Goal: Task Accomplishment & Management: Manage account settings

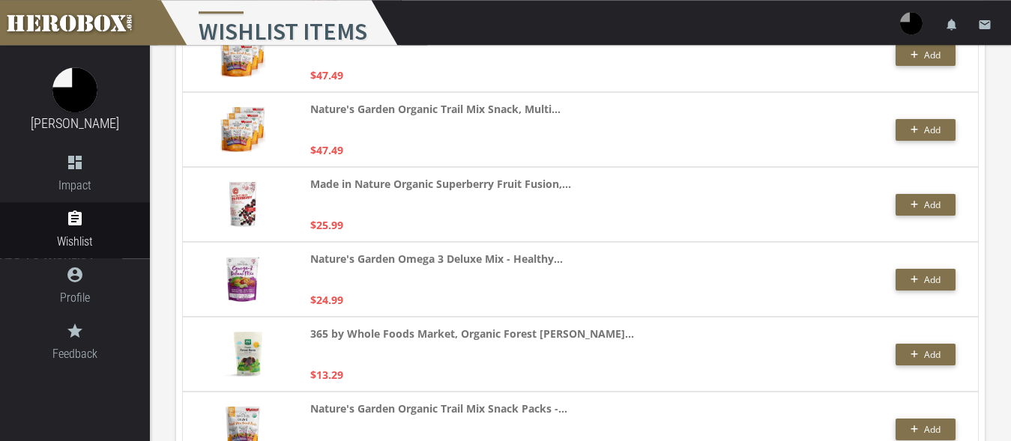
scroll to position [3663, 0]
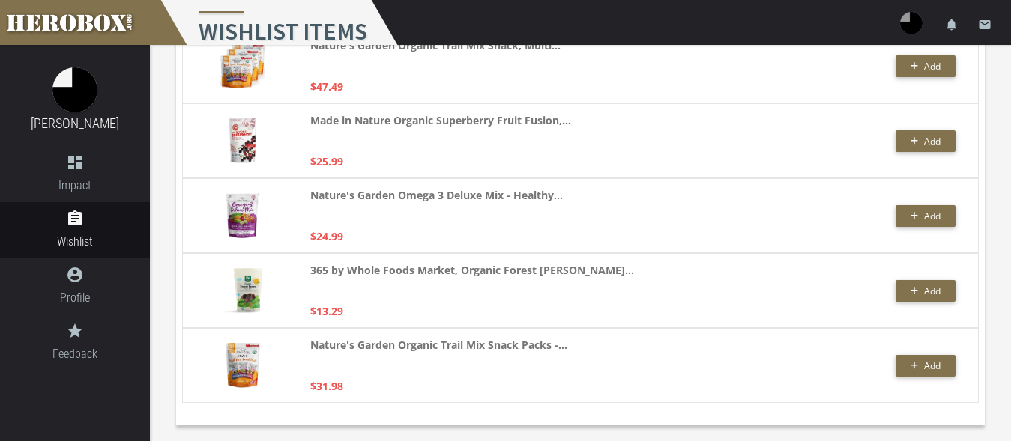
click at [177, 362] on div "Nature's Garden Organic Trail Mix Snack Packs -... $31.98 Add" at bounding box center [580, 365] width 808 height 75
click at [195, 324] on div "365 by Whole Foods Market, Organic Forest [PERSON_NAME]... $13.29 Add" at bounding box center [580, 290] width 796 height 75
click at [196, 356] on div "Nature's Garden Organic Trail Mix Snack Packs -... $31.98 Add" at bounding box center [580, 365] width 796 height 75
click at [921, 366] on span "Add" at bounding box center [925, 366] width 31 height 13
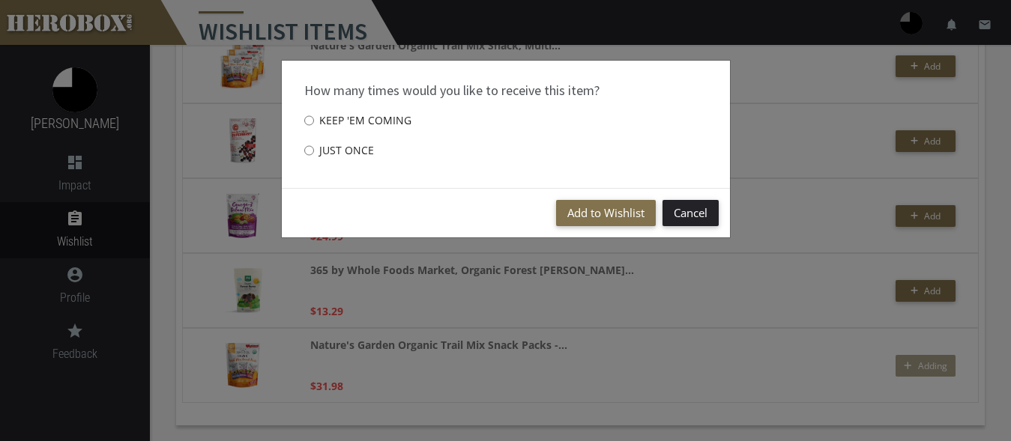
click at [345, 149] on label "Just once" at bounding box center [339, 151] width 70 height 30
click at [314, 149] on input "Just once" at bounding box center [309, 151] width 10 height 24
radio input "****"
click at [588, 214] on button "Add to Wishlist" at bounding box center [606, 213] width 100 height 26
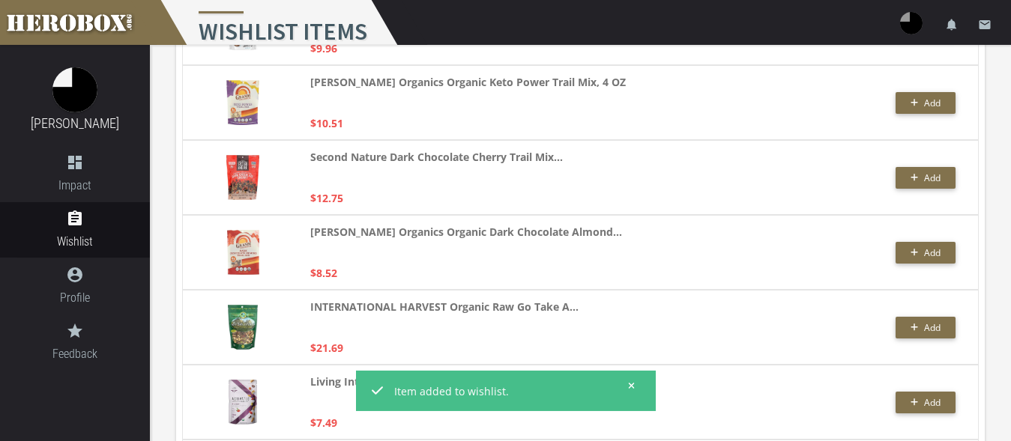
scroll to position [0, 0]
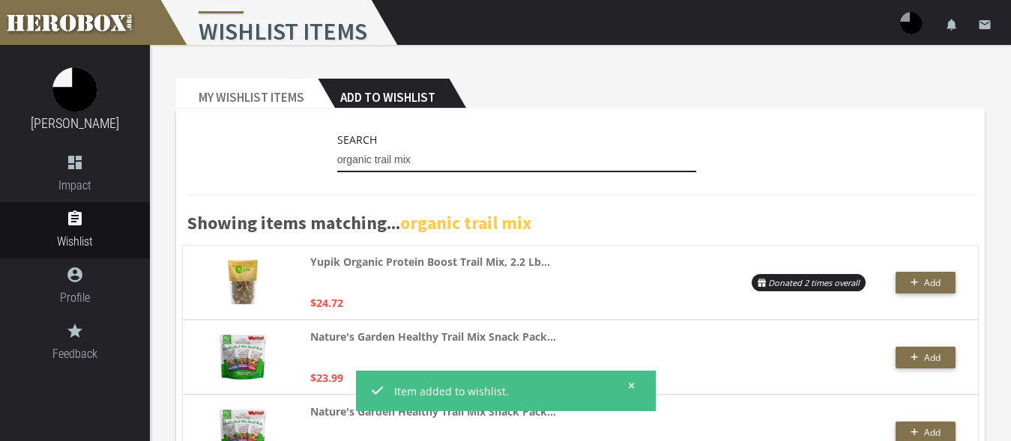
drag, startPoint x: 432, startPoint y: 166, endPoint x: 309, endPoint y: 152, distance: 124.4
click at [337, 152] on input "organic trail mix" at bounding box center [517, 160] width 360 height 24
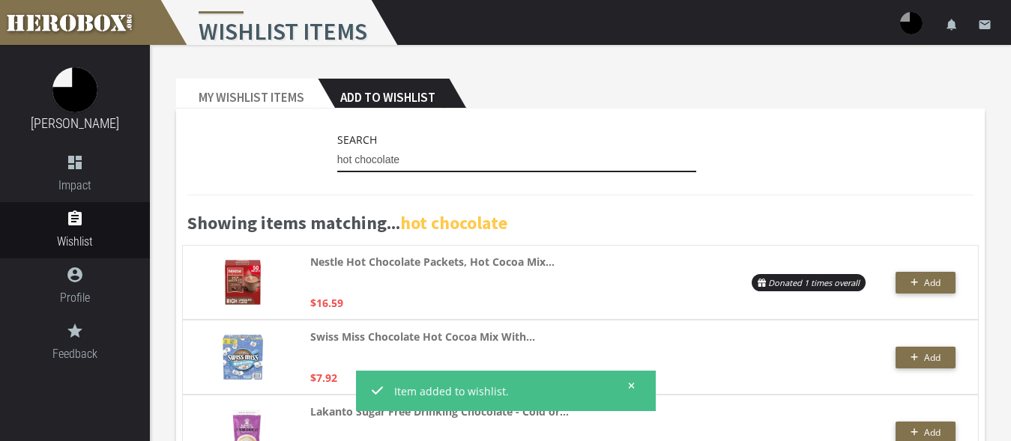
drag, startPoint x: 411, startPoint y: 156, endPoint x: 261, endPoint y: 152, distance: 149.9
click at [337, 152] on input "hot chocolate" at bounding box center [517, 160] width 360 height 24
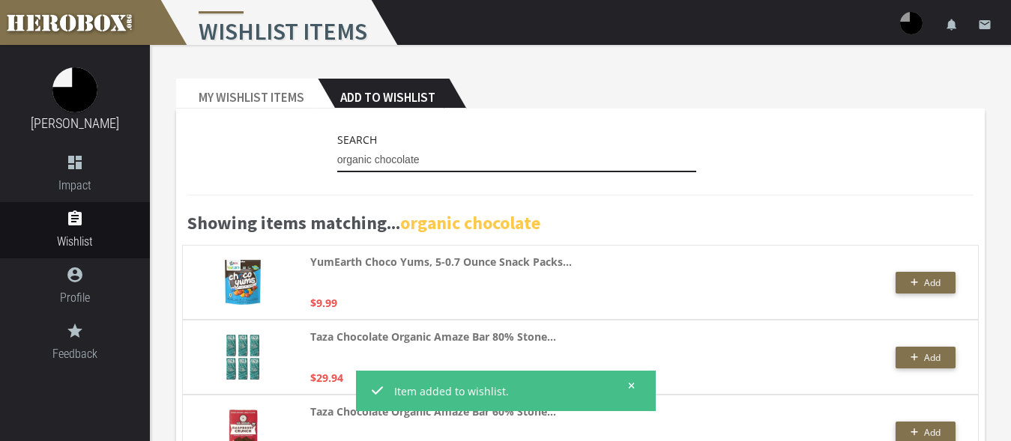
scroll to position [153, 0]
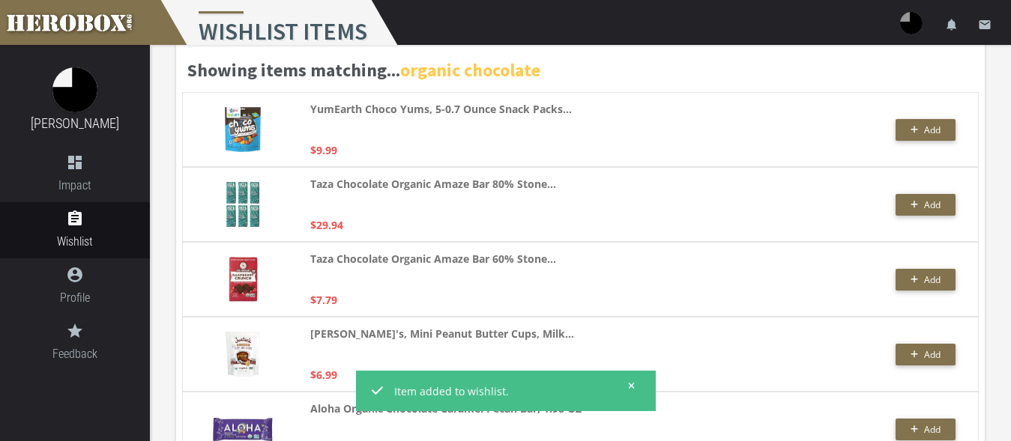
type input "organic chocolate"
click at [912, 206] on icon "button" at bounding box center [914, 204] width 8 height 9
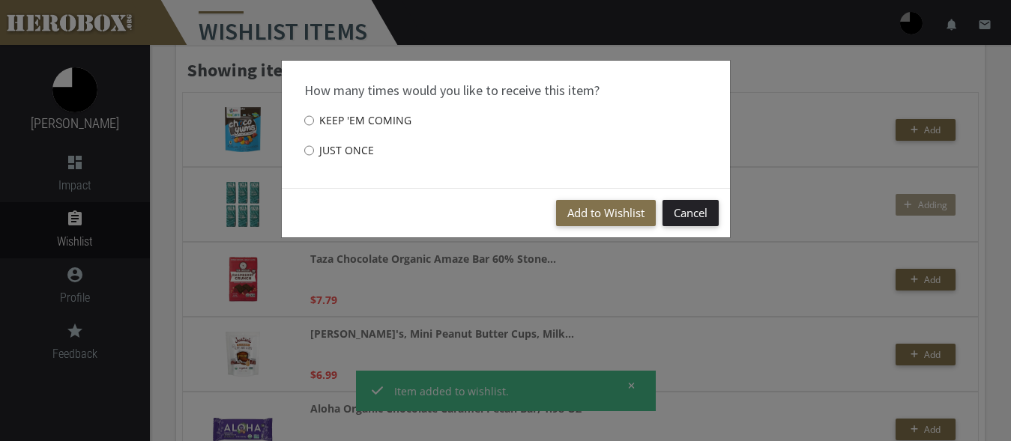
click at [331, 159] on label "Just once" at bounding box center [339, 151] width 70 height 30
click at [314, 159] on input "Just once" at bounding box center [309, 151] width 10 height 24
radio input "****"
click at [603, 213] on button "Add to Wishlist" at bounding box center [606, 213] width 100 height 26
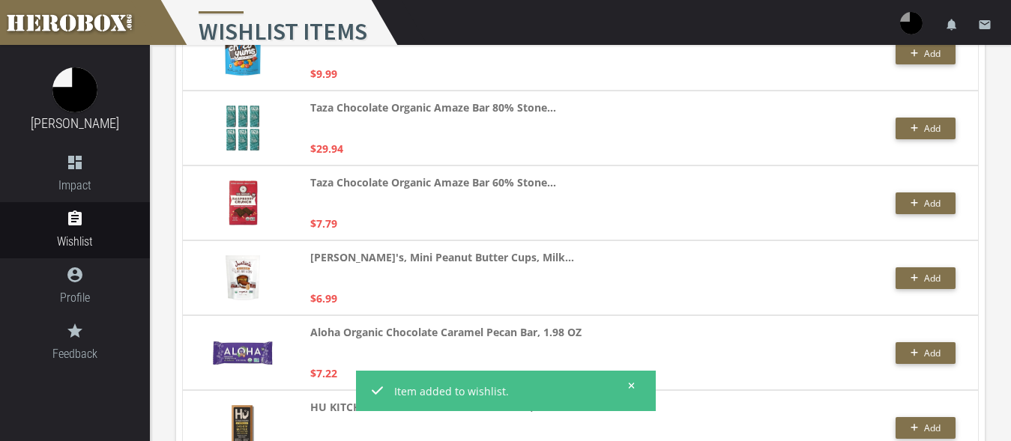
scroll to position [0, 0]
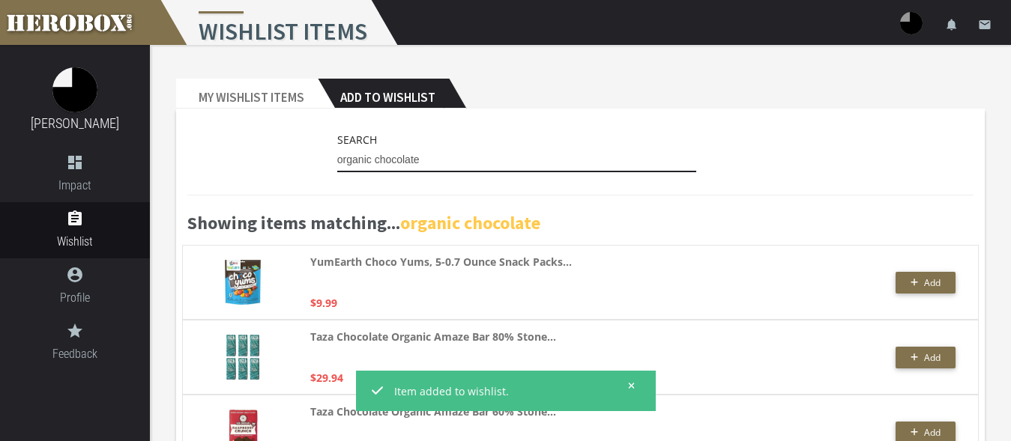
click at [429, 163] on input "organic chocolate" at bounding box center [517, 160] width 360 height 24
drag, startPoint x: 430, startPoint y: 163, endPoint x: 298, endPoint y: 157, distance: 132.0
click at [337, 157] on input "organic chocolate" at bounding box center [517, 160] width 360 height 24
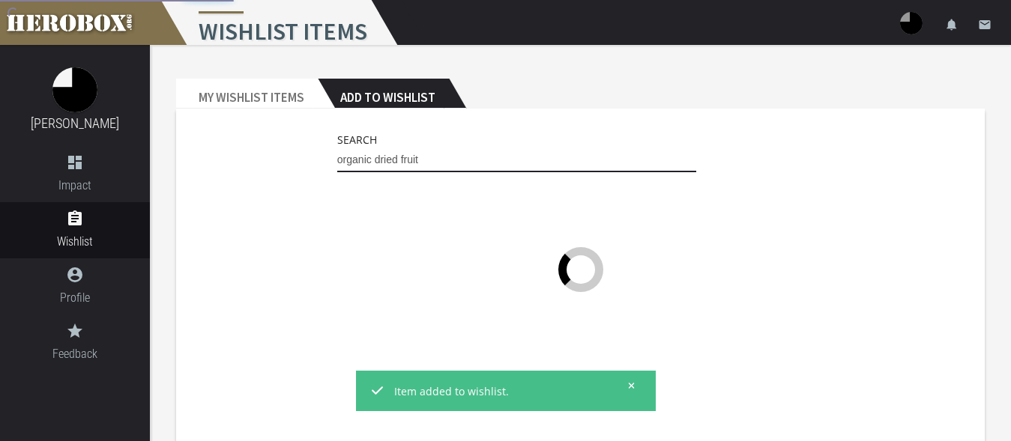
type input "organic dried fruit"
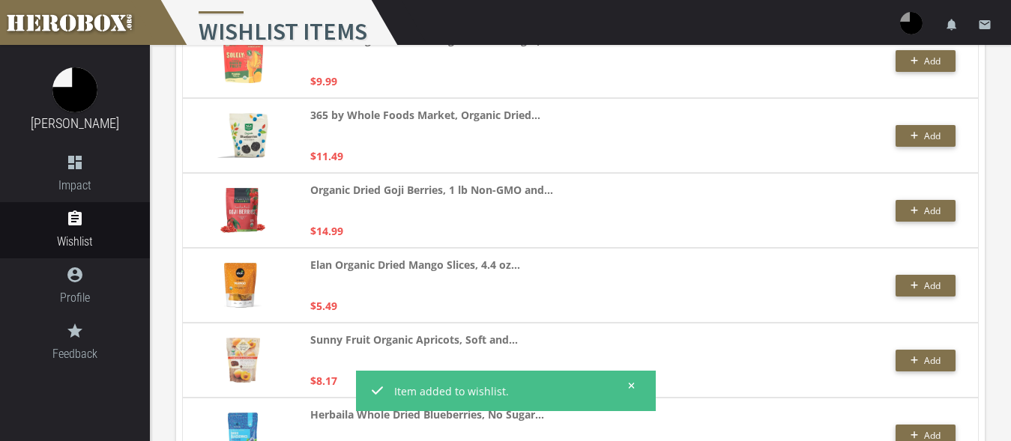
scroll to position [3738, 0]
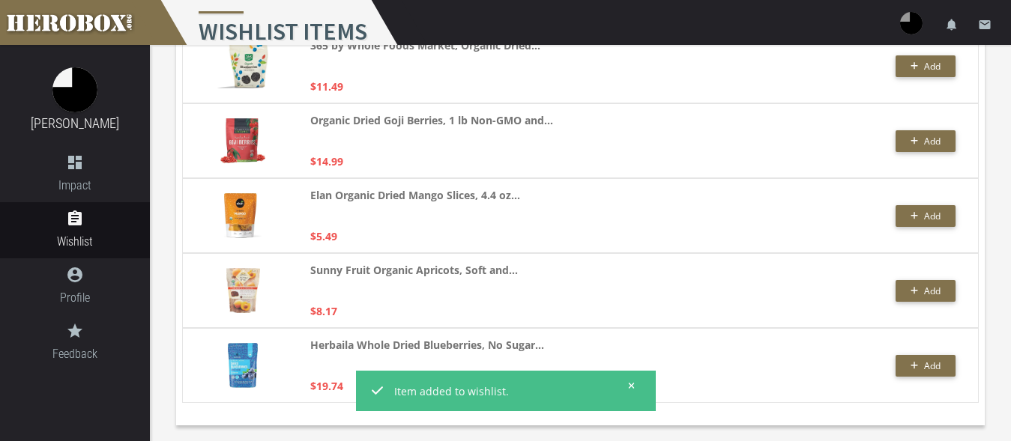
click at [632, 381] on icon at bounding box center [631, 385] width 7 height 9
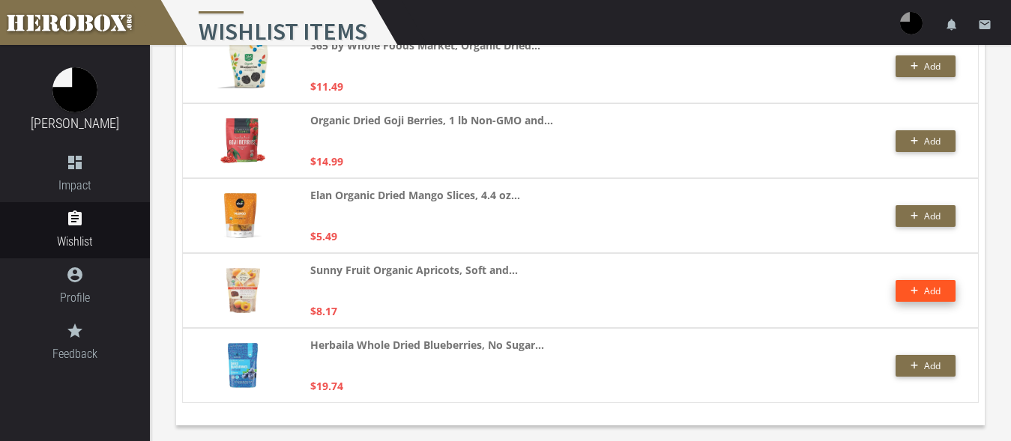
click at [921, 290] on button "Add" at bounding box center [925, 291] width 60 height 22
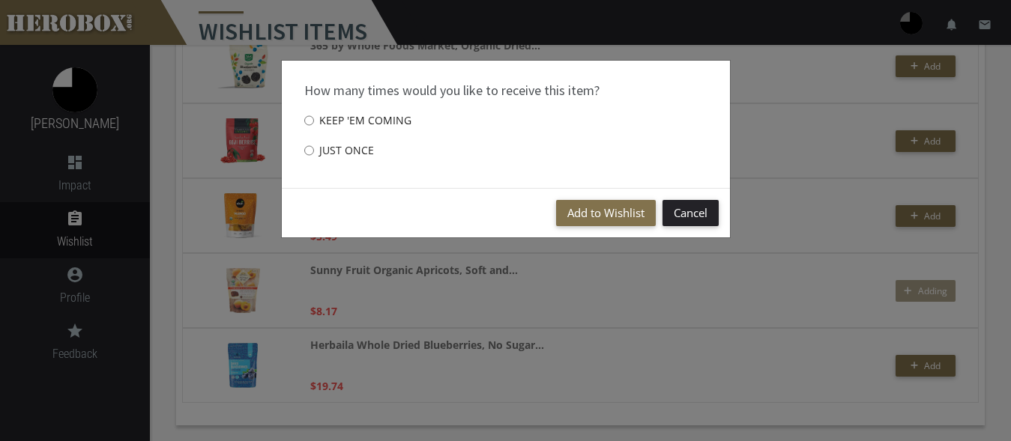
click at [341, 146] on label "Just once" at bounding box center [339, 151] width 70 height 30
click at [314, 146] on input "Just once" at bounding box center [309, 151] width 10 height 24
radio input "****"
click at [621, 217] on button "Add to Wishlist" at bounding box center [606, 213] width 100 height 26
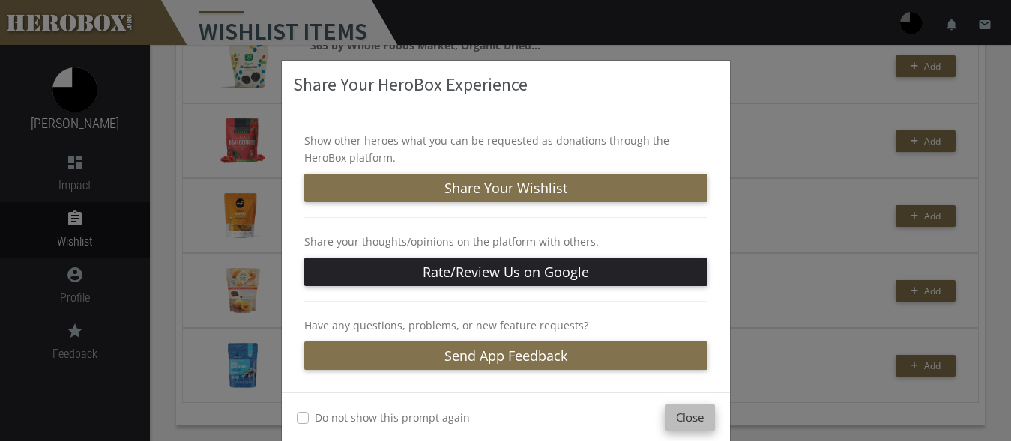
click at [687, 410] on button "Close" at bounding box center [690, 418] width 50 height 26
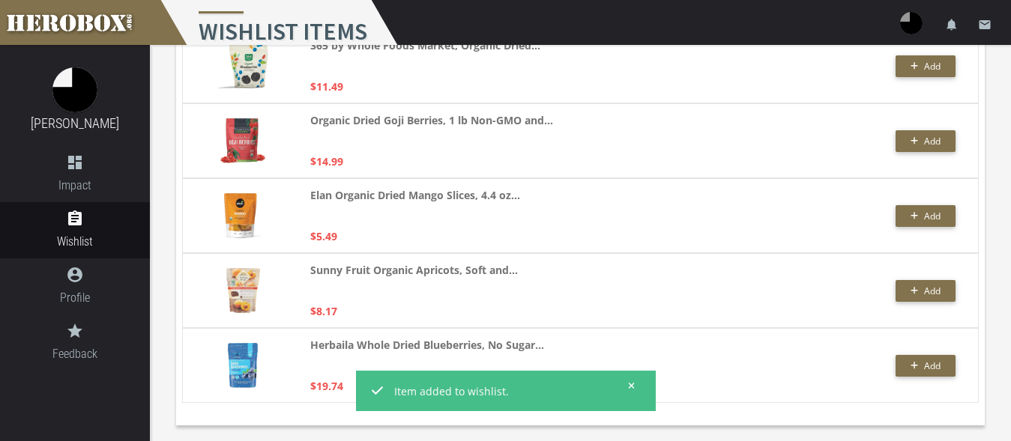
click at [213, 232] on div at bounding box center [242, 216] width 75 height 58
click at [948, 208] on button "Add" at bounding box center [925, 216] width 60 height 22
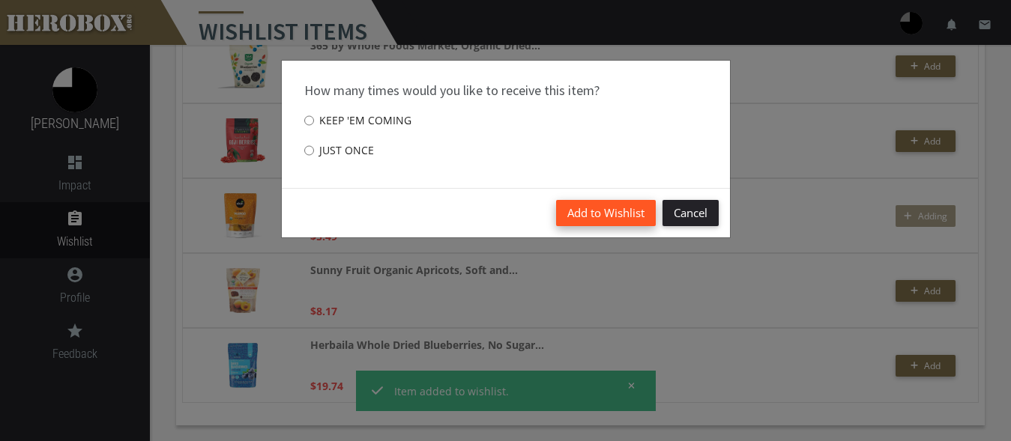
click at [581, 211] on button "Add to Wishlist" at bounding box center [606, 213] width 100 height 26
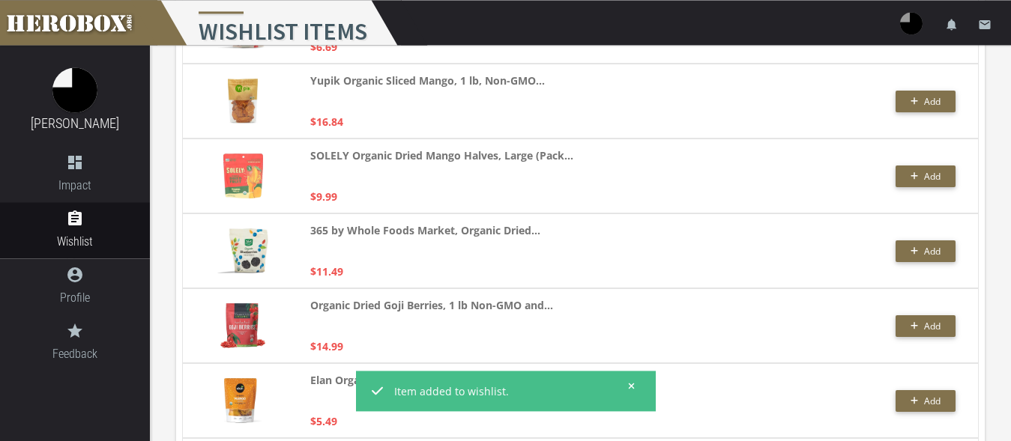
scroll to position [3585, 0]
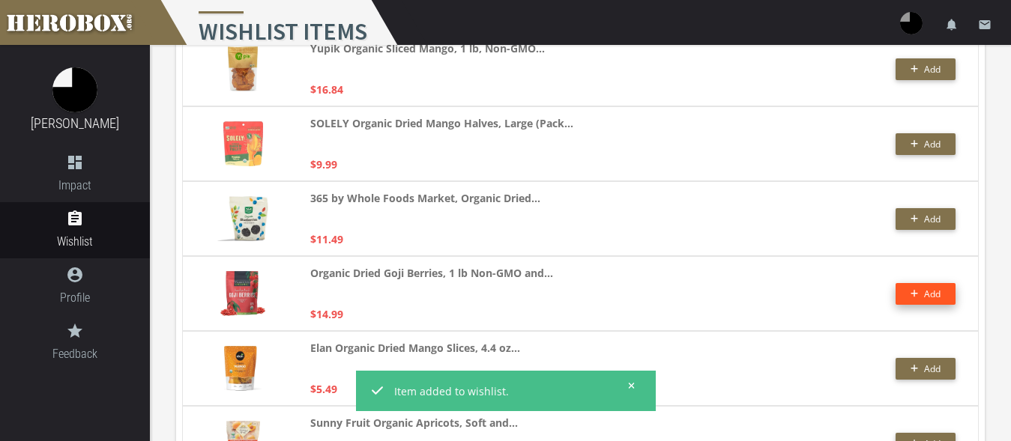
click at [914, 293] on icon "button" at bounding box center [913, 294] width 7 height 7
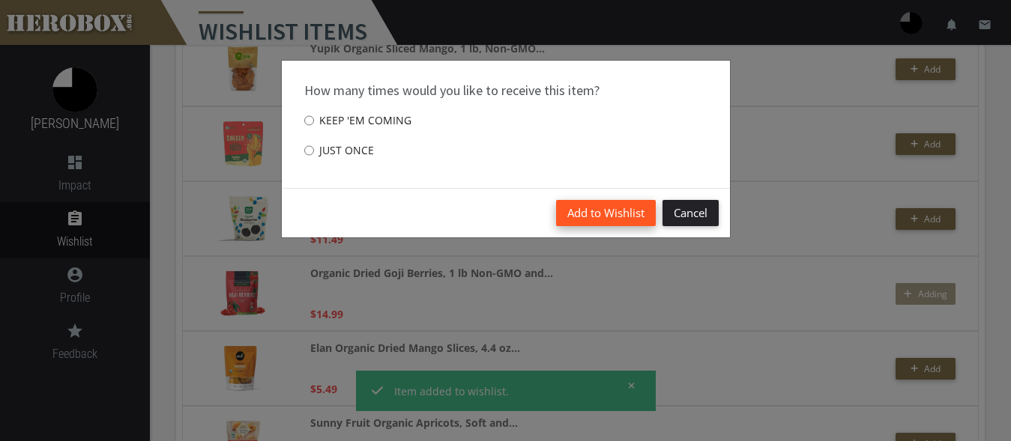
click at [604, 202] on button "Add to Wishlist" at bounding box center [606, 213] width 100 height 26
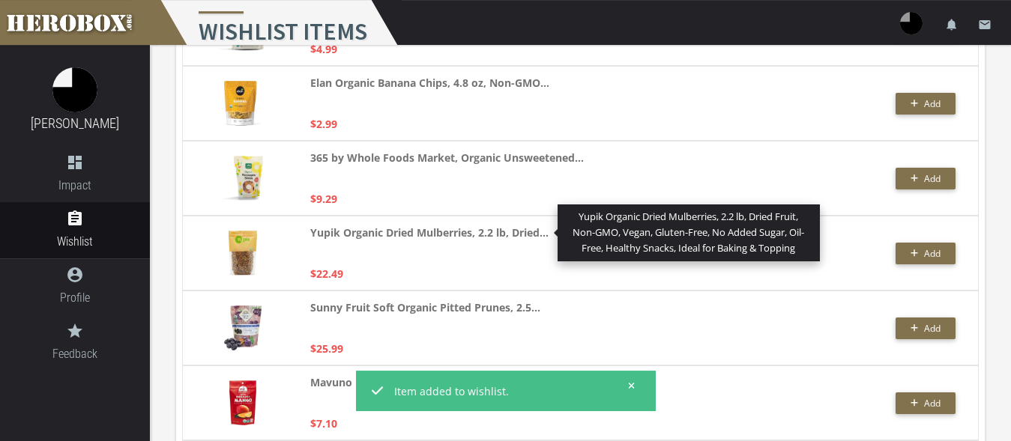
scroll to position [2057, 0]
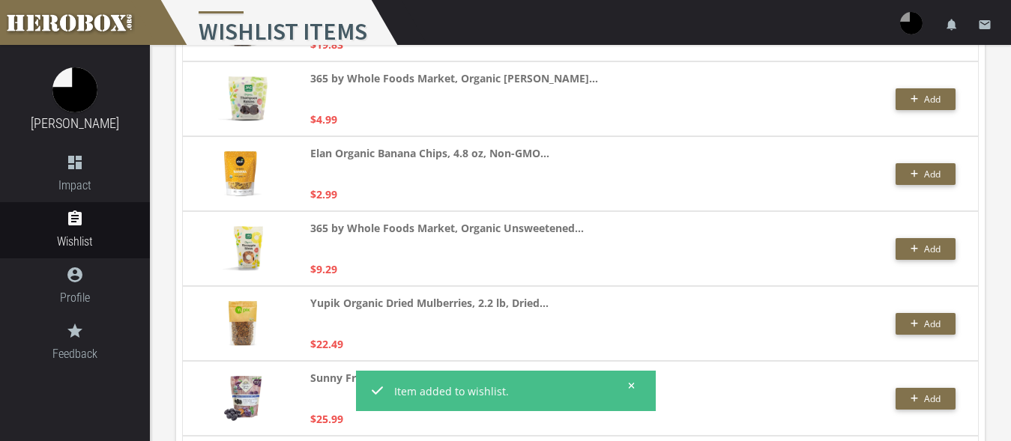
click at [632, 385] on icon at bounding box center [632, 386] width 6 height 6
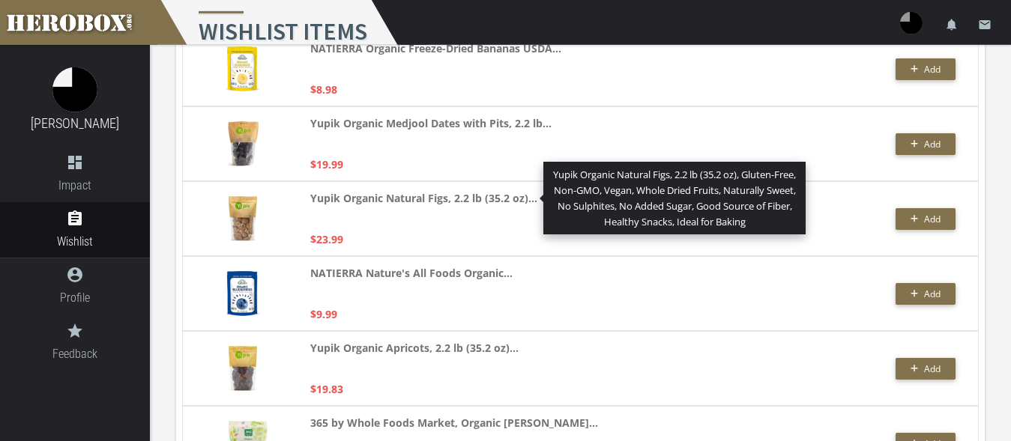
scroll to position [1674, 0]
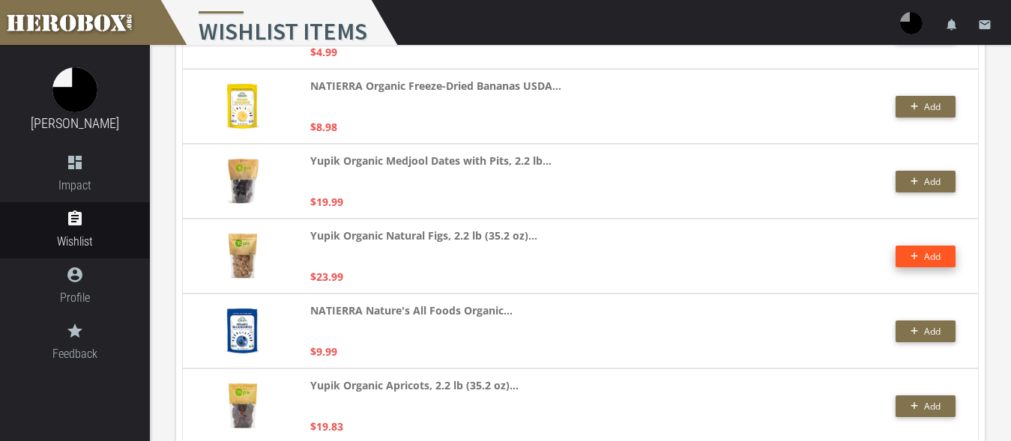
click at [907, 258] on button "Add" at bounding box center [925, 257] width 60 height 22
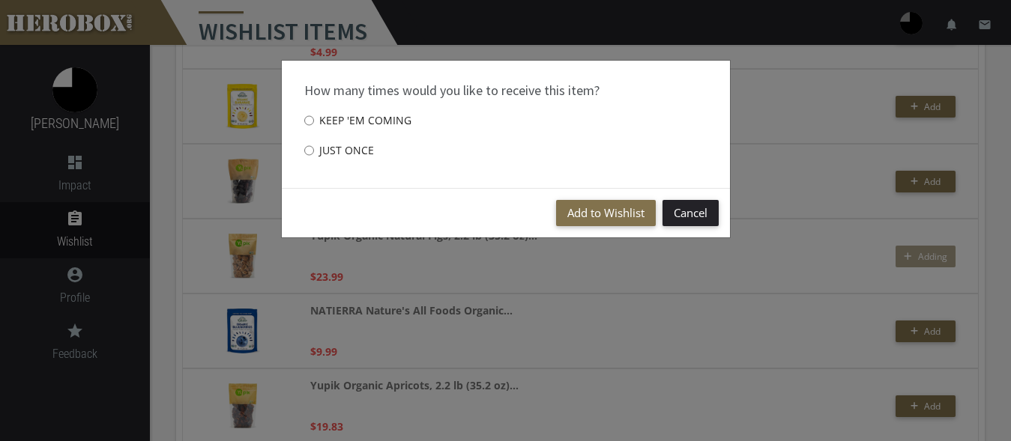
click at [327, 151] on label "Just once" at bounding box center [339, 151] width 70 height 30
click at [314, 151] on input "Just once" at bounding box center [309, 151] width 10 height 24
radio input "****"
click at [577, 211] on button "Add to Wishlist" at bounding box center [606, 213] width 100 height 26
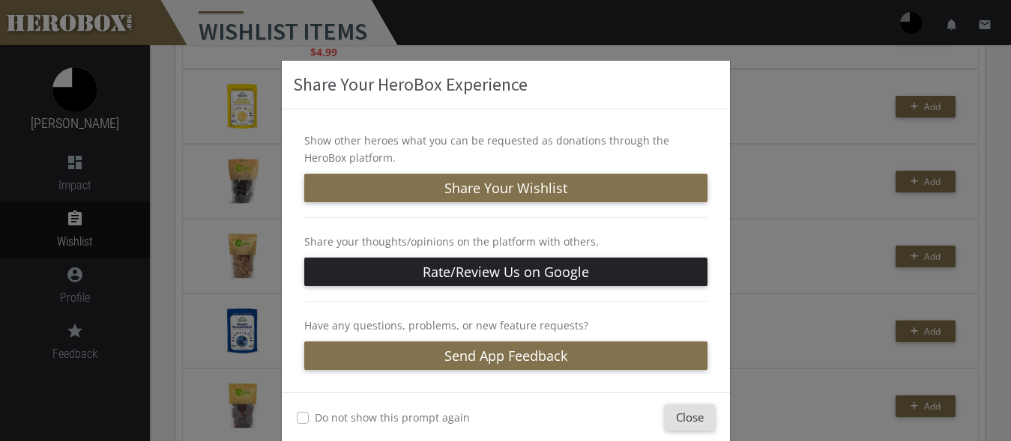
click at [772, 136] on div "Share Your HeroBox Experience Show other heroes what you can be requested as do…" at bounding box center [505, 220] width 1011 height 441
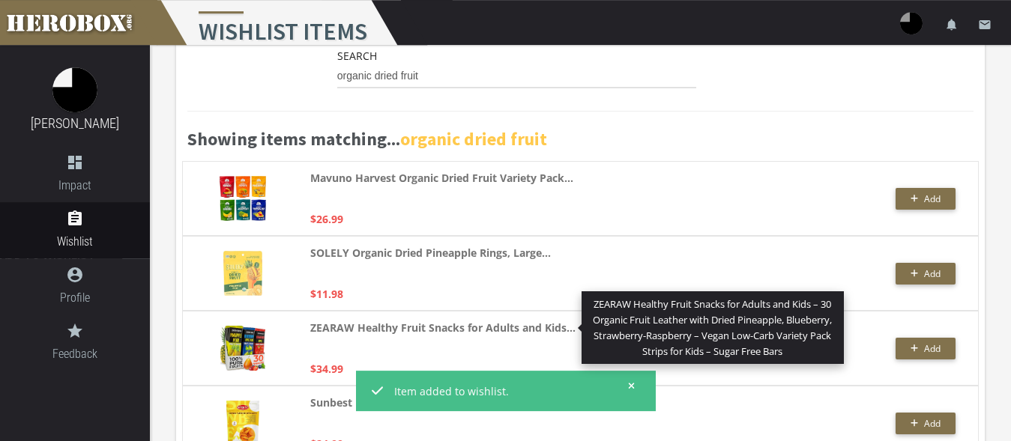
scroll to position [0, 0]
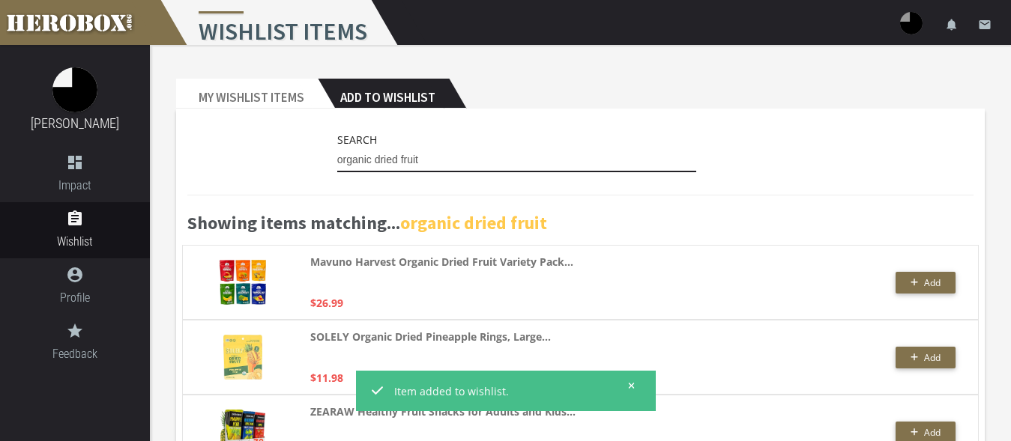
click at [426, 157] on input "organic dried fruit" at bounding box center [517, 160] width 360 height 24
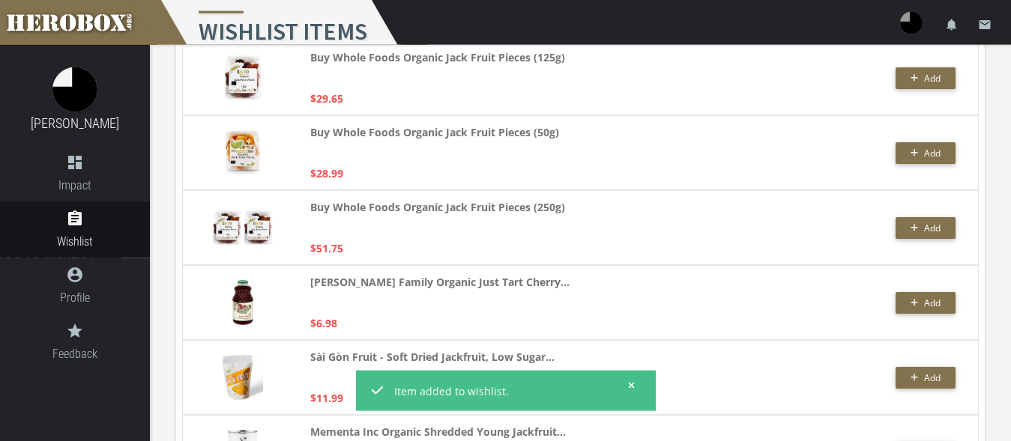
scroll to position [1223, 0]
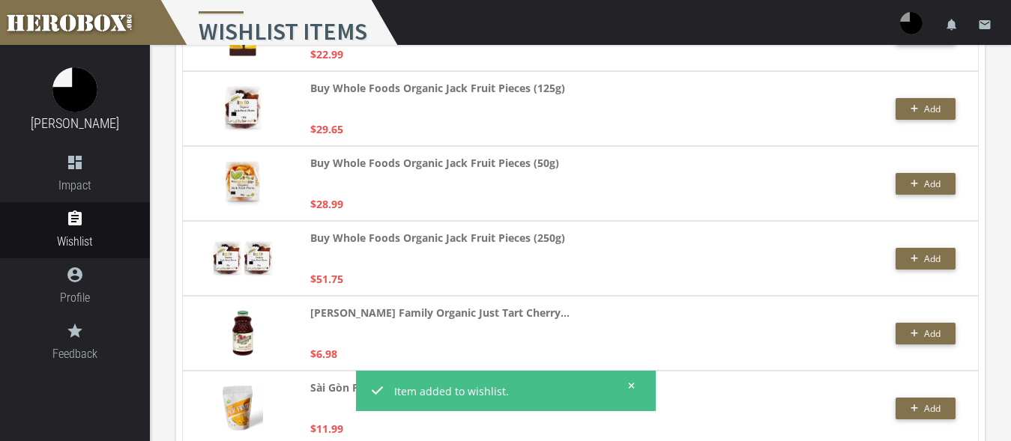
type input "organic jack fruit"
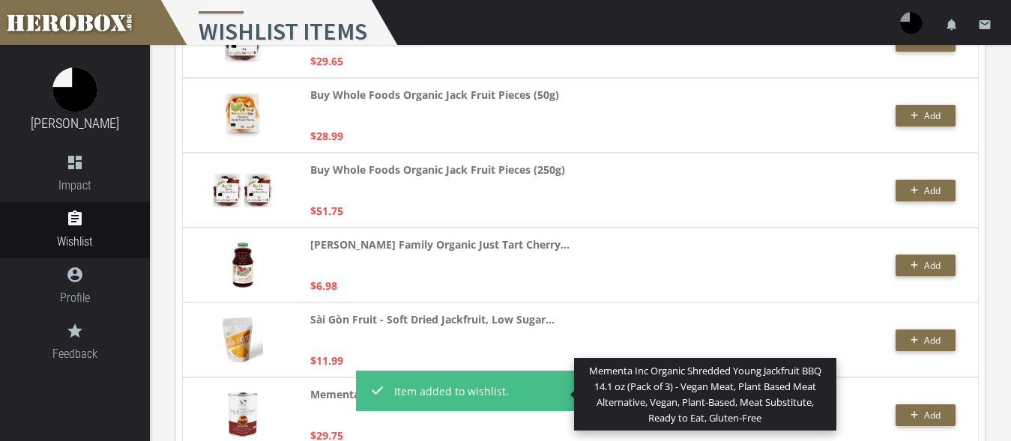
scroll to position [1234, 0]
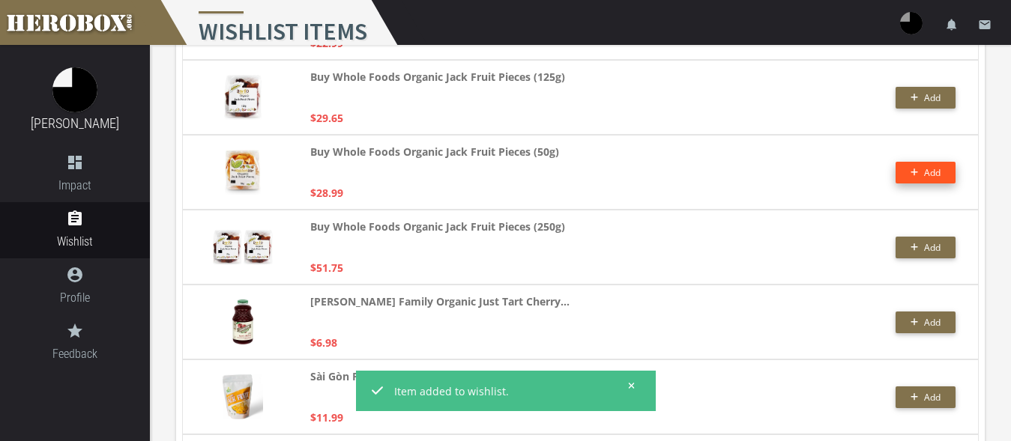
click at [924, 168] on span "Add" at bounding box center [925, 172] width 31 height 13
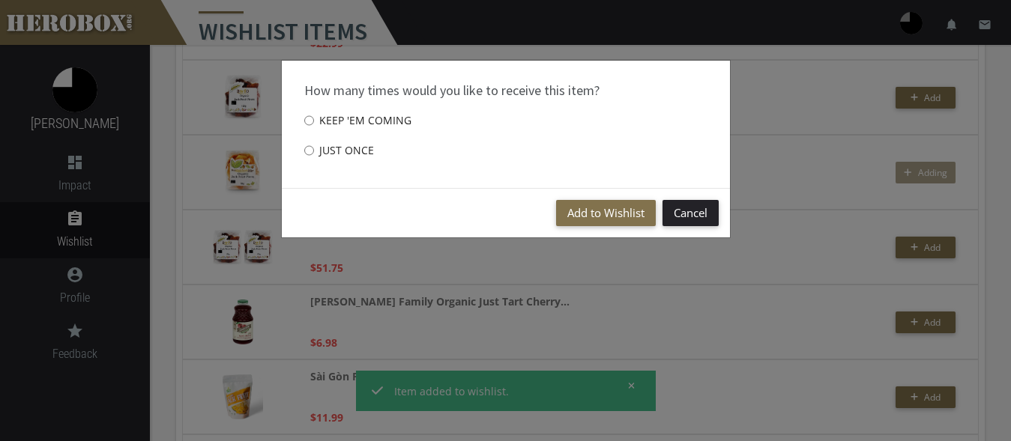
click at [292, 142] on div "How many times would you like to receive this item? Keep 'em coming Just once" at bounding box center [506, 124] width 448 height 127
drag, startPoint x: 297, startPoint y: 143, endPoint x: 306, endPoint y: 146, distance: 8.8
click at [297, 144] on div "How many times would you like to receive this item? Keep 'em coming Just once" at bounding box center [506, 124] width 448 height 127
click at [313, 151] on input "Just once" at bounding box center [309, 151] width 10 height 24
radio input "****"
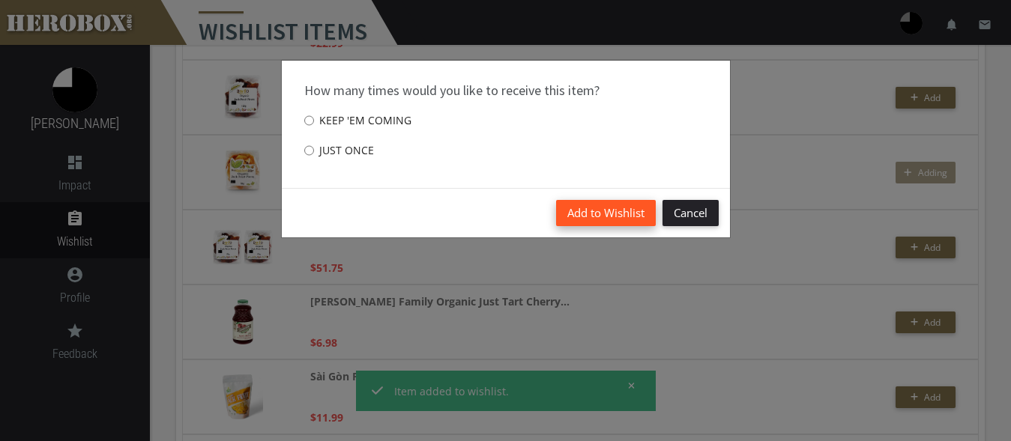
click at [610, 209] on button "Add to Wishlist" at bounding box center [606, 213] width 100 height 26
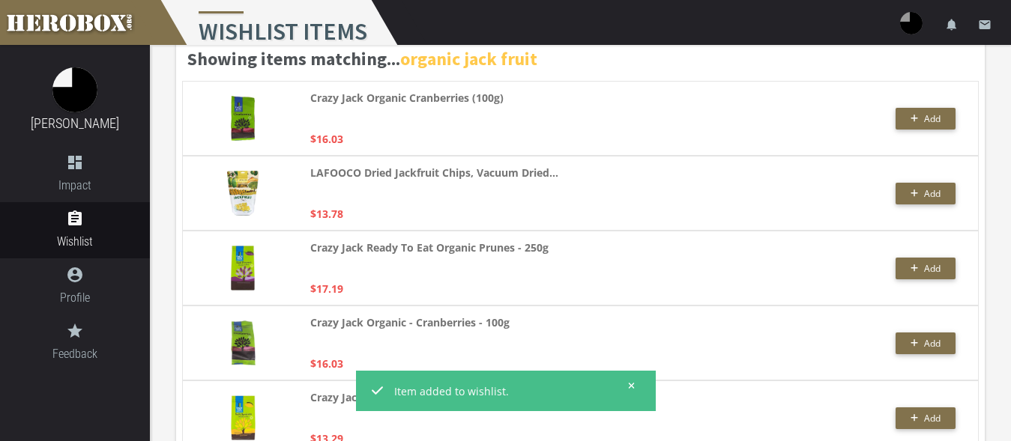
scroll to position [0, 0]
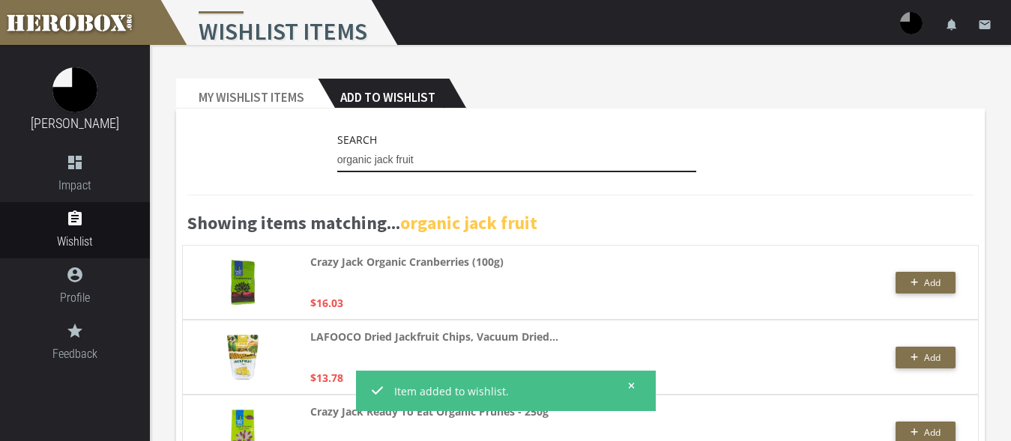
drag, startPoint x: 424, startPoint y: 157, endPoint x: 274, endPoint y: 127, distance: 153.0
click at [337, 148] on input "organic jack fruit" at bounding box center [517, 160] width 360 height 24
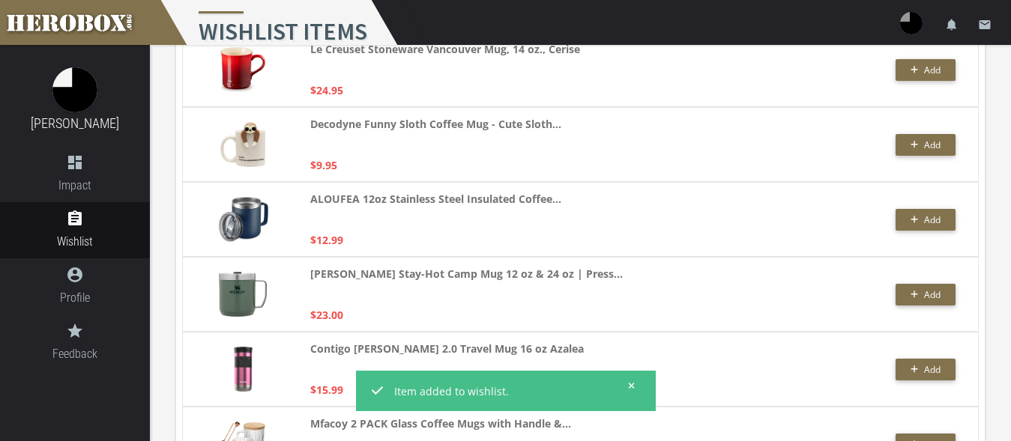
scroll to position [3663, 0]
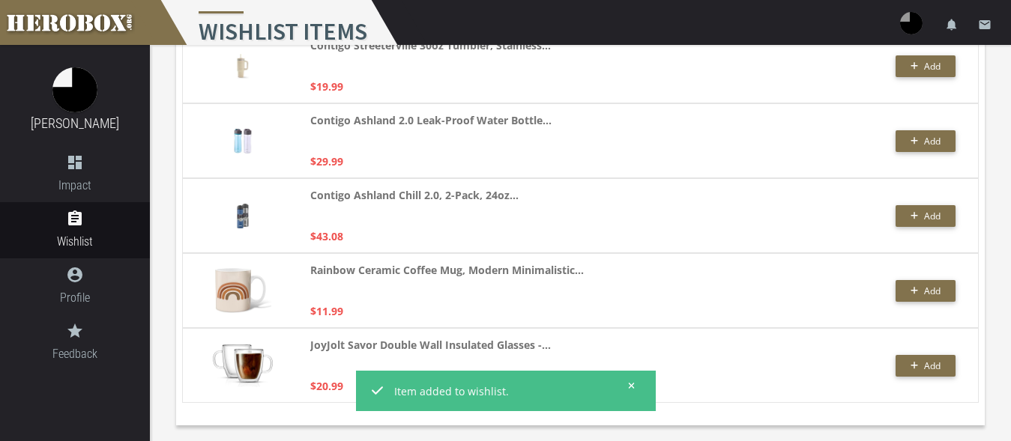
type input "mug"
click at [630, 383] on icon at bounding box center [631, 385] width 7 height 9
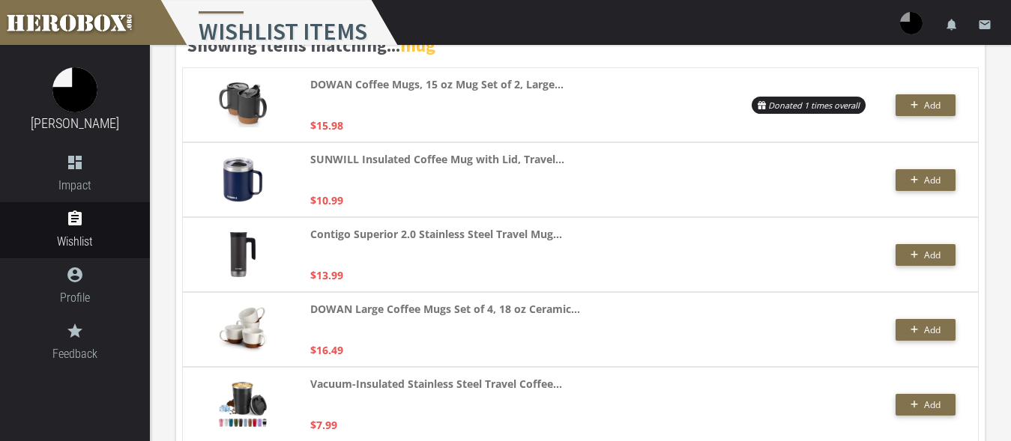
scroll to position [148, 0]
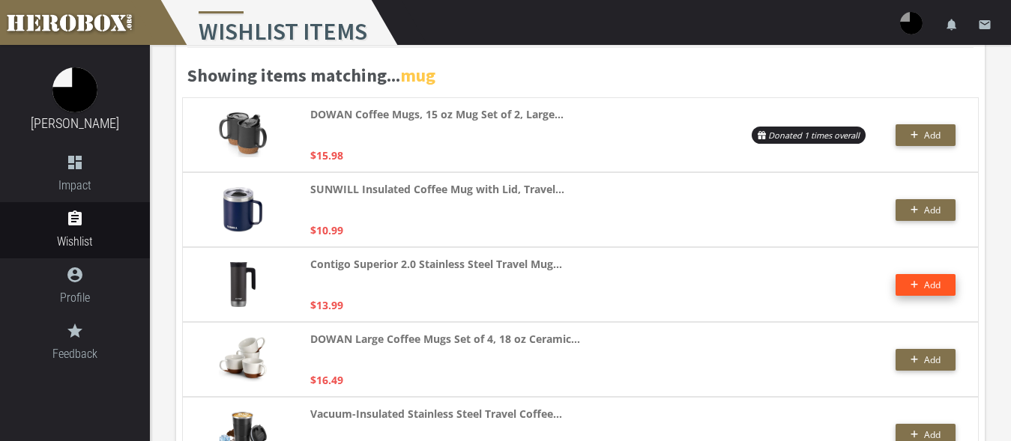
click at [933, 287] on button "Add" at bounding box center [925, 285] width 60 height 22
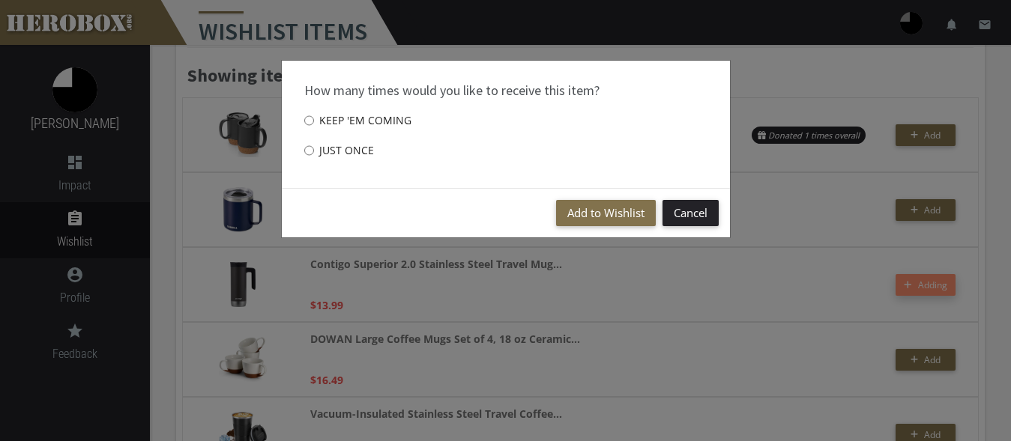
click at [369, 149] on label "Just once" at bounding box center [339, 151] width 70 height 30
click at [314, 149] on input "Just once" at bounding box center [309, 151] width 10 height 24
radio input "****"
click at [594, 220] on button "Add to Wishlist" at bounding box center [606, 213] width 100 height 26
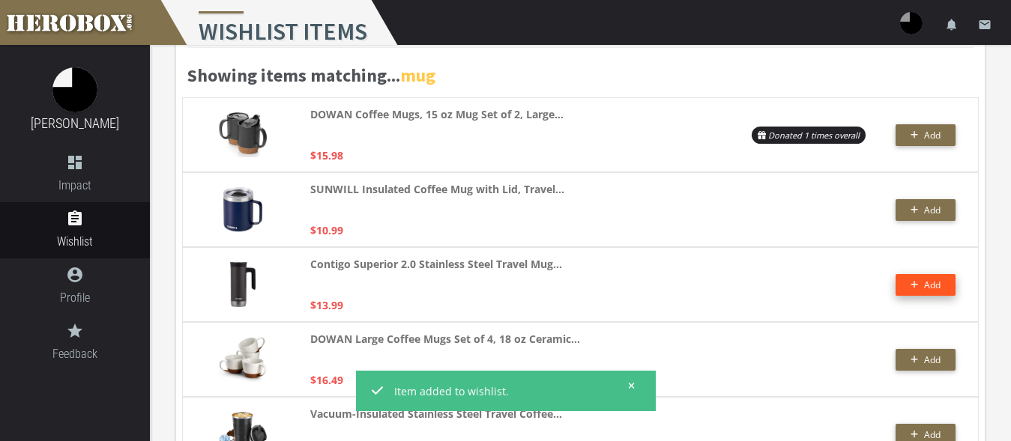
scroll to position [0, 0]
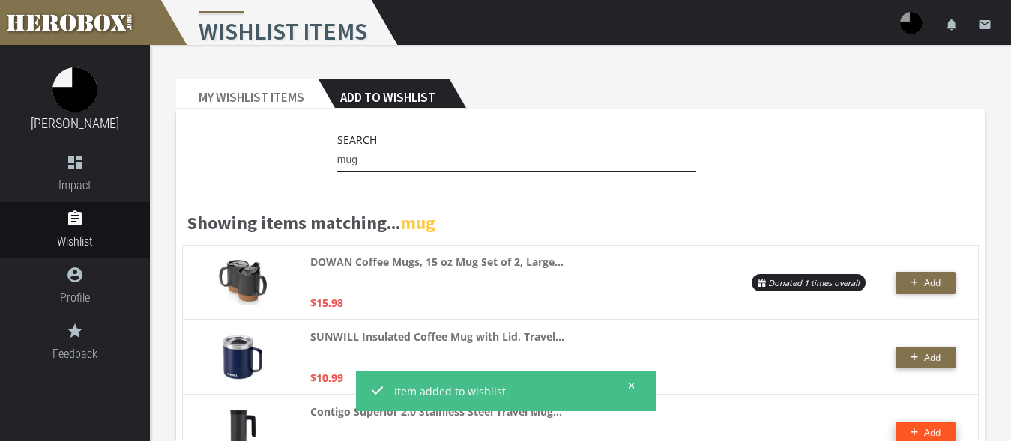
drag, startPoint x: 369, startPoint y: 163, endPoint x: 276, endPoint y: 168, distance: 93.0
click at [337, 168] on input "mug" at bounding box center [517, 160] width 360 height 24
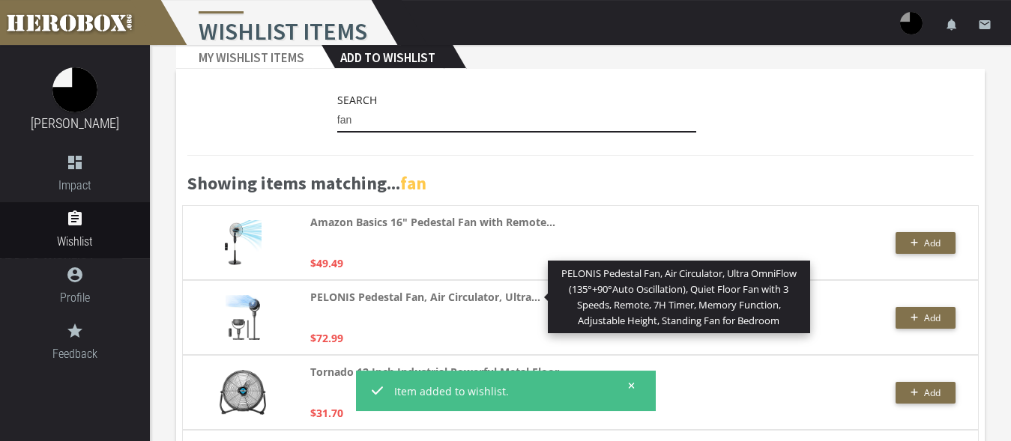
scroll to position [14, 0]
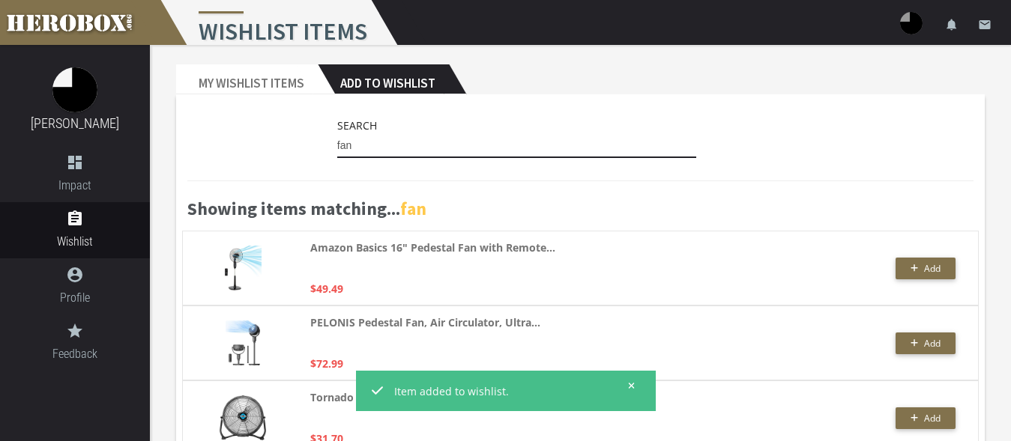
drag, startPoint x: 362, startPoint y: 145, endPoint x: 279, endPoint y: 143, distance: 83.2
click at [337, 145] on input "fan" at bounding box center [517, 146] width 360 height 24
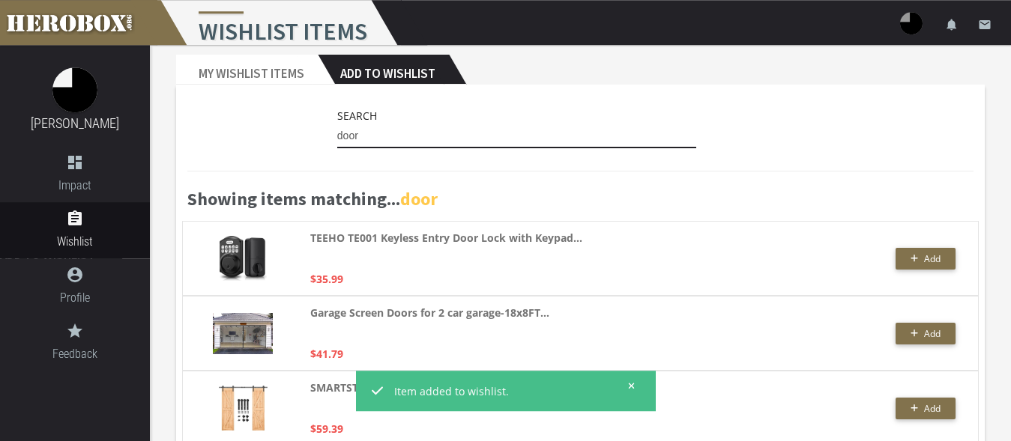
scroll to position [0, 0]
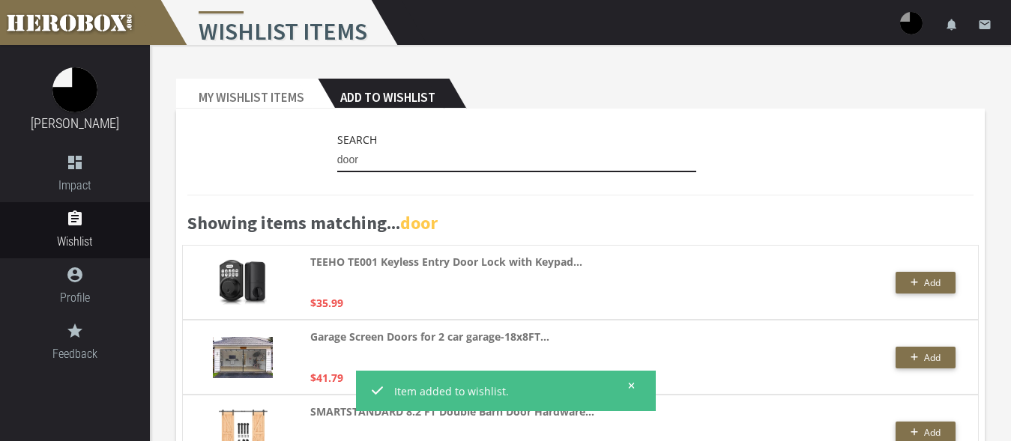
drag, startPoint x: 366, startPoint y: 159, endPoint x: 246, endPoint y: 155, distance: 119.9
click at [337, 156] on input "door" at bounding box center [517, 160] width 360 height 24
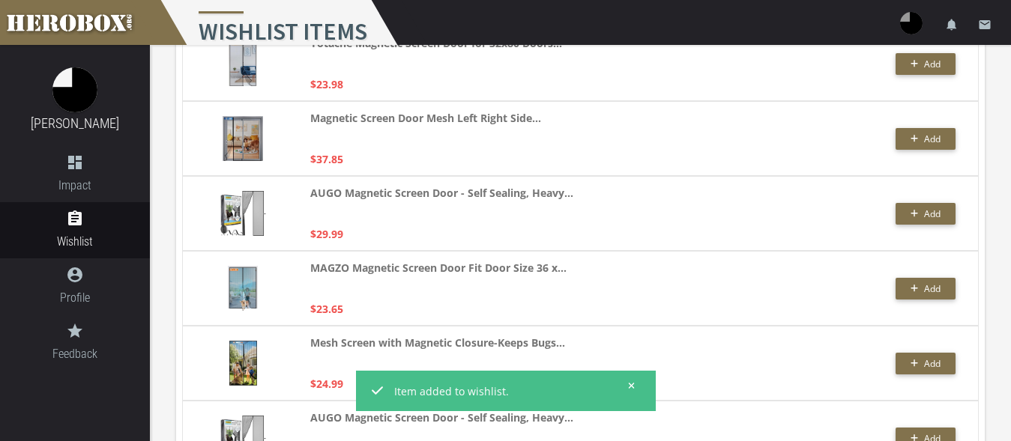
scroll to position [3738, 0]
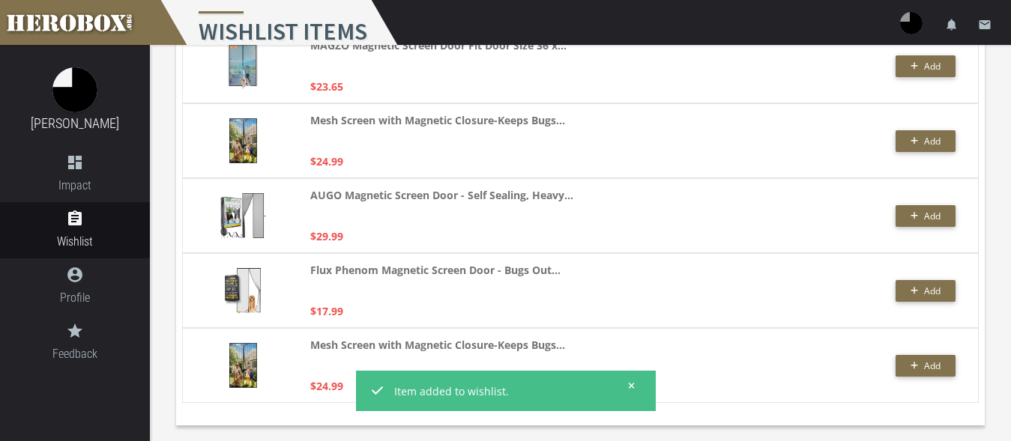
type input "screen door"
click at [634, 379] on button at bounding box center [626, 385] width 19 height 19
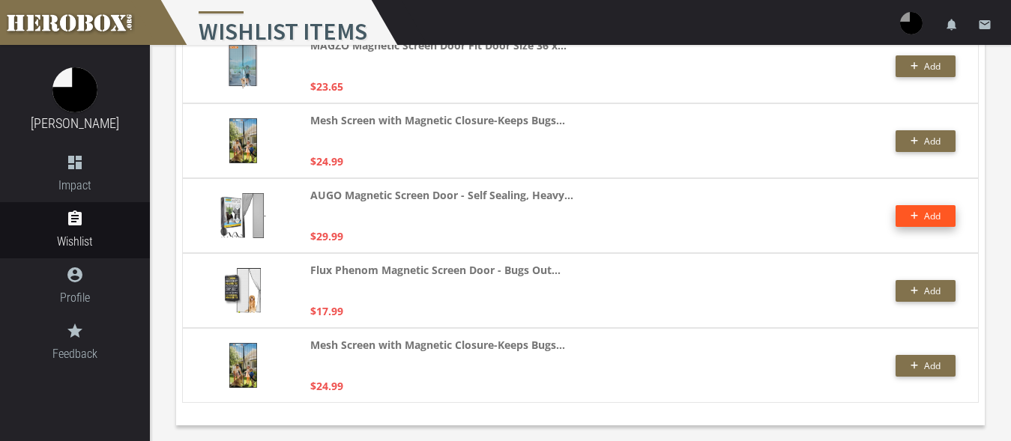
click at [917, 217] on button "Add" at bounding box center [925, 216] width 60 height 22
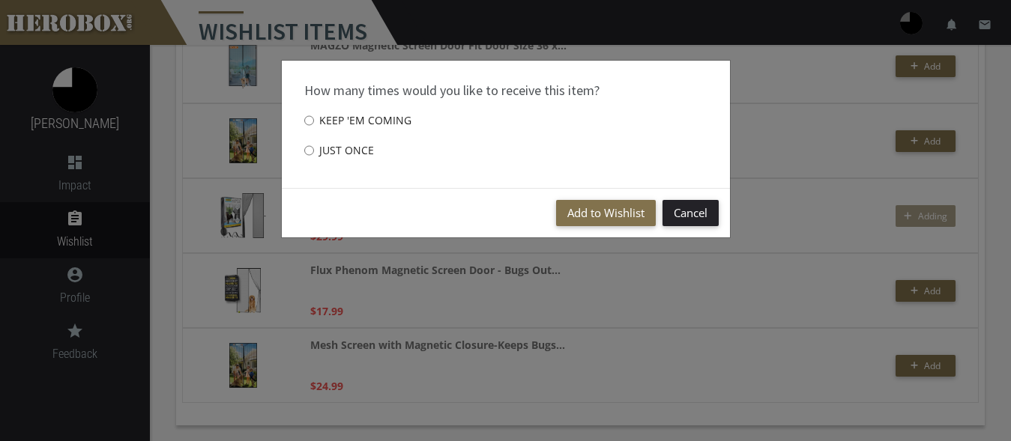
click at [322, 148] on label "Just once" at bounding box center [339, 151] width 70 height 30
click at [314, 148] on input "Just once" at bounding box center [309, 151] width 10 height 24
radio input "****"
click at [604, 218] on button "Add to Wishlist" at bounding box center [606, 213] width 100 height 26
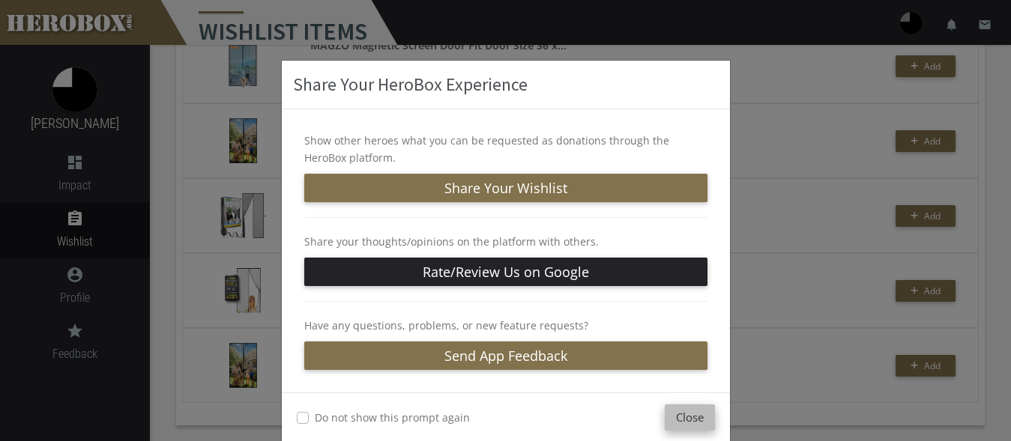
click at [695, 413] on button "Close" at bounding box center [690, 418] width 50 height 26
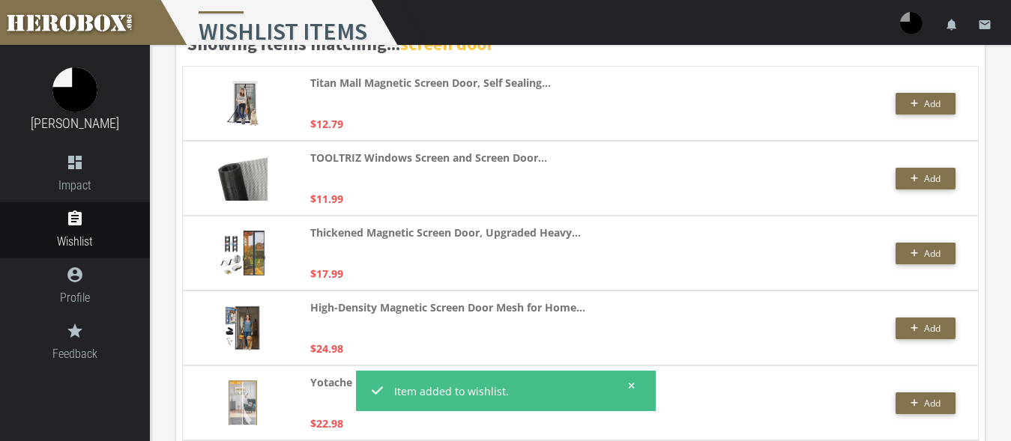
scroll to position [0, 0]
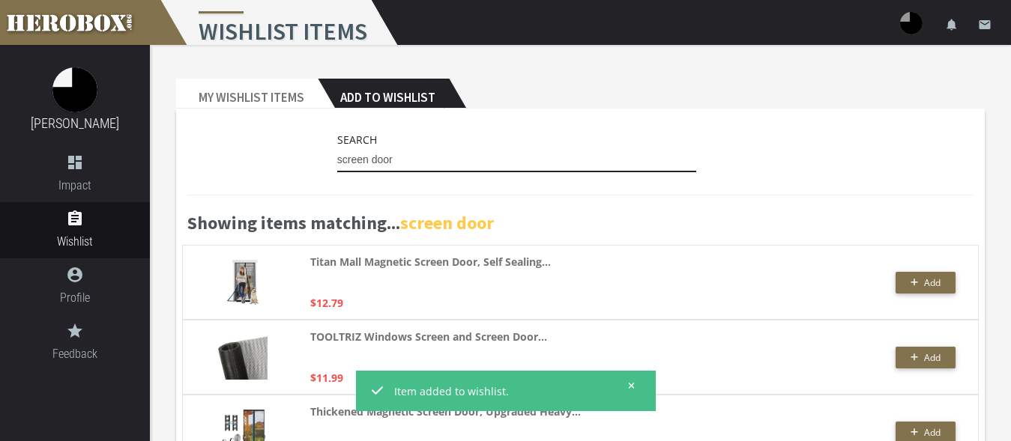
drag, startPoint x: 435, startPoint y: 159, endPoint x: 247, endPoint y: 150, distance: 187.5
click at [337, 152] on input "screen door" at bounding box center [517, 160] width 360 height 24
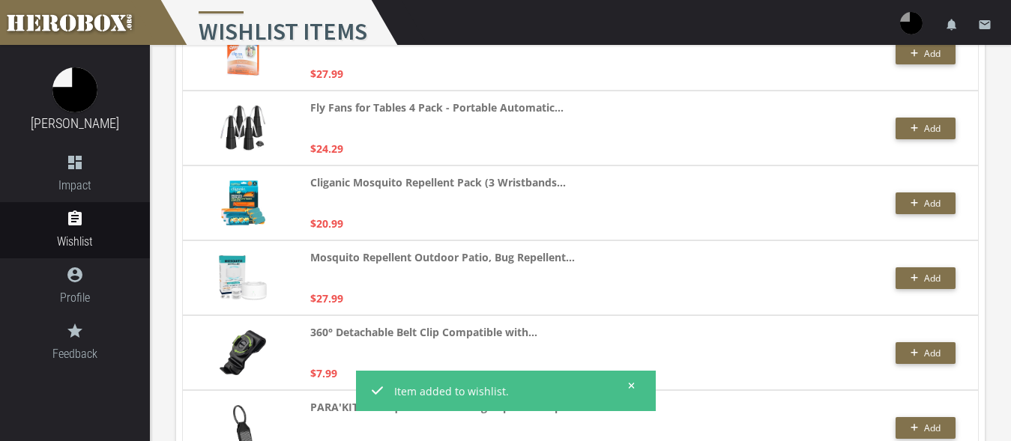
scroll to position [441, 0]
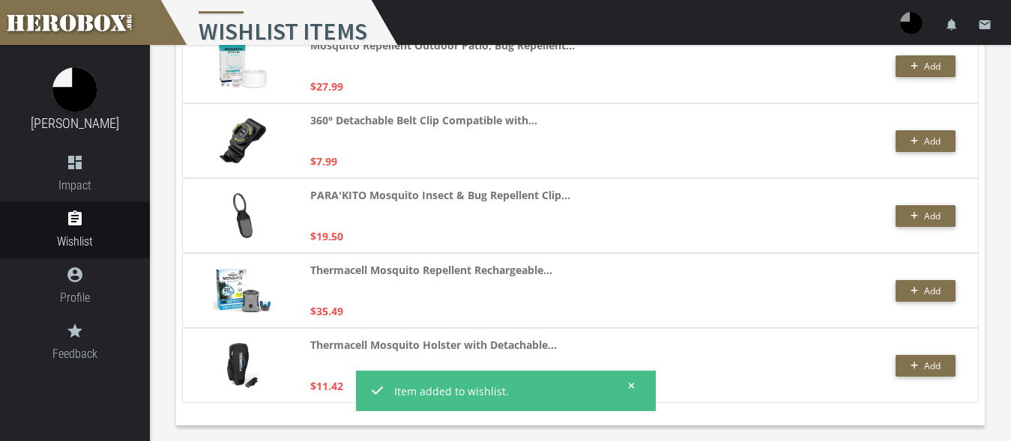
type input "clip on repeller"
click at [630, 381] on button at bounding box center [626, 385] width 19 height 19
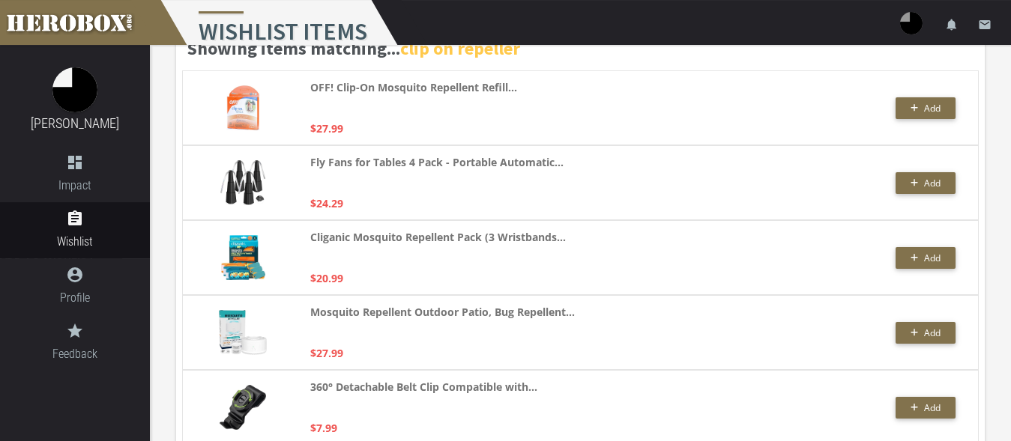
scroll to position [136, 0]
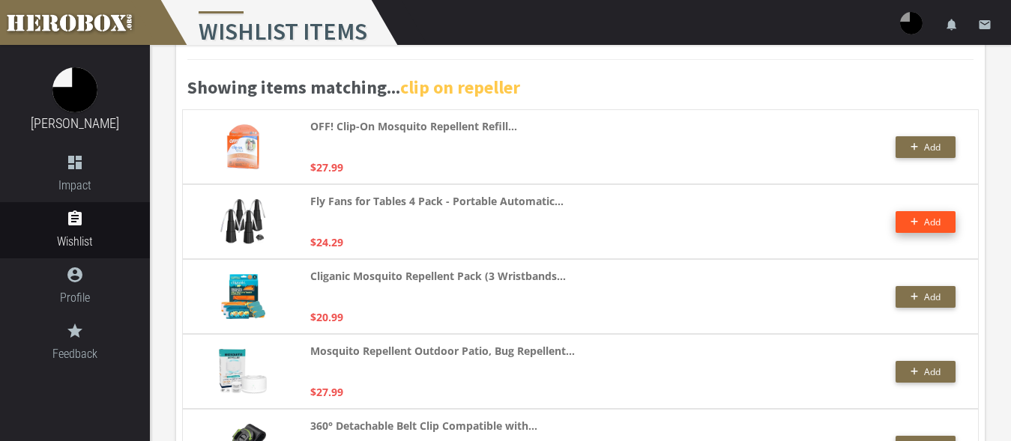
click at [916, 224] on icon "button" at bounding box center [914, 221] width 8 height 9
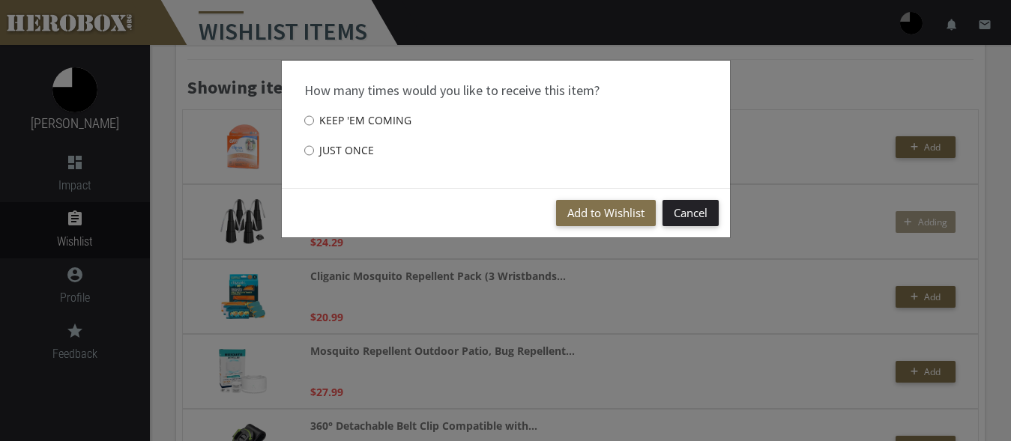
click at [315, 145] on label "Just once" at bounding box center [339, 151] width 70 height 30
click at [314, 145] on input "Just once" at bounding box center [309, 151] width 10 height 24
radio input "****"
click at [587, 217] on button "Add to Wishlist" at bounding box center [606, 213] width 100 height 26
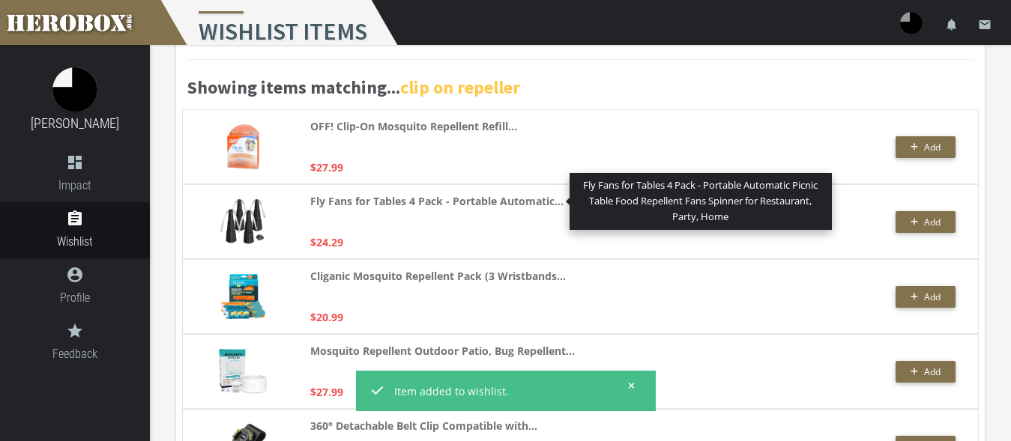
scroll to position [0, 0]
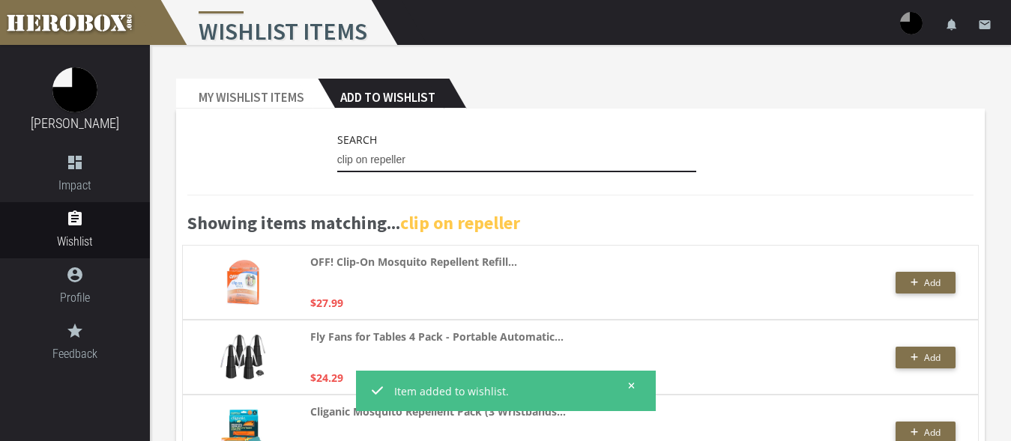
drag, startPoint x: 418, startPoint y: 160, endPoint x: 279, endPoint y: 144, distance: 140.2
click at [337, 148] on input "clip on repeller" at bounding box center [517, 160] width 360 height 24
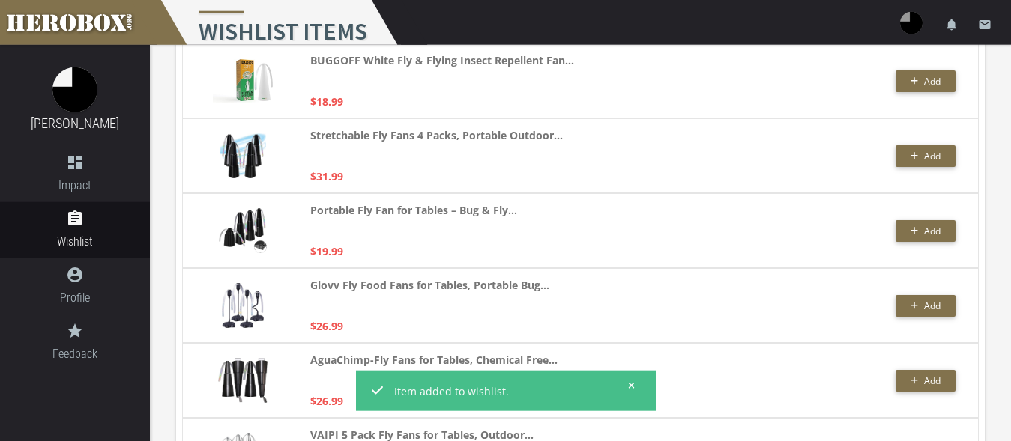
scroll to position [688, 0]
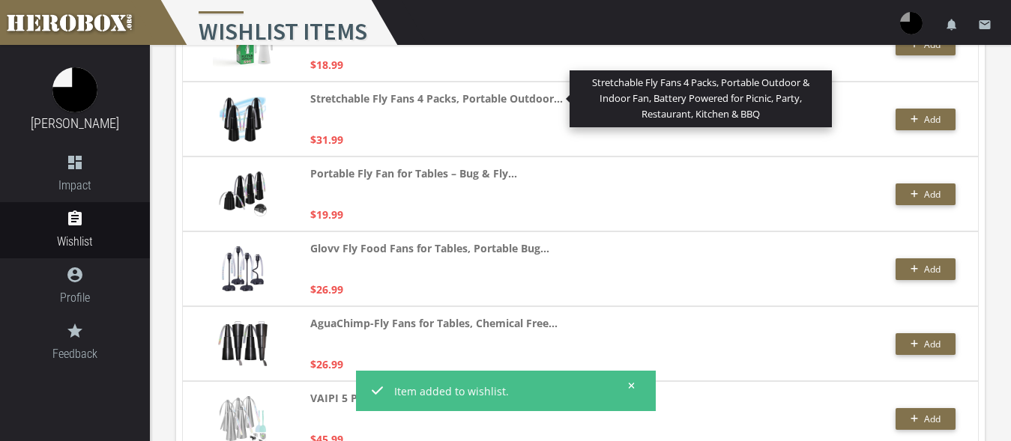
type input "fan repel"
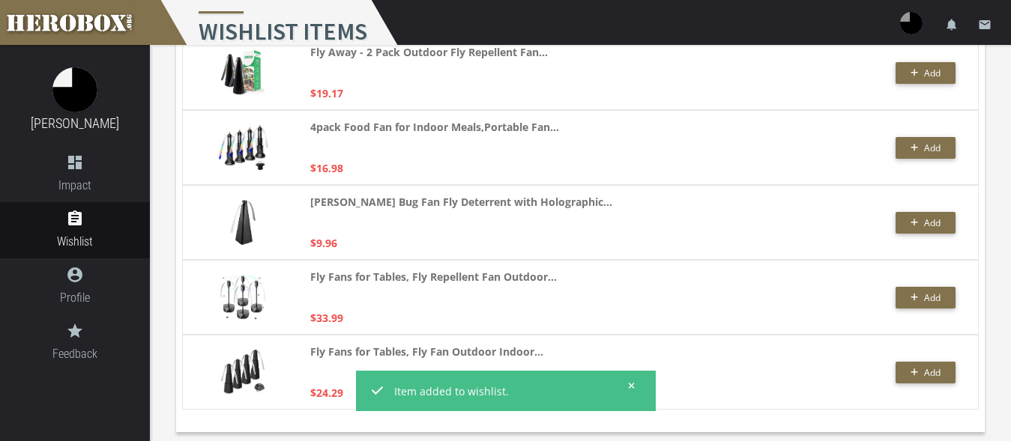
scroll to position [3063, 0]
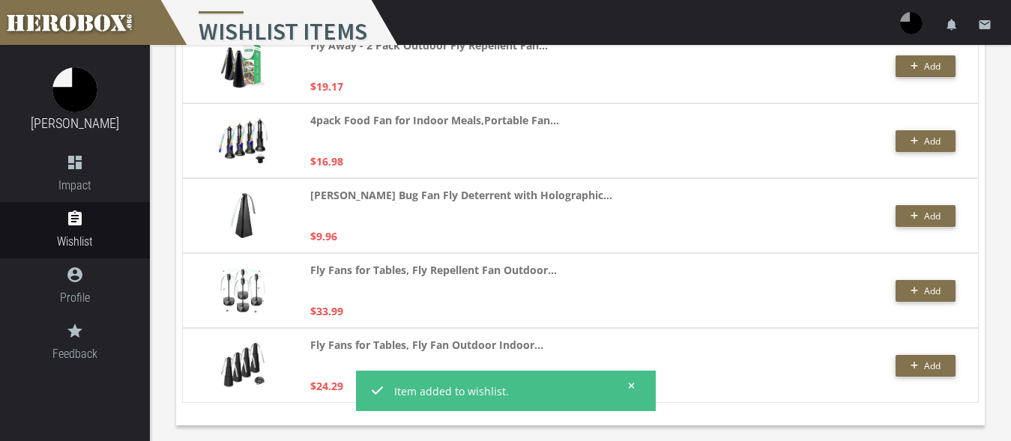
click at [632, 383] on icon at bounding box center [631, 385] width 7 height 9
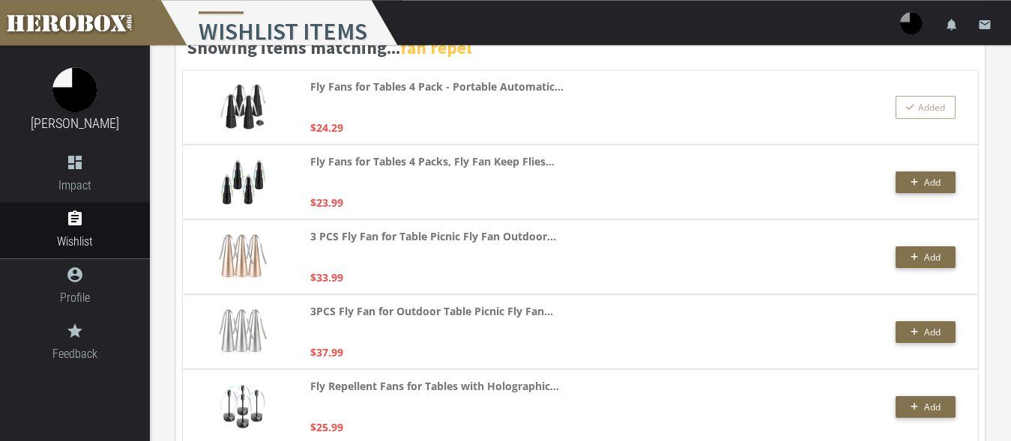
scroll to position [0, 0]
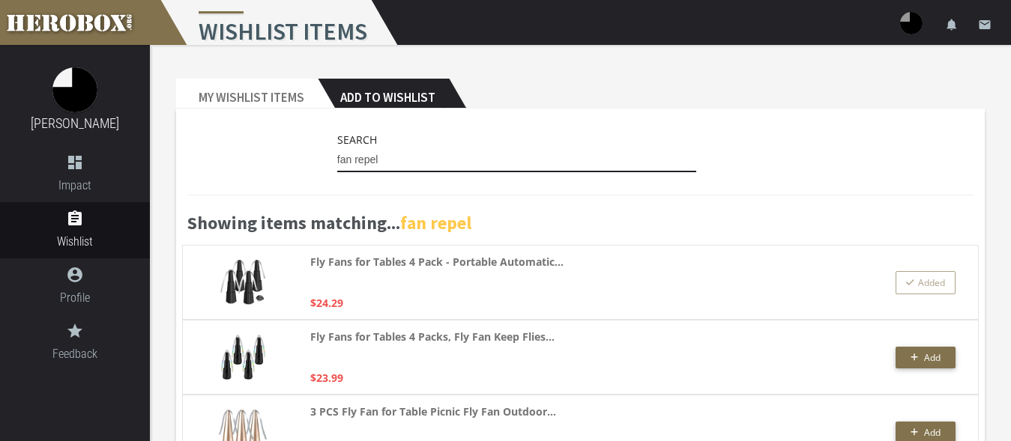
click at [405, 157] on input "fan repel" at bounding box center [517, 160] width 360 height 24
drag, startPoint x: 403, startPoint y: 159, endPoint x: 280, endPoint y: 144, distance: 123.8
click at [337, 148] on input "fan repel" at bounding box center [517, 160] width 360 height 24
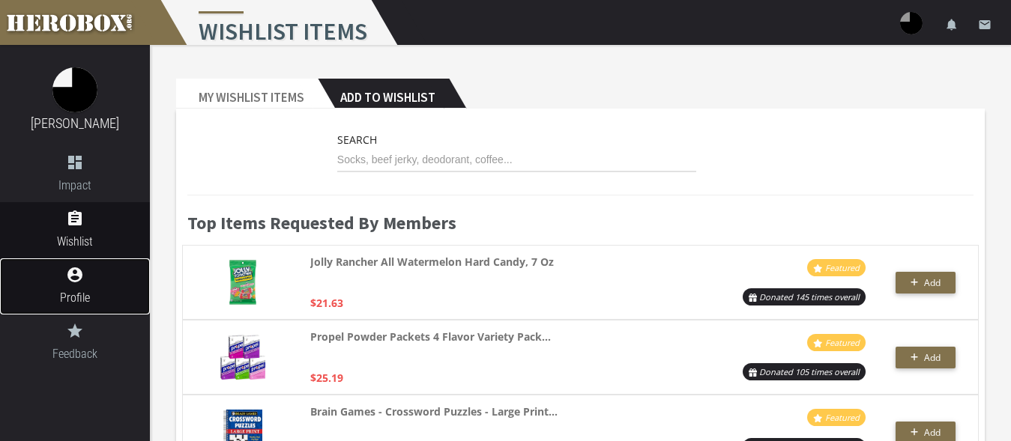
click at [100, 286] on link "account_circle Profile" at bounding box center [75, 286] width 150 height 56
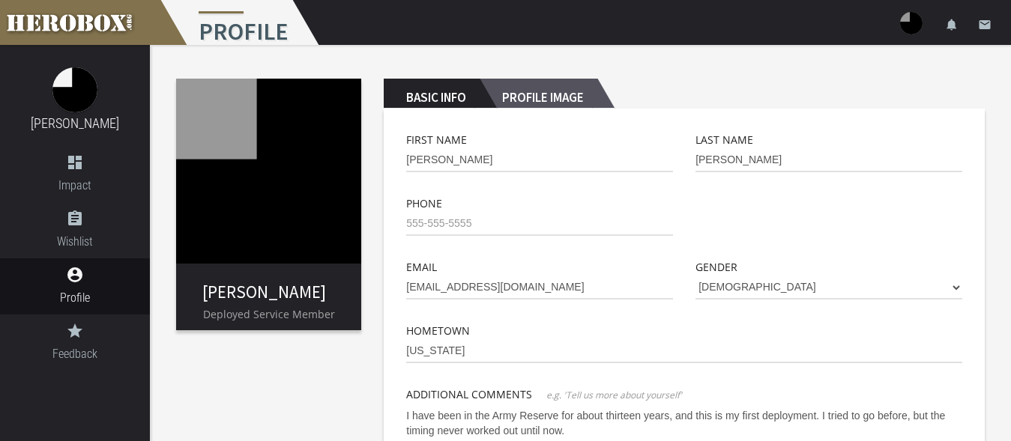
click at [558, 94] on h2 "Profile Image" at bounding box center [538, 94] width 118 height 30
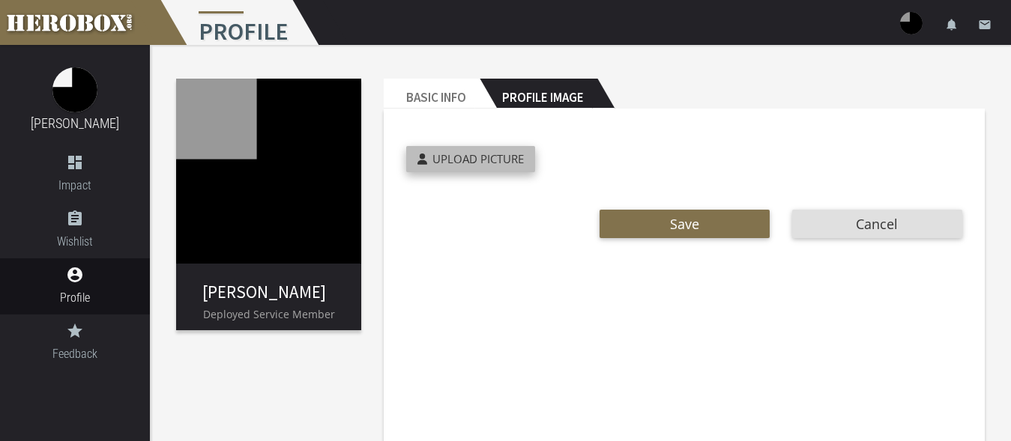
click at [498, 157] on span "Upload Picture" at bounding box center [477, 158] width 91 height 15
type input "**********"
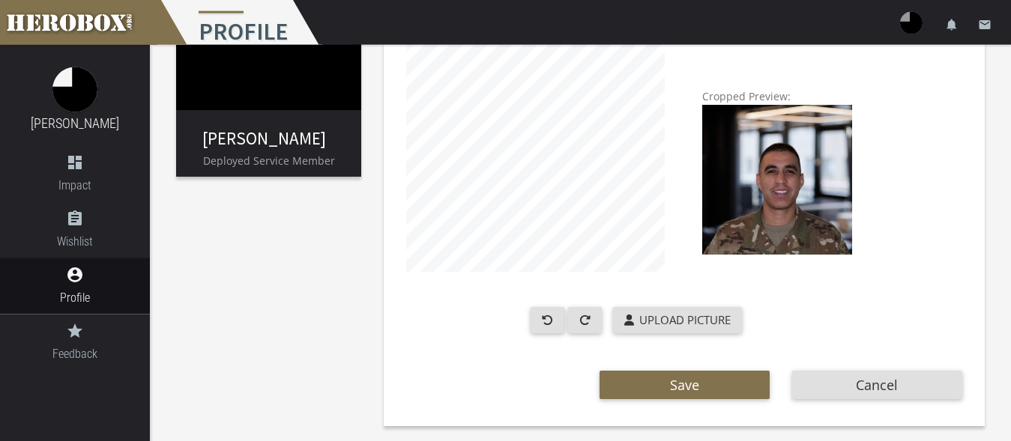
scroll to position [154, 0]
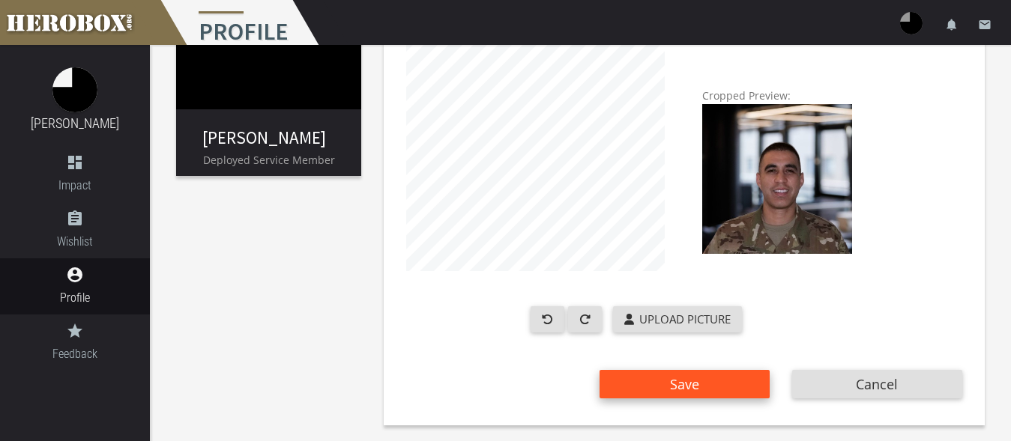
click at [698, 393] on button "Save" at bounding box center [684, 384] width 170 height 28
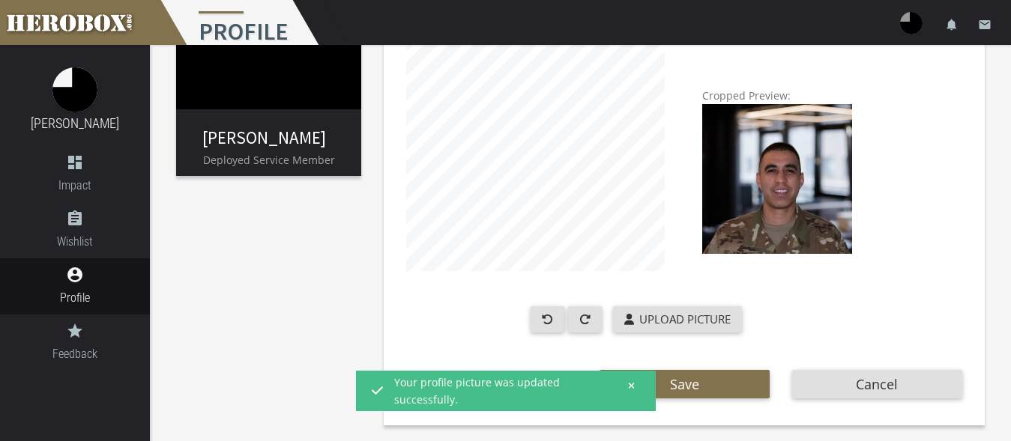
click at [632, 381] on icon at bounding box center [631, 385] width 7 height 9
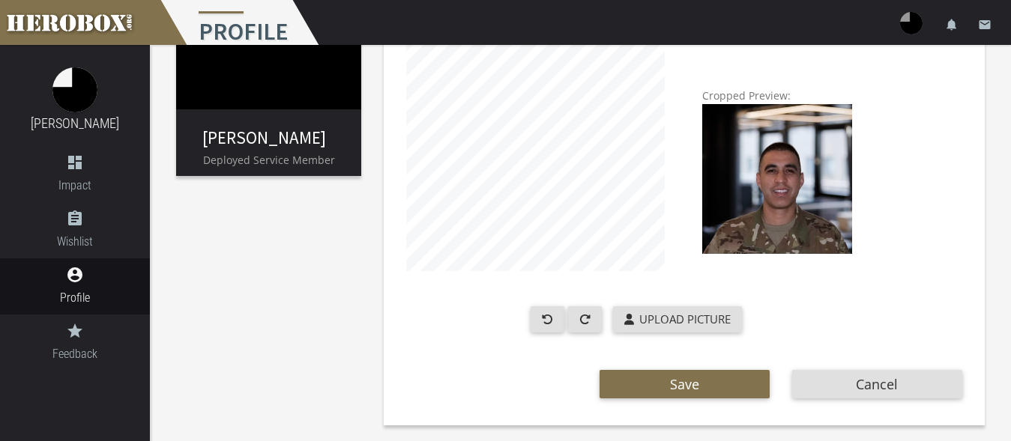
scroll to position [0, 0]
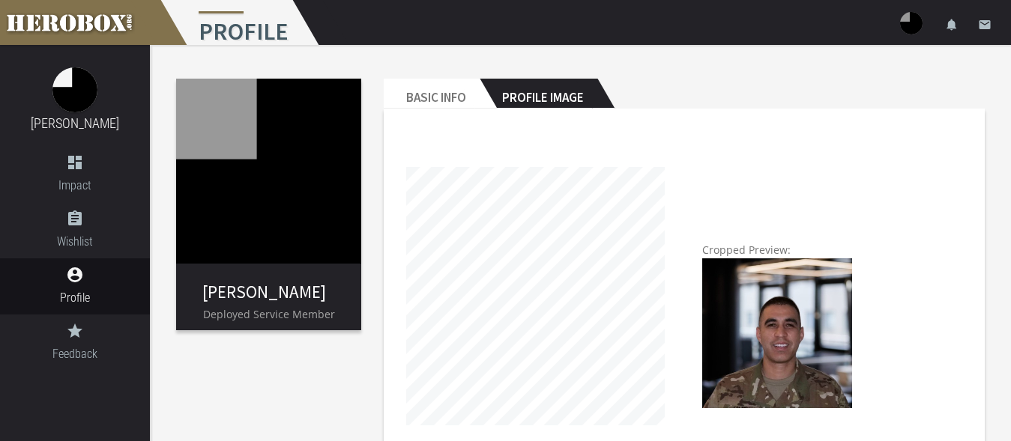
click at [546, 86] on h2 "Profile Image" at bounding box center [538, 94] width 118 height 30
click at [415, 97] on h2 "Basic Info" at bounding box center [432, 94] width 96 height 30
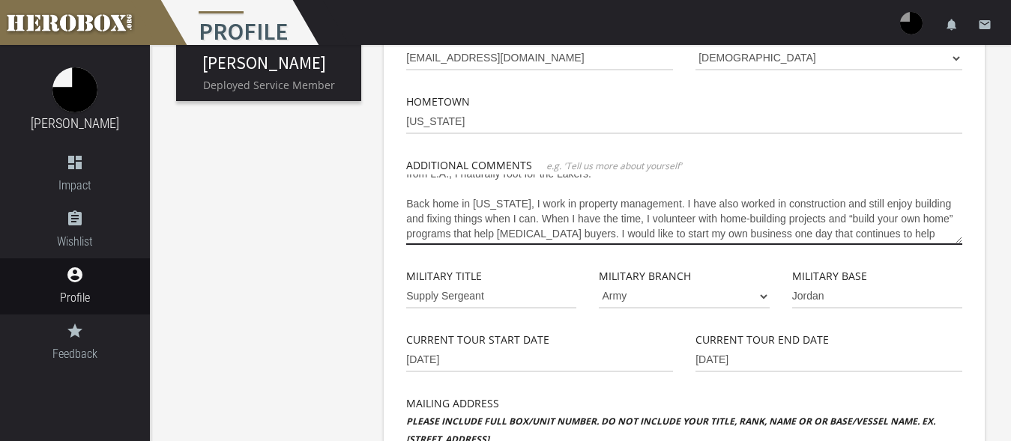
scroll to position [135, 0]
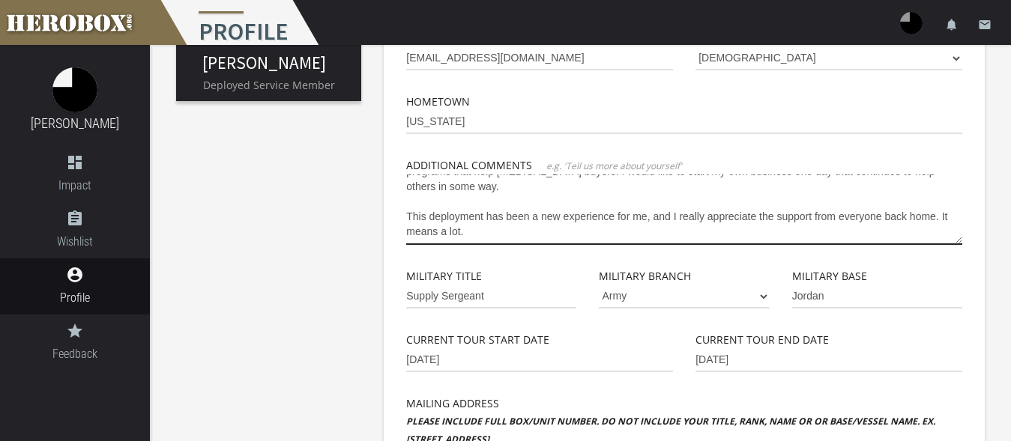
click at [934, 217] on textarea "I have been in the Army Reserve for about thirteen years, and this is my first …" at bounding box center [684, 210] width 556 height 70
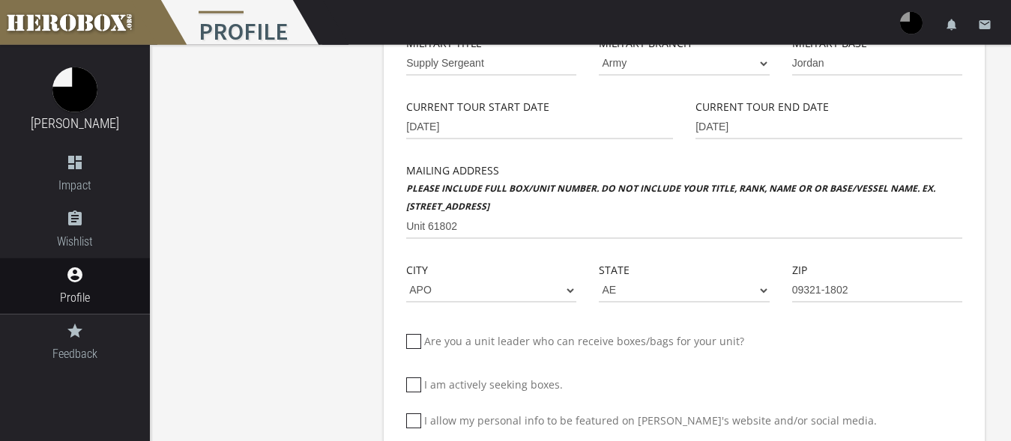
scroll to position [535, 0]
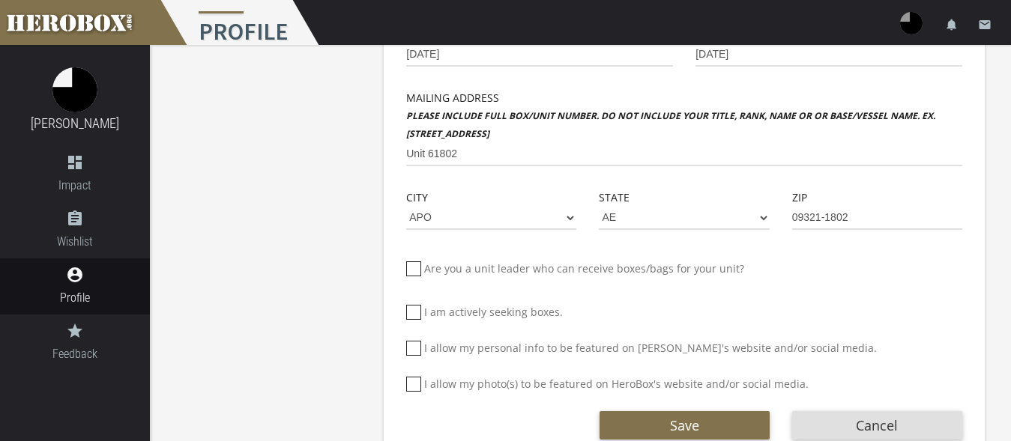
type textarea "I have been in the Army Reserve for about thirteen years, and this is my first …"
click at [417, 348] on icon at bounding box center [413, 348] width 15 height 15
click at [416, 348] on input "I allow my personal info to be featured on [PERSON_NAME]'s website and/or socia…" at bounding box center [411, 354] width 10 height 24
checkbox input "*****"
click at [415, 381] on icon at bounding box center [413, 384] width 15 height 15
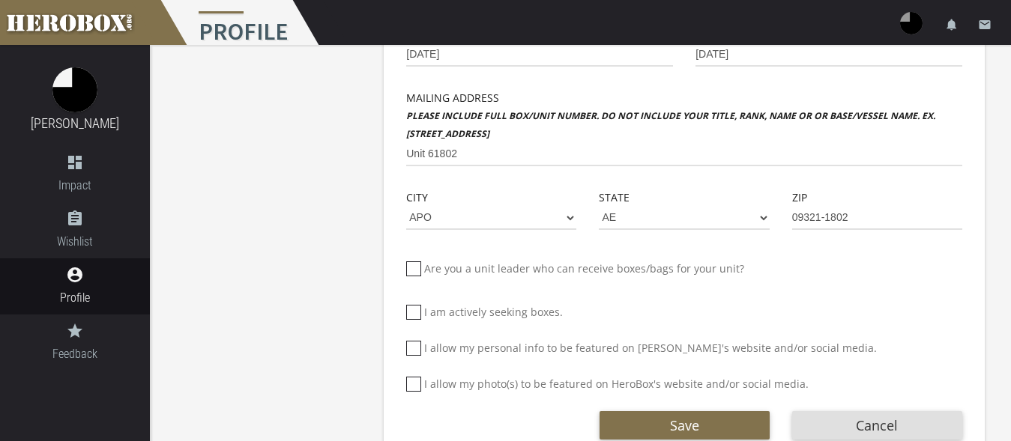
click at [415, 381] on input "I allow my photo(s) to be featured on HeroBox's website and/or social media." at bounding box center [411, 390] width 10 height 24
checkbox input "*****"
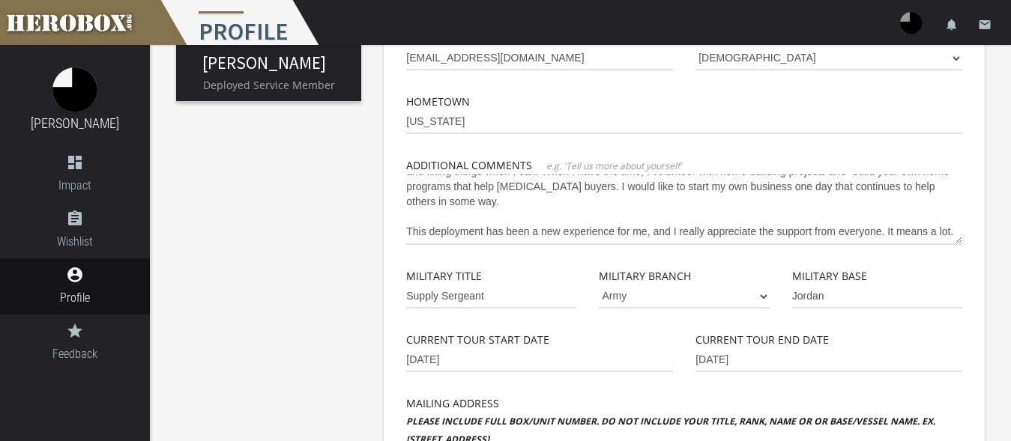
scroll to position [576, 0]
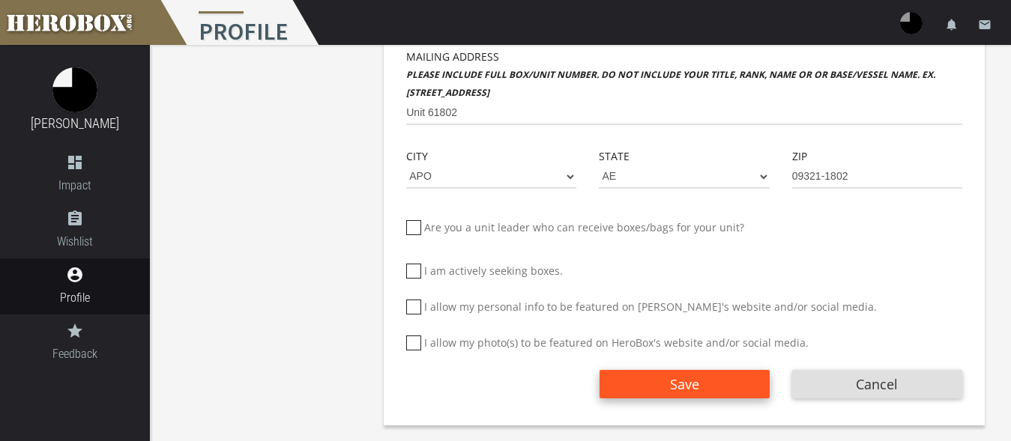
click at [689, 383] on span "Save" at bounding box center [684, 384] width 29 height 18
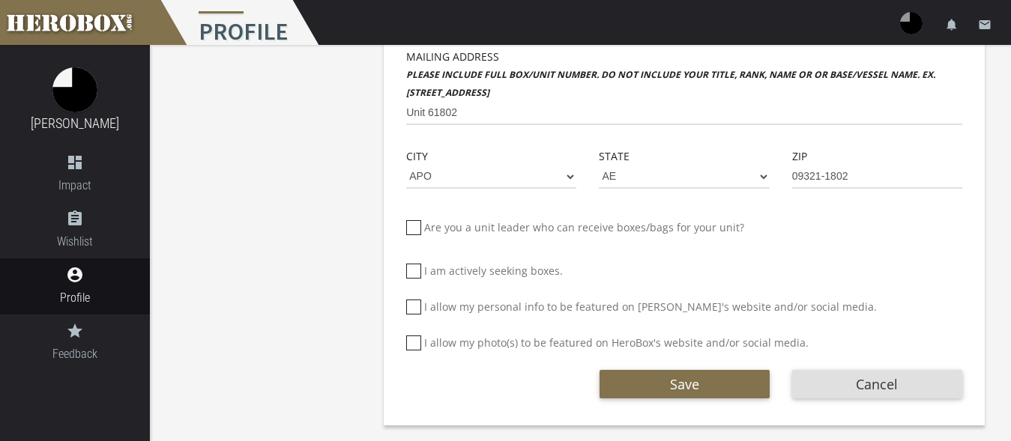
click at [414, 309] on icon at bounding box center [413, 307] width 15 height 15
click at [414, 309] on input "I allow my personal info to be featured on [PERSON_NAME]'s website and/or socia…" at bounding box center [411, 313] width 10 height 24
checkbox input "****"
click at [412, 339] on icon at bounding box center [413, 343] width 15 height 15
click at [412, 339] on input "I allow my photo(s) to be featured on HeroBox's website and/or social media." at bounding box center [411, 349] width 10 height 24
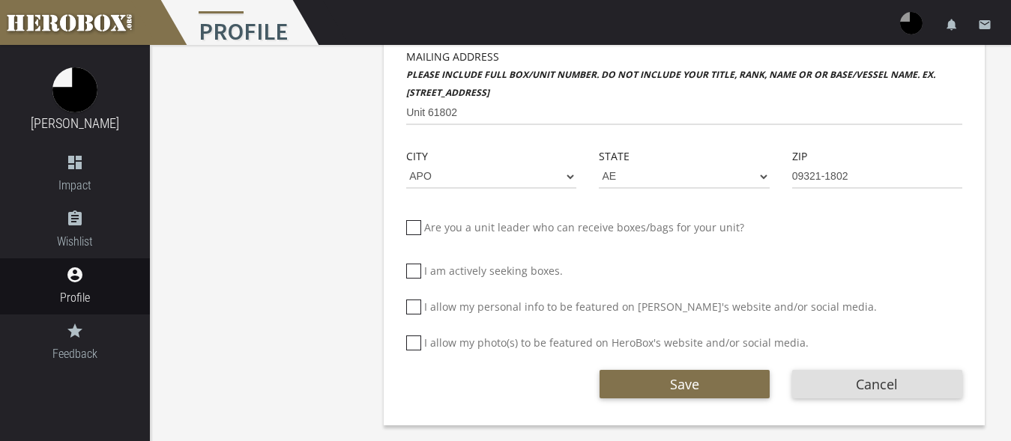
checkbox input "****"
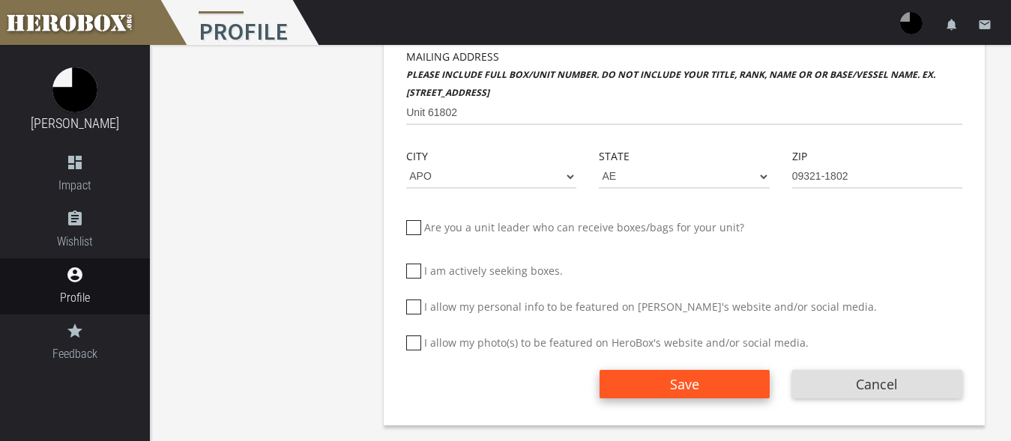
click at [683, 384] on span "Save" at bounding box center [684, 384] width 29 height 18
click at [663, 379] on button "Save" at bounding box center [684, 384] width 170 height 28
click at [688, 384] on span "Save" at bounding box center [684, 384] width 29 height 18
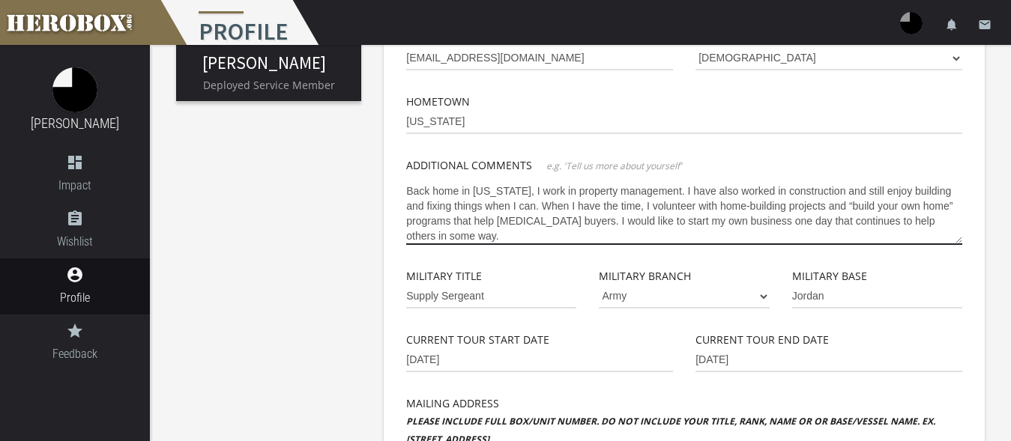
scroll to position [0, 0]
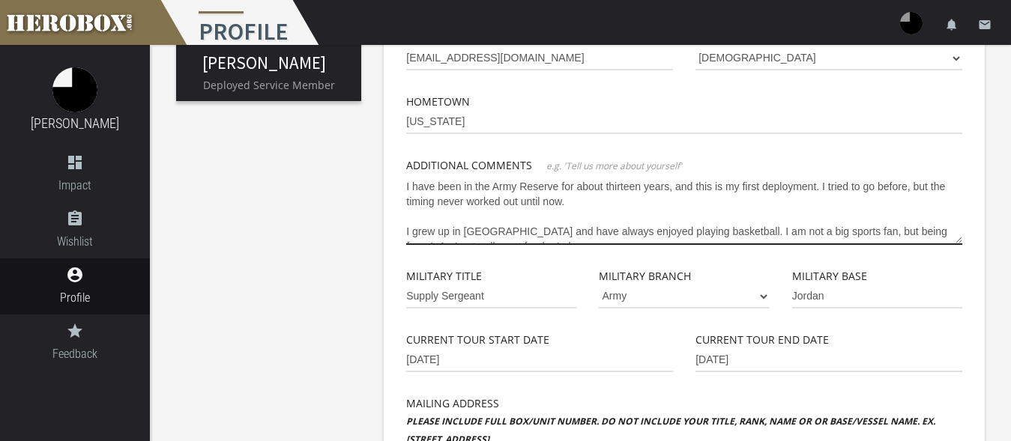
drag, startPoint x: 417, startPoint y: 226, endPoint x: 385, endPoint y: 149, distance: 83.6
click at [406, 175] on textarea "I have been in the Army Reserve for about thirteen years, and this is my first …" at bounding box center [684, 210] width 556 height 70
click at [379, 152] on div "Basic Info Profile Image First Name [PERSON_NAME] Last Name [GEOGRAPHIC_DATA] P…" at bounding box center [683, 310] width 623 height 945
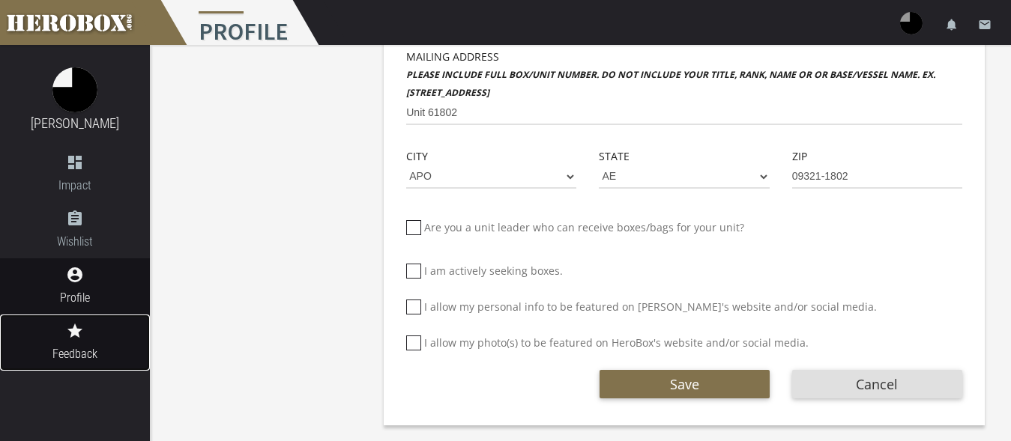
click at [74, 350] on span "Feedback" at bounding box center [75, 354] width 150 height 19
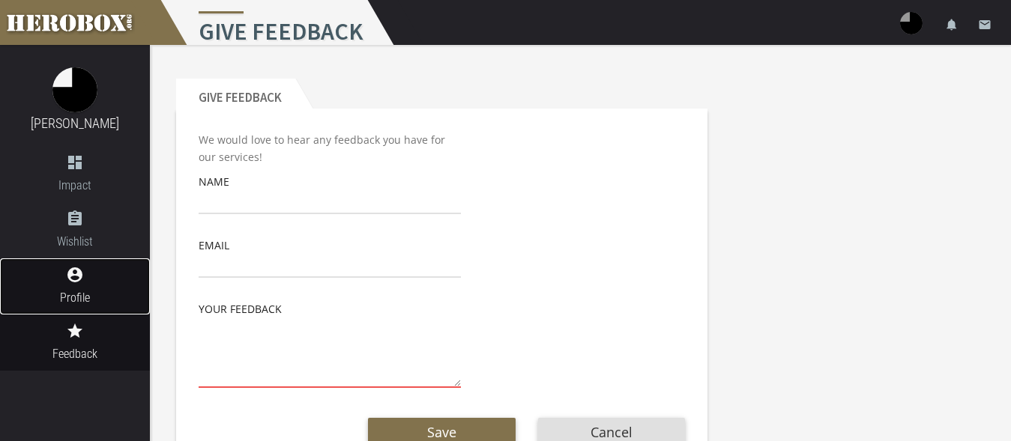
click at [82, 279] on icon "account_circle" at bounding box center [75, 275] width 150 height 18
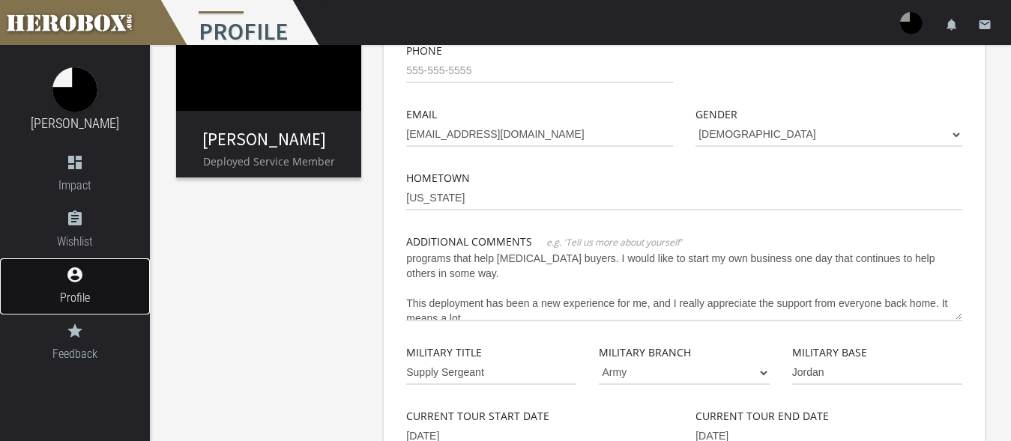
scroll to position [135, 0]
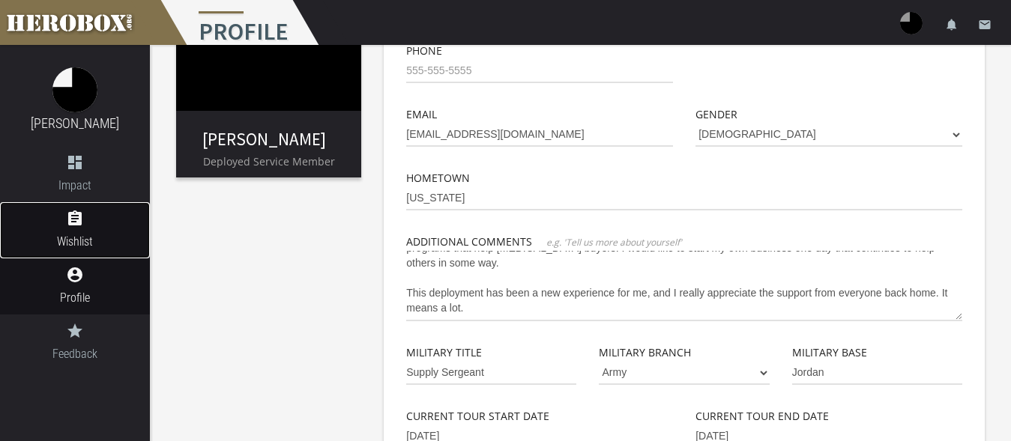
click at [78, 225] on icon "assignment" at bounding box center [75, 219] width 150 height 18
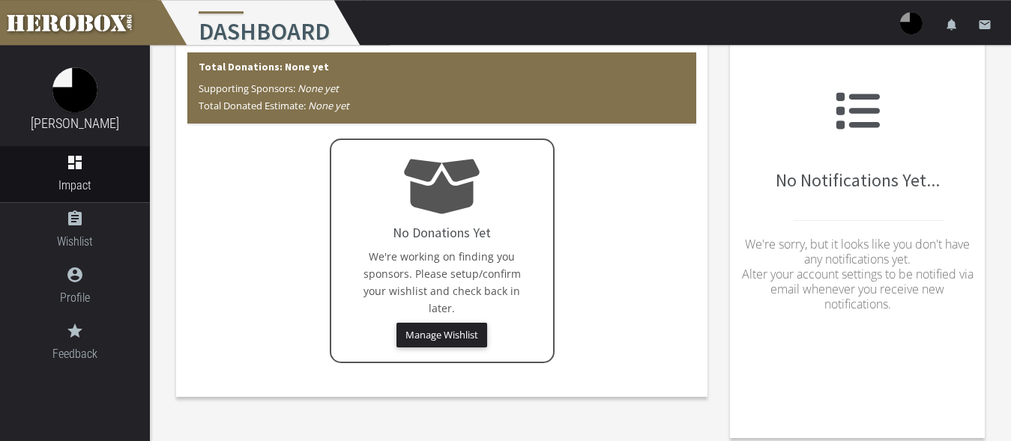
scroll to position [80, 0]
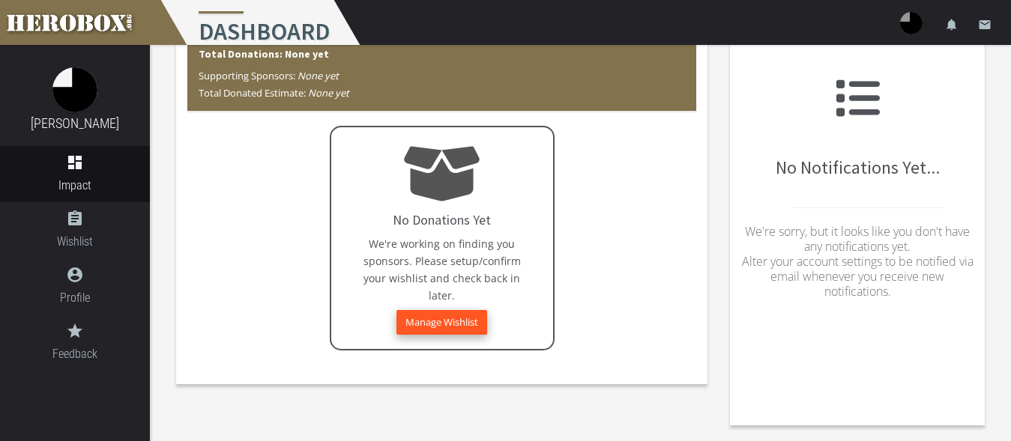
click at [425, 317] on button "Manage Wishlist" at bounding box center [441, 322] width 91 height 25
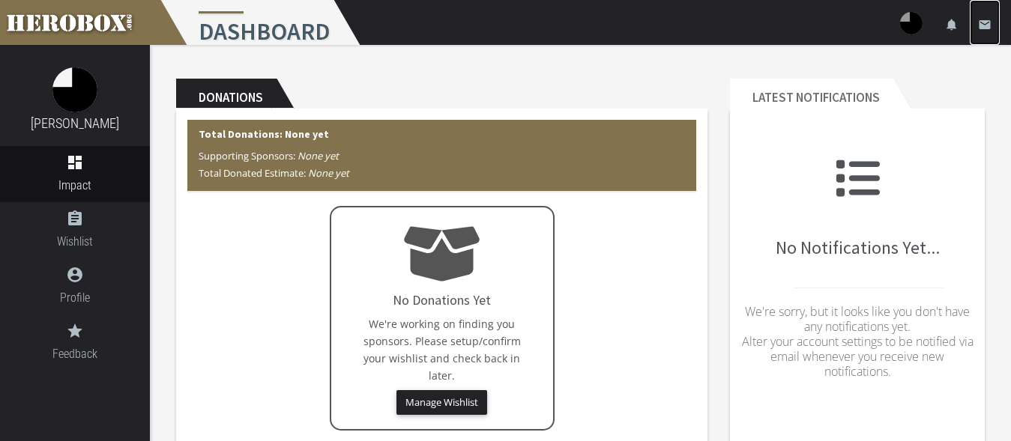
click at [988, 20] on icon "email" at bounding box center [984, 24] width 13 height 13
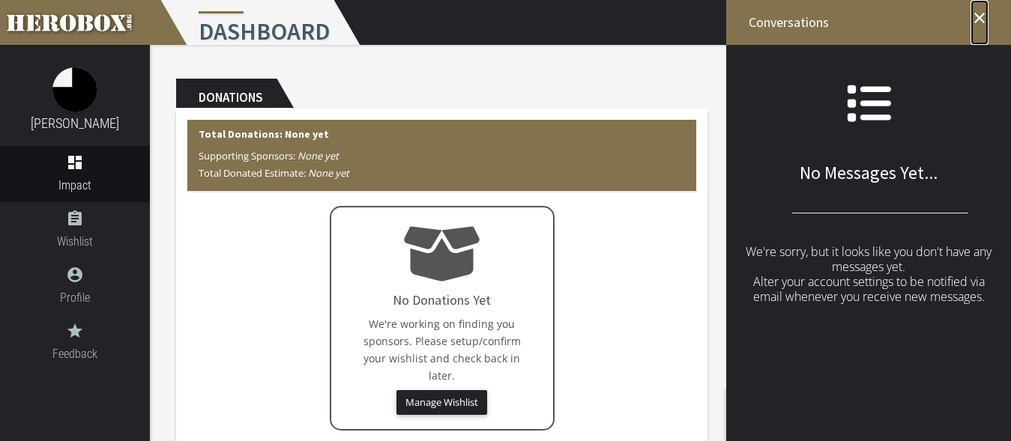
click at [984, 15] on icon "close" at bounding box center [979, 18] width 18 height 18
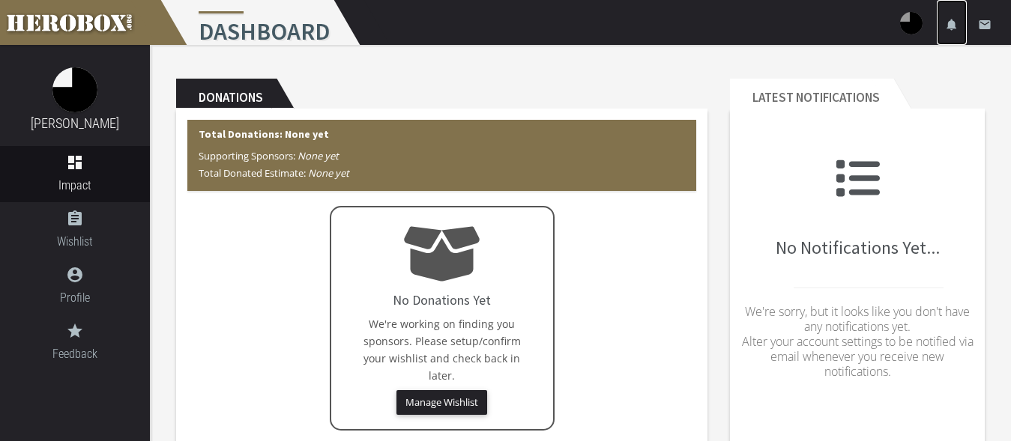
click at [951, 22] on icon "notifications" at bounding box center [951, 24] width 13 height 13
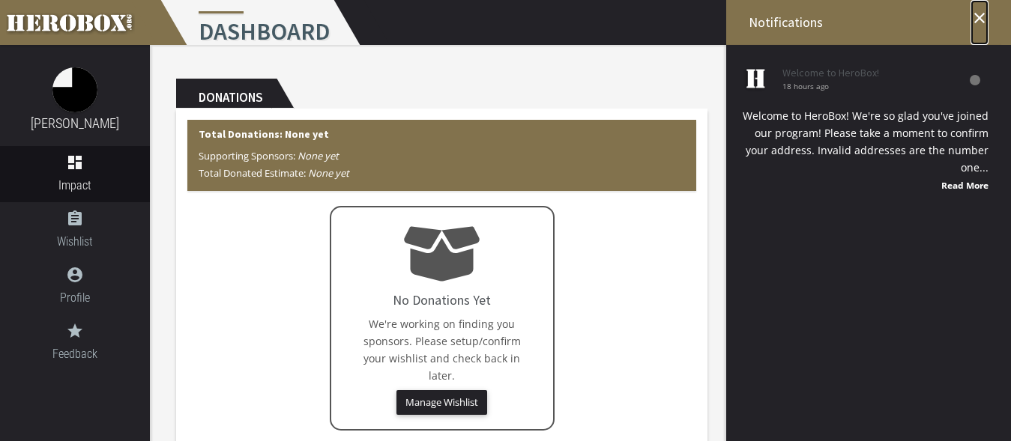
click at [983, 14] on icon "close" at bounding box center [979, 18] width 18 height 18
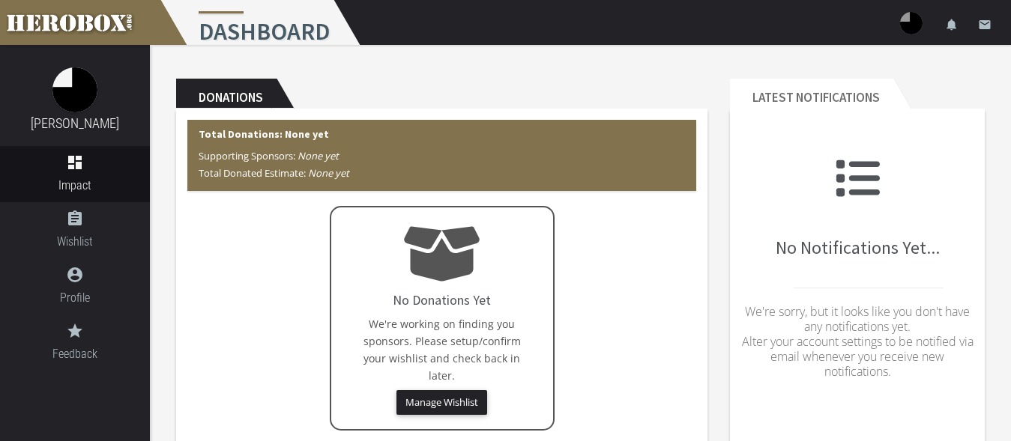
click at [910, 16] on img at bounding box center [911, 23] width 22 height 22
click at [849, 64] on link "settings Settings" at bounding box center [866, 65] width 135 height 32
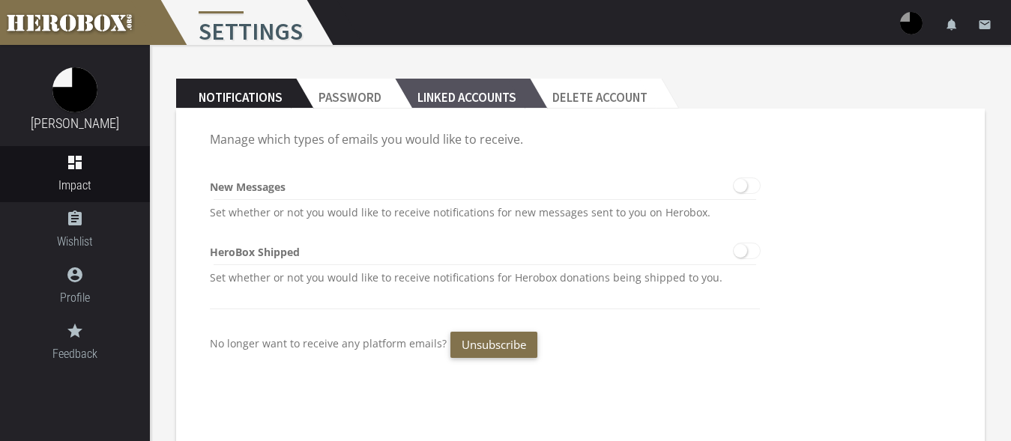
click at [459, 95] on h2 "Linked Accounts" at bounding box center [462, 94] width 135 height 30
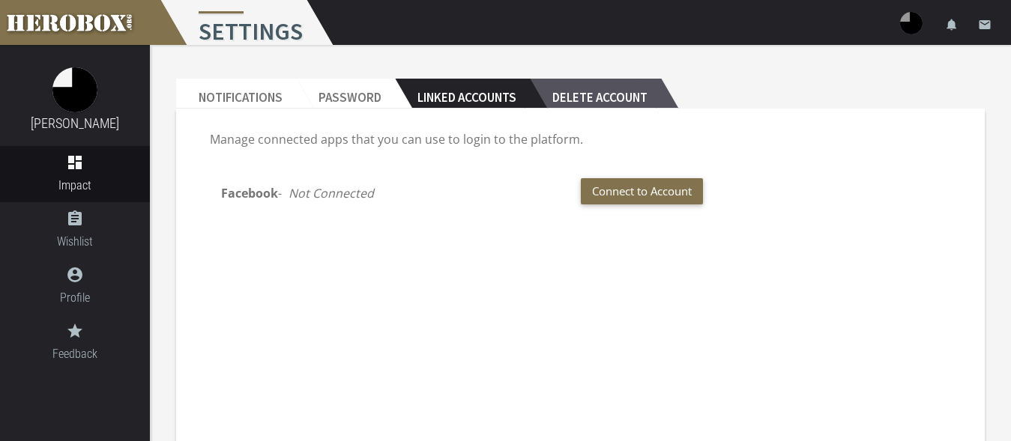
click at [593, 88] on h2 "Delete Account" at bounding box center [595, 94] width 131 height 30
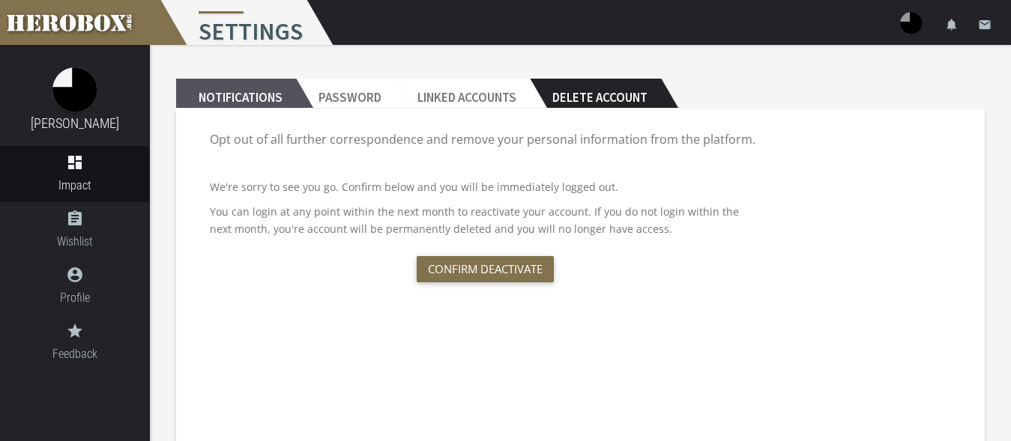
click at [216, 94] on h2 "Notifications" at bounding box center [236, 94] width 120 height 30
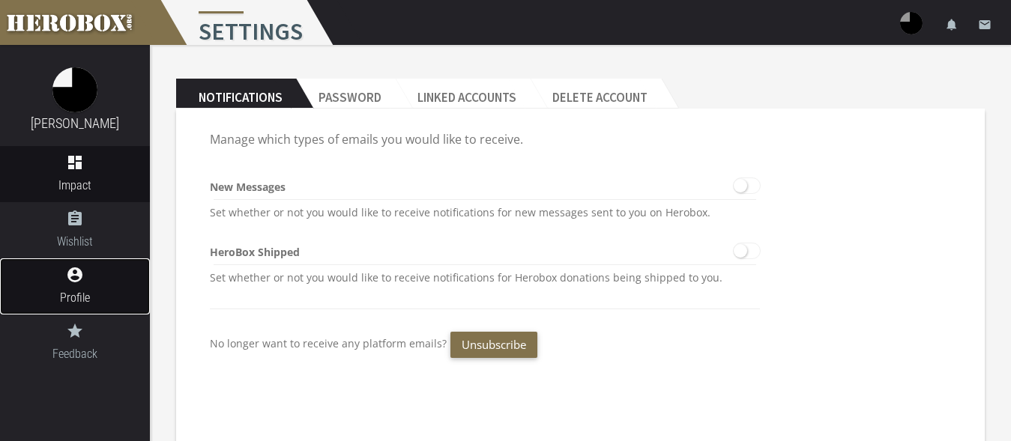
click at [88, 269] on icon "account_circle" at bounding box center [75, 275] width 150 height 18
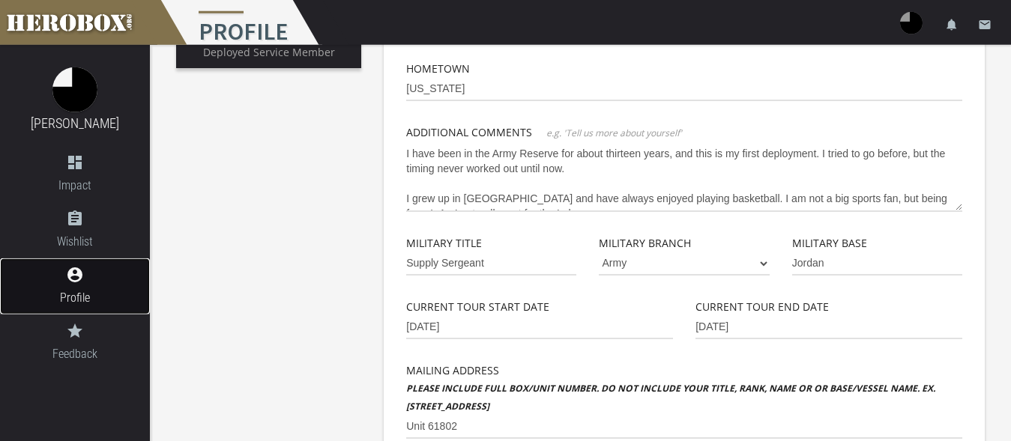
scroll to position [229, 0]
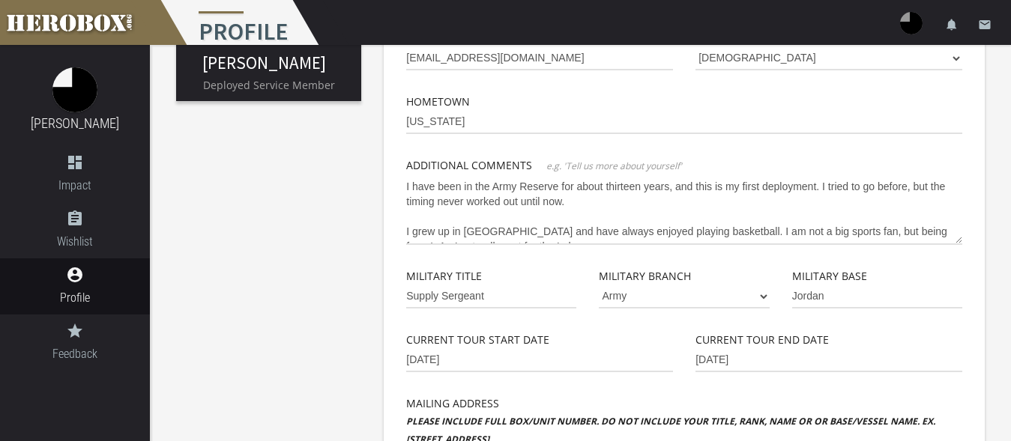
drag, startPoint x: 406, startPoint y: 187, endPoint x: 453, endPoint y: 185, distance: 46.5
click at [559, 205] on div "First Name [PERSON_NAME] Last Name [GEOGRAPHIC_DATA] Phone Email [EMAIL_ADDRESS…" at bounding box center [684, 335] width 578 height 866
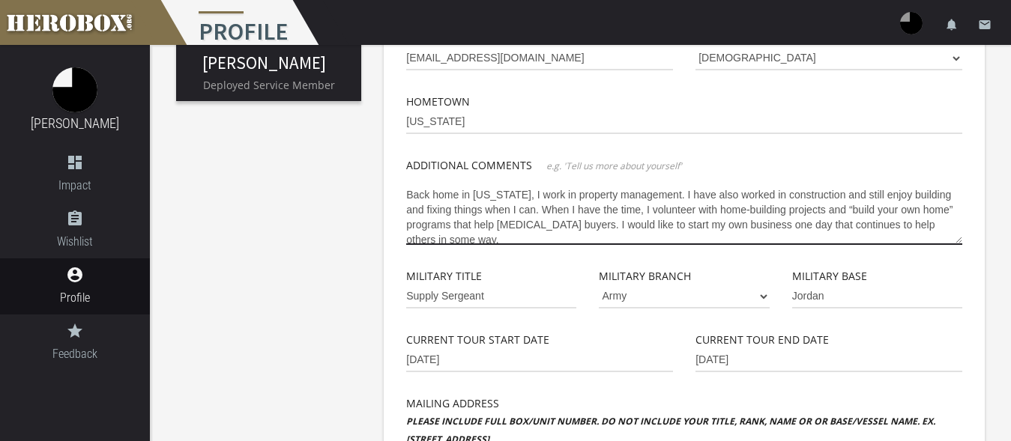
scroll to position [135, 0]
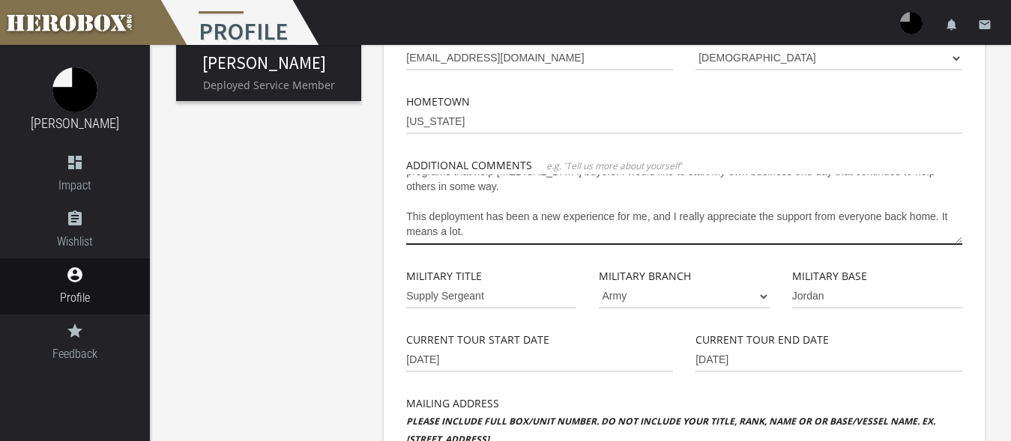
drag, startPoint x: 408, startPoint y: 184, endPoint x: 774, endPoint y: 332, distance: 395.2
click at [774, 245] on textarea "I have been in the Army Reserve for about thirteen years, and this is my first …" at bounding box center [684, 210] width 556 height 70
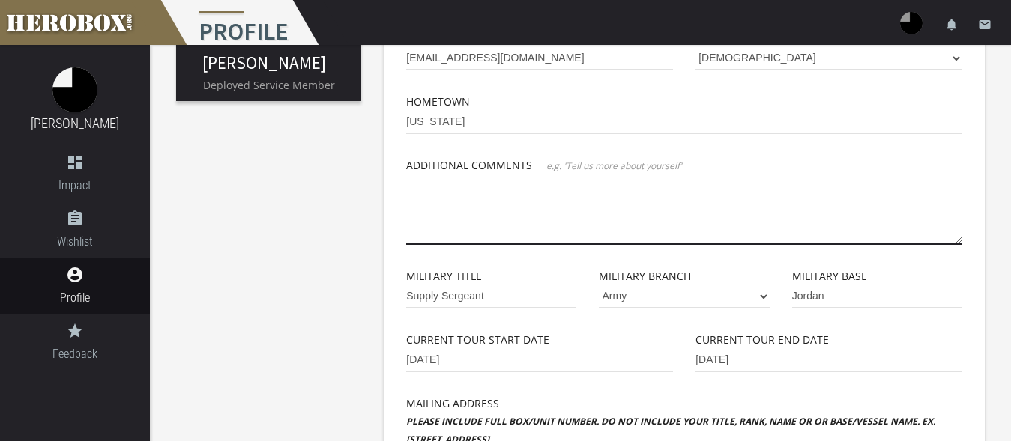
scroll to position [0, 0]
click at [640, 223] on textarea at bounding box center [684, 210] width 556 height 70
paste textarea "I have been in the Army Reserve for about thirteen years, and this is my first …"
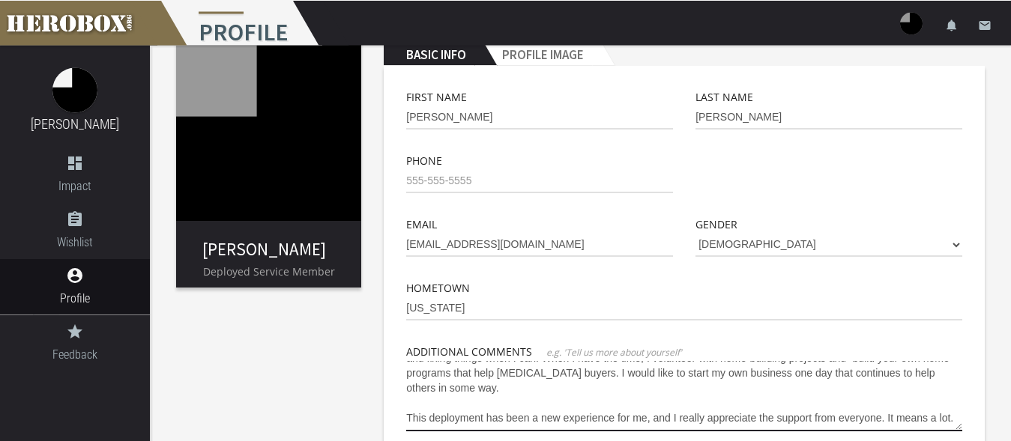
scroll to position [76, 0]
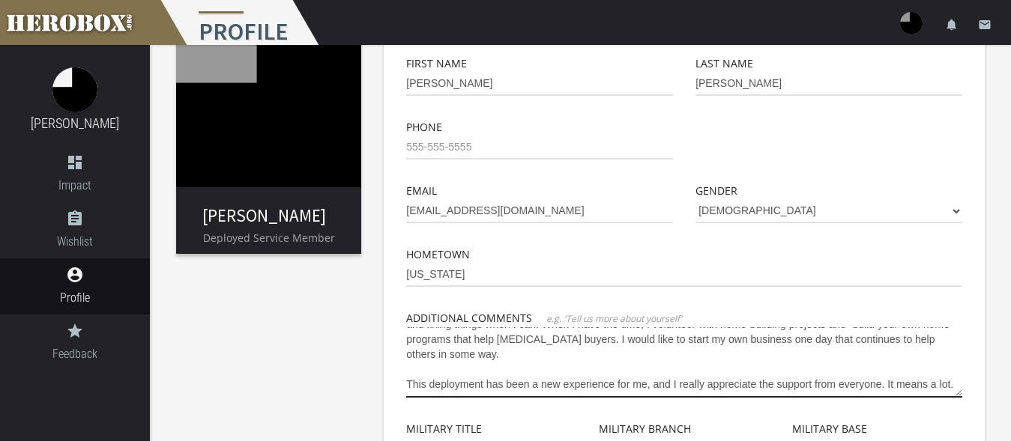
type textarea "I have been in the Army Reserve for about thirteen years, and this is my first …"
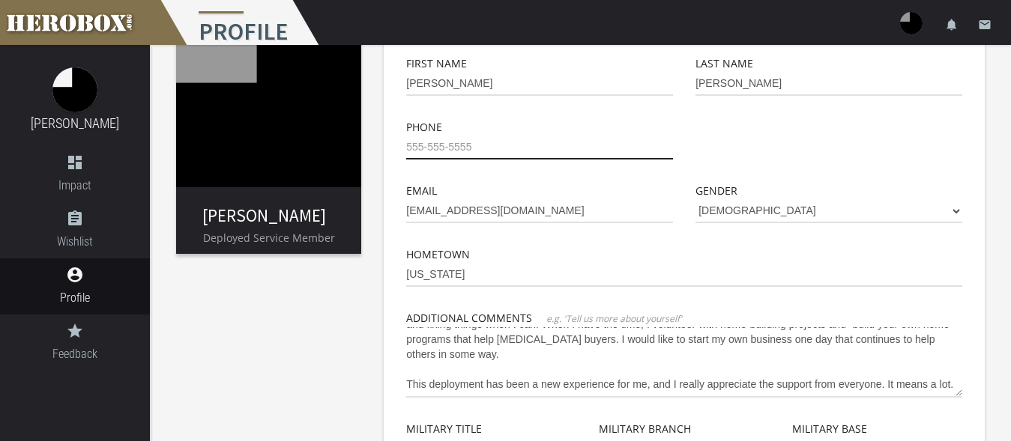
click at [430, 152] on input "tel" at bounding box center [539, 148] width 267 height 24
type input "[PHONE_NUMBER]"
click at [702, 174] on div at bounding box center [828, 150] width 289 height 64
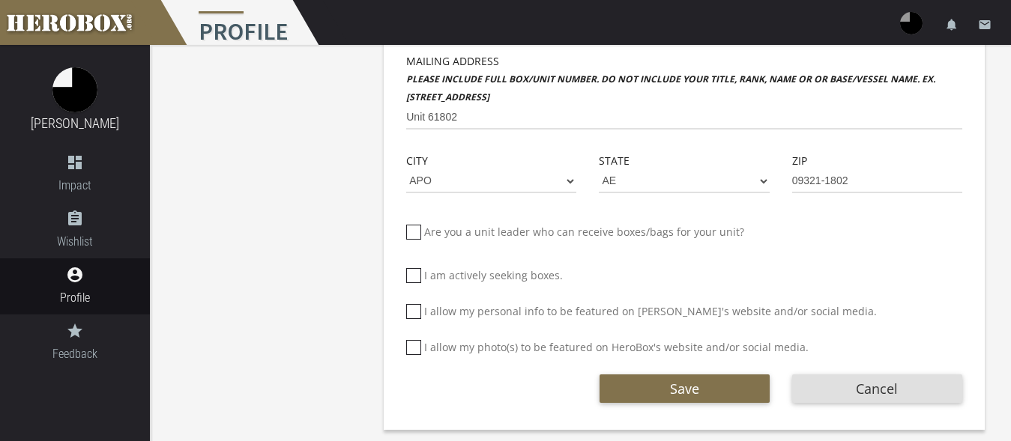
scroll to position [576, 0]
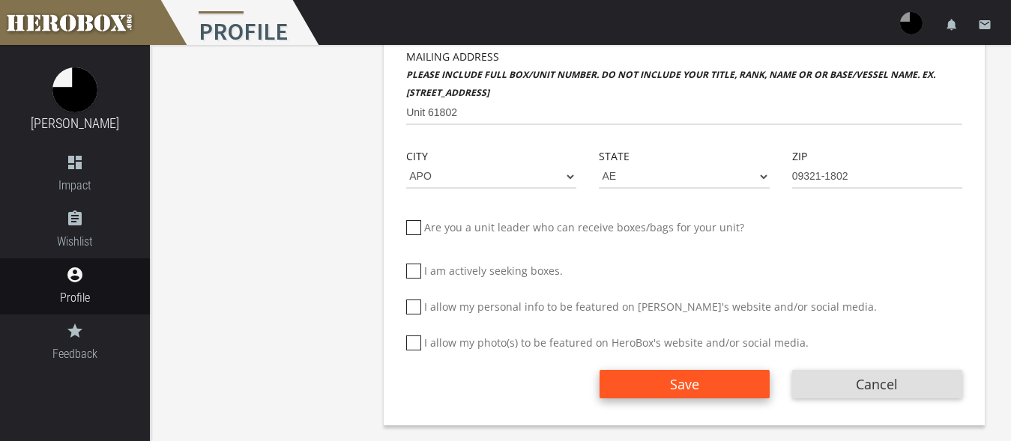
click at [689, 378] on span "Save" at bounding box center [684, 384] width 29 height 18
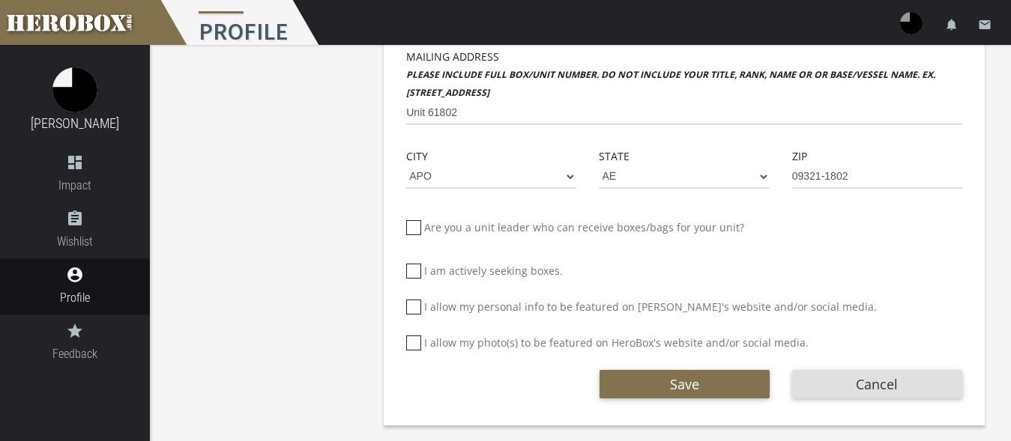
click at [539, 391] on div "Save Cancel" at bounding box center [684, 381] width 578 height 36
click at [574, 384] on div "Save Cancel" at bounding box center [684, 381] width 578 height 36
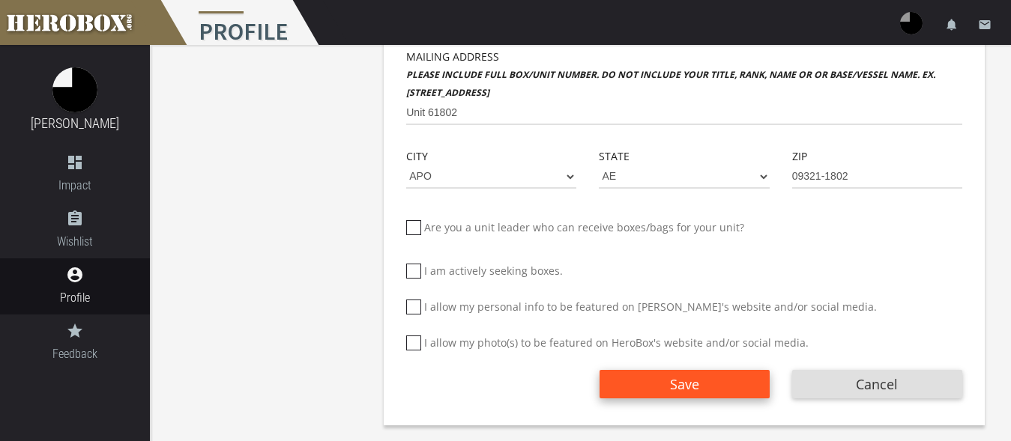
click at [682, 375] on button "Save" at bounding box center [684, 384] width 170 height 28
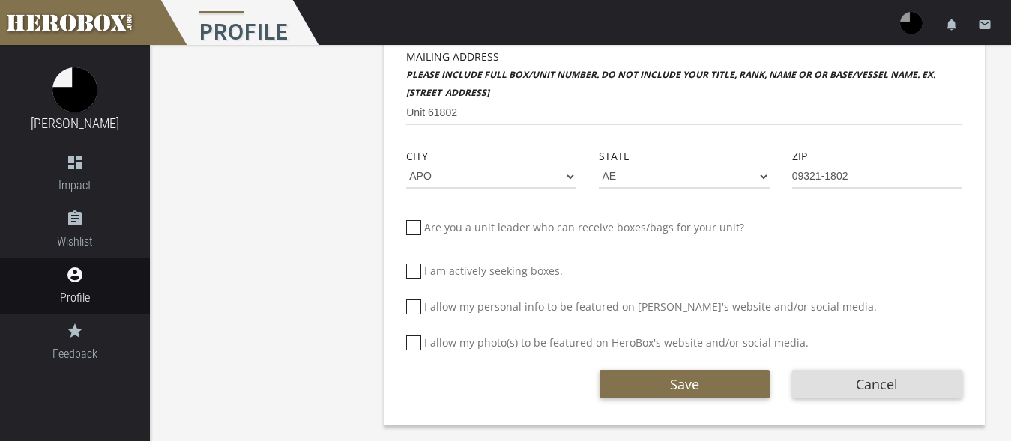
click at [421, 227] on icon at bounding box center [413, 227] width 15 height 15
click at [416, 227] on input "Are you a unit leader who can receive boxes/bags for your unit?" at bounding box center [411, 234] width 10 height 24
checkbox input "****"
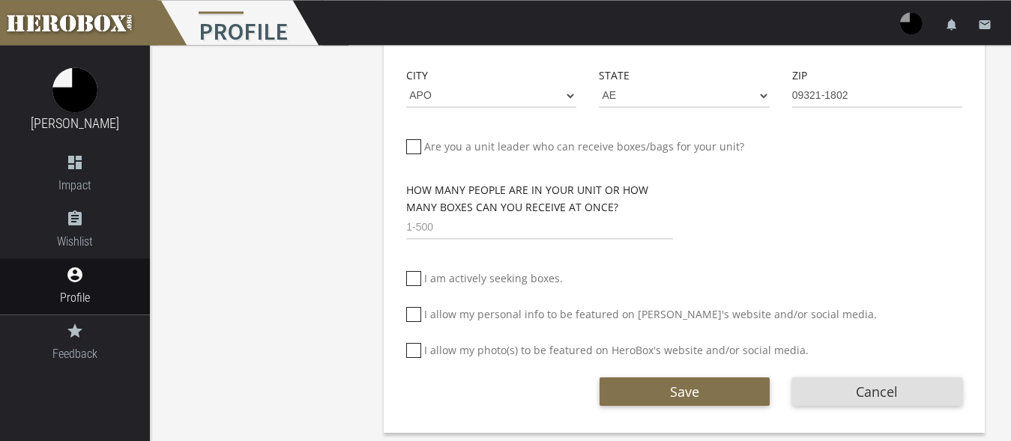
scroll to position [665, 0]
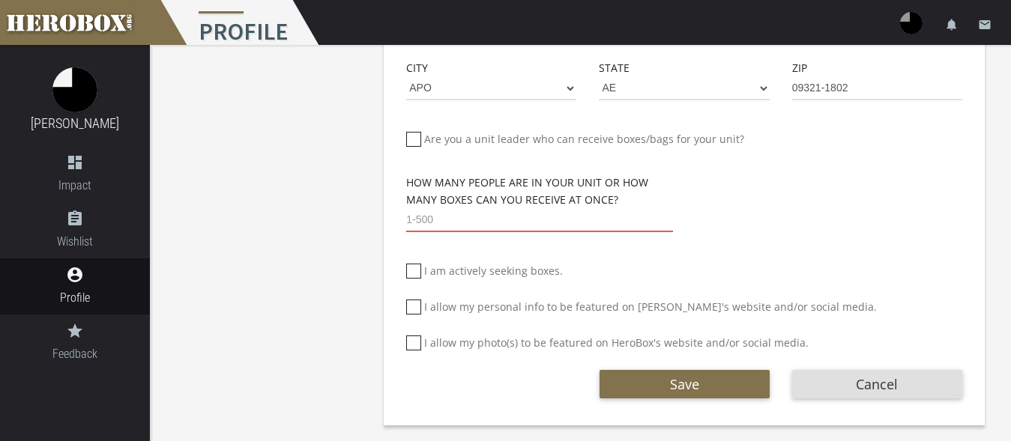
click at [447, 222] on input "number" at bounding box center [539, 220] width 267 height 24
type input "30"
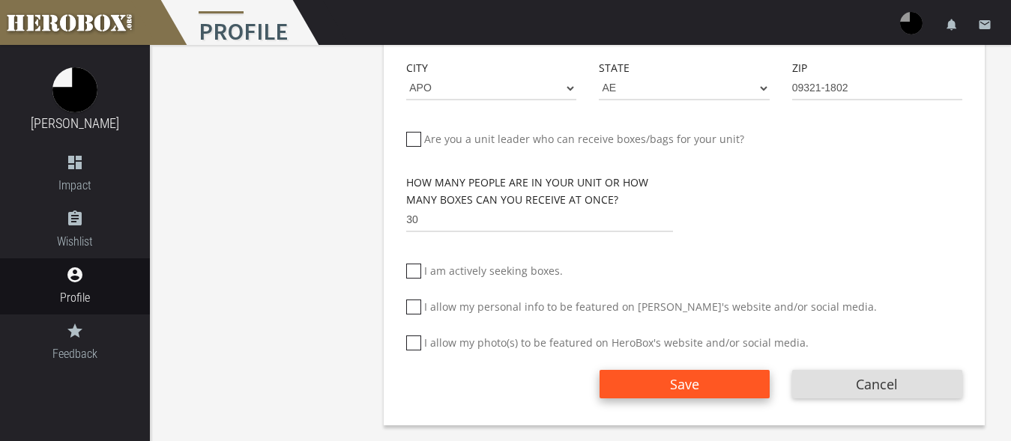
click at [697, 383] on span "Save" at bounding box center [684, 384] width 29 height 18
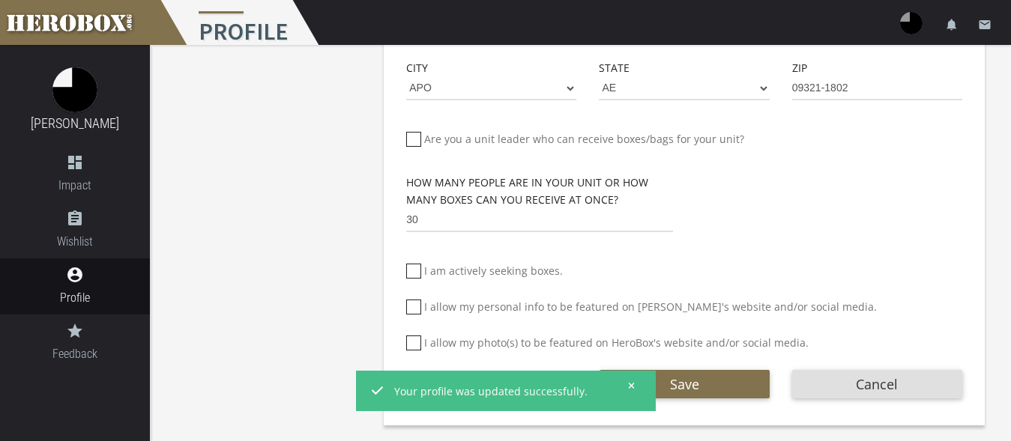
click at [630, 381] on icon at bounding box center [631, 385] width 7 height 9
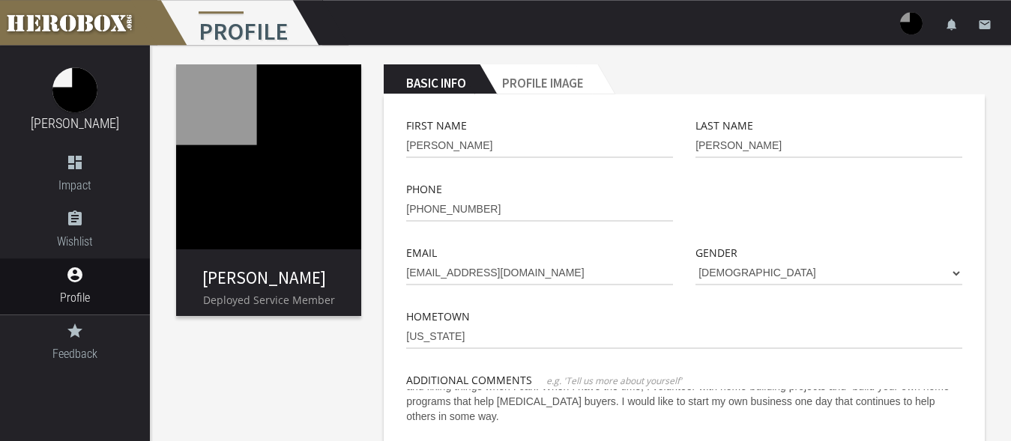
scroll to position [0, 0]
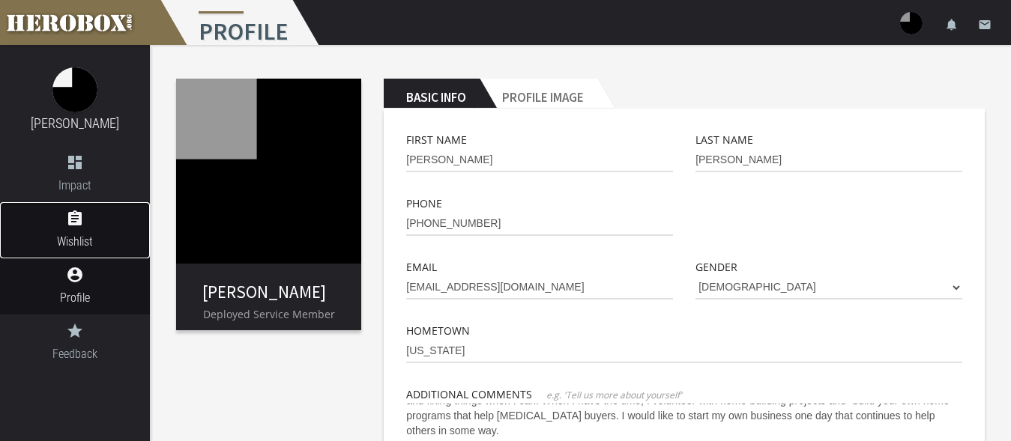
click at [72, 233] on span "Wishlist" at bounding box center [75, 241] width 150 height 19
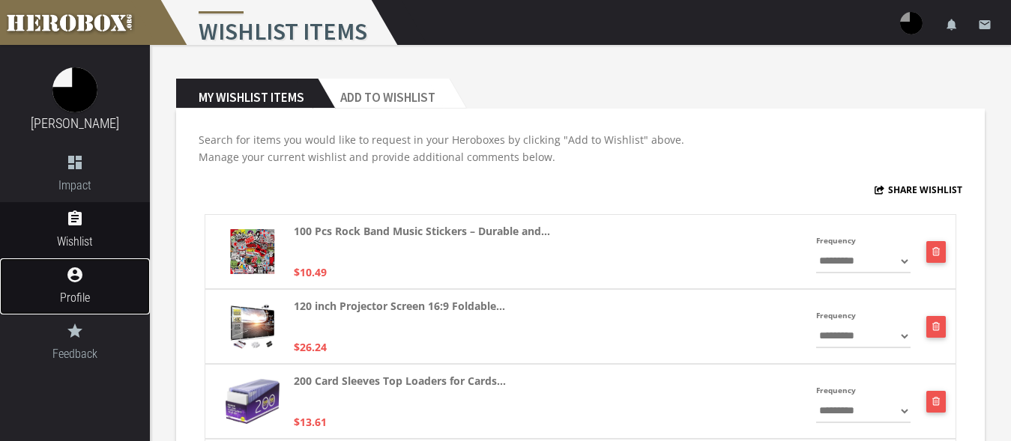
click at [91, 269] on icon "account_circle" at bounding box center [75, 275] width 150 height 18
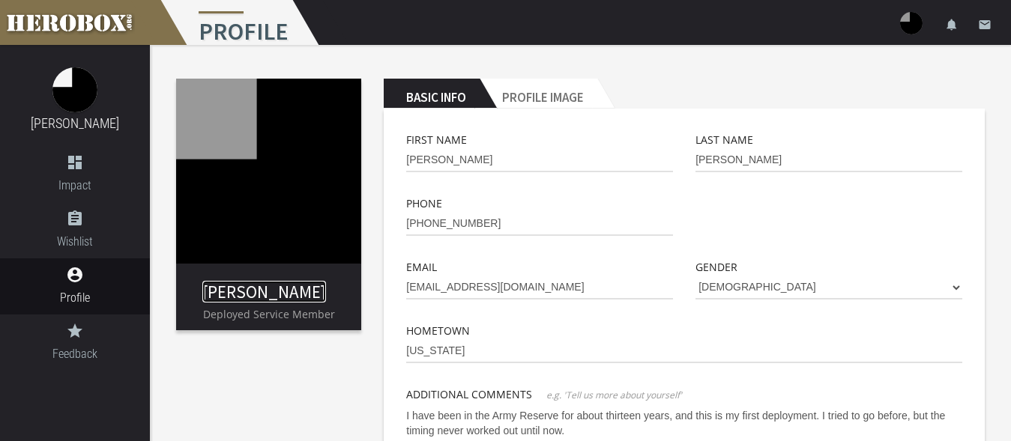
click at [278, 298] on link "[PERSON_NAME]" at bounding box center [264, 292] width 124 height 22
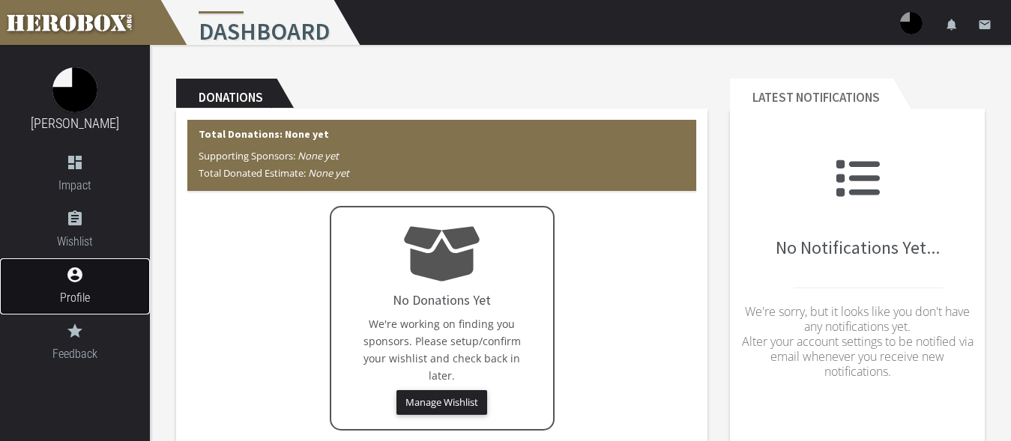
click at [89, 294] on span "Profile" at bounding box center [75, 297] width 150 height 19
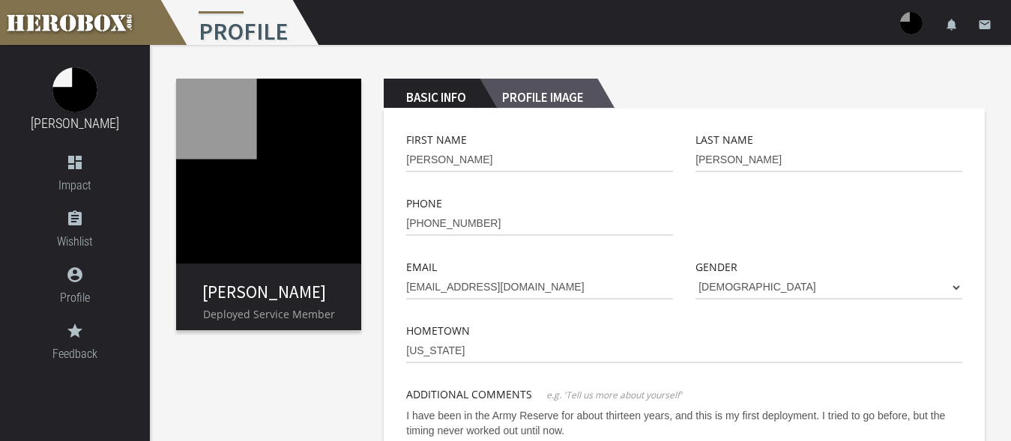
click at [527, 94] on h2 "Profile Image" at bounding box center [538, 94] width 118 height 30
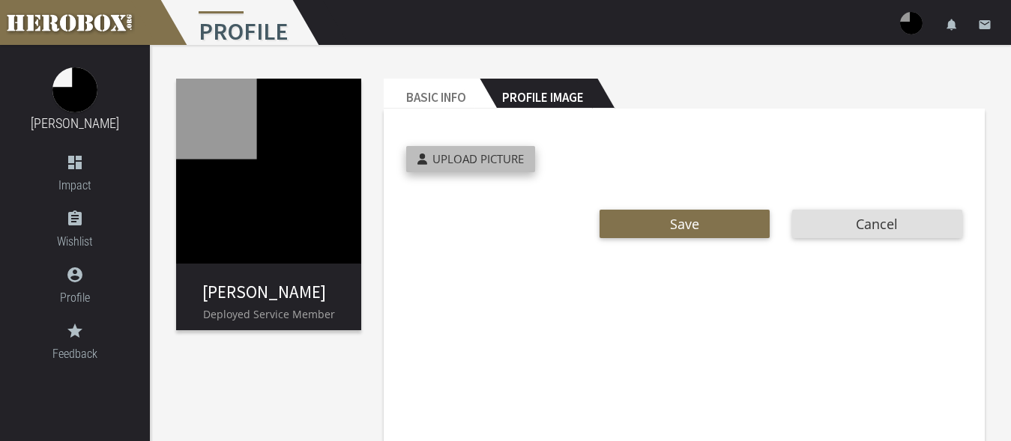
click at [485, 157] on span "Upload Picture" at bounding box center [477, 158] width 91 height 15
type input "**********"
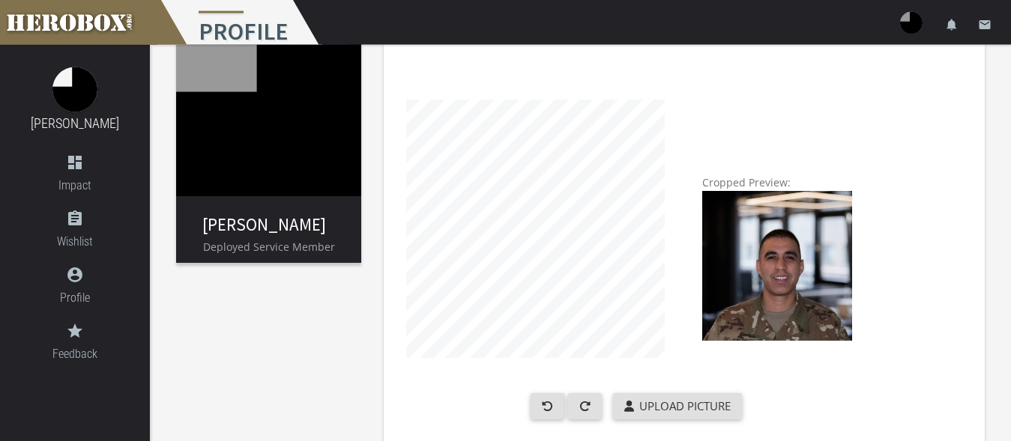
scroll to position [154, 0]
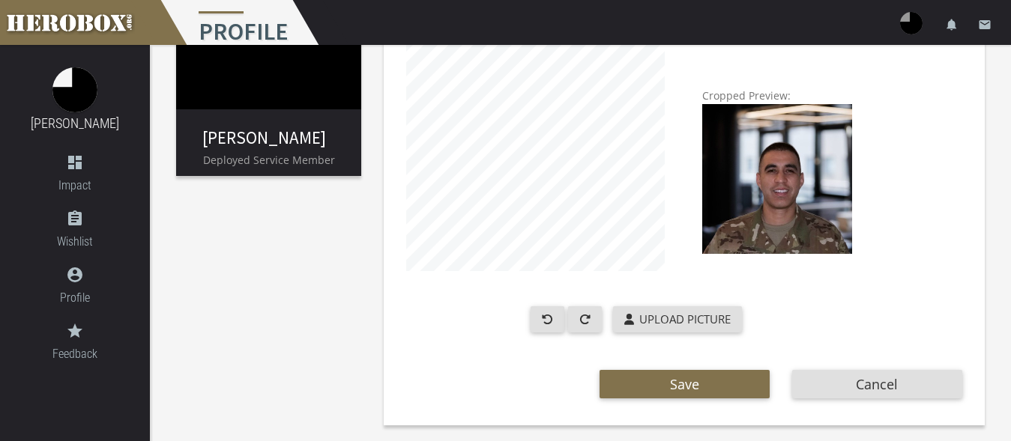
click at [819, 146] on img at bounding box center [777, 179] width 150 height 150
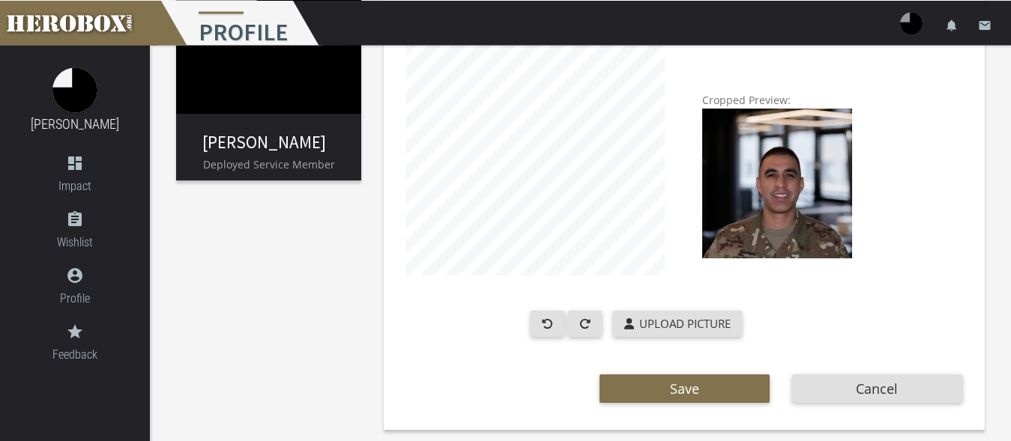
scroll to position [153, 0]
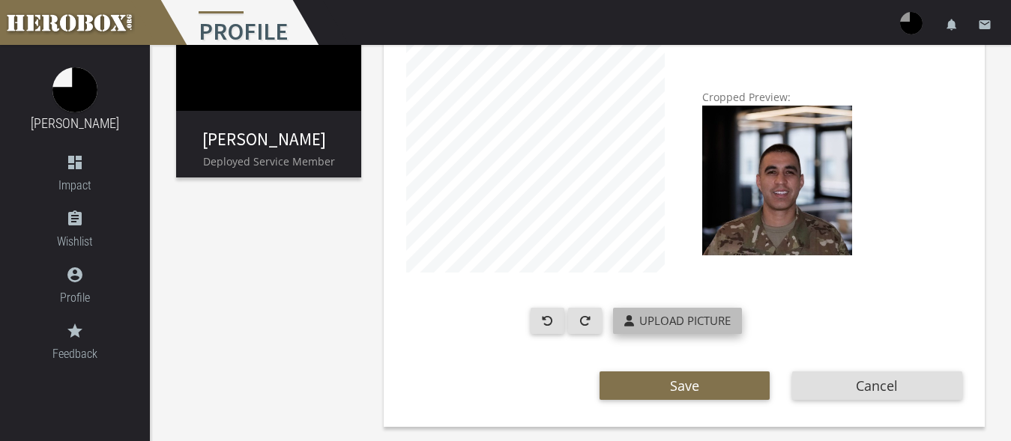
click at [686, 324] on span "Upload Picture" at bounding box center [684, 320] width 91 height 15
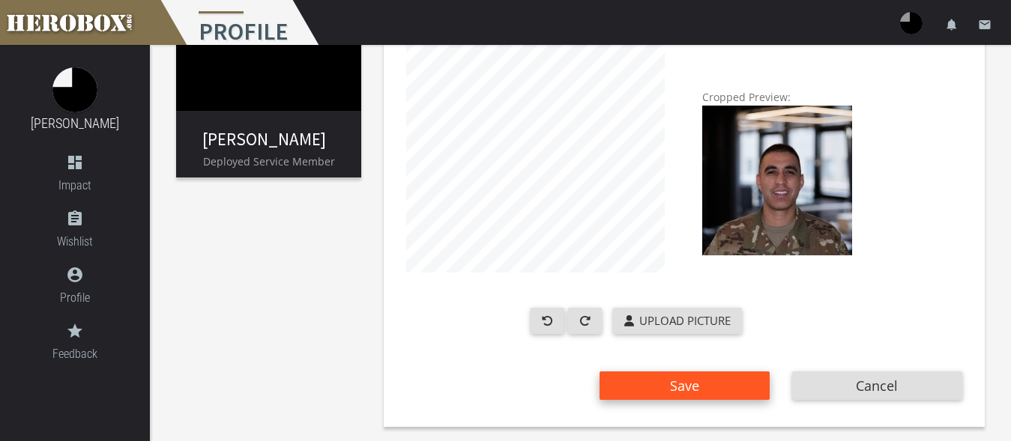
click at [721, 384] on button "Save" at bounding box center [684, 386] width 170 height 28
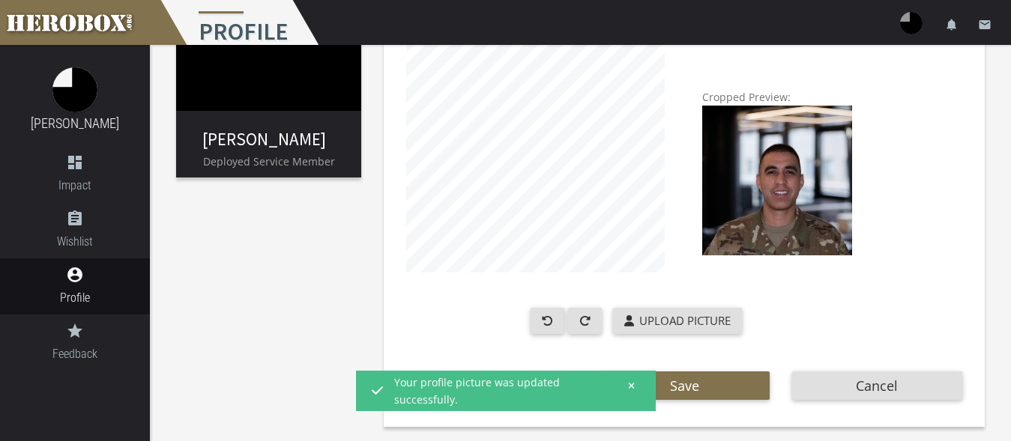
click at [629, 381] on button at bounding box center [626, 385] width 19 height 19
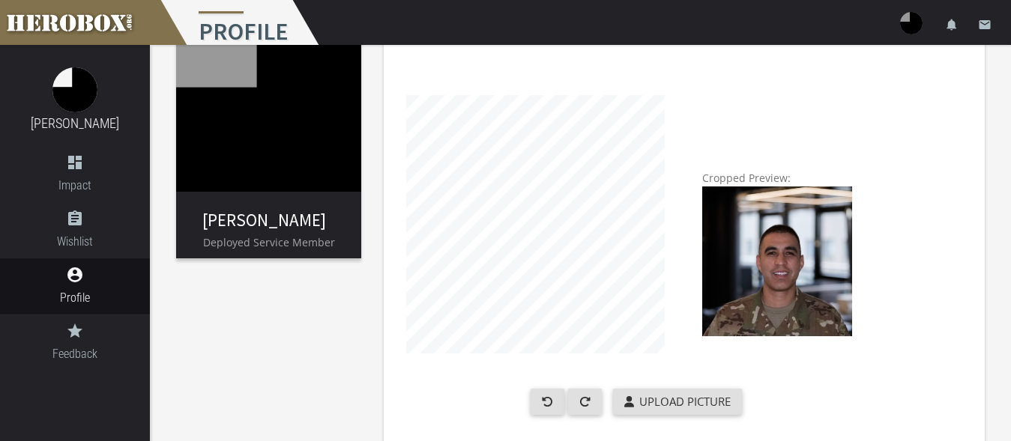
scroll to position [0, 0]
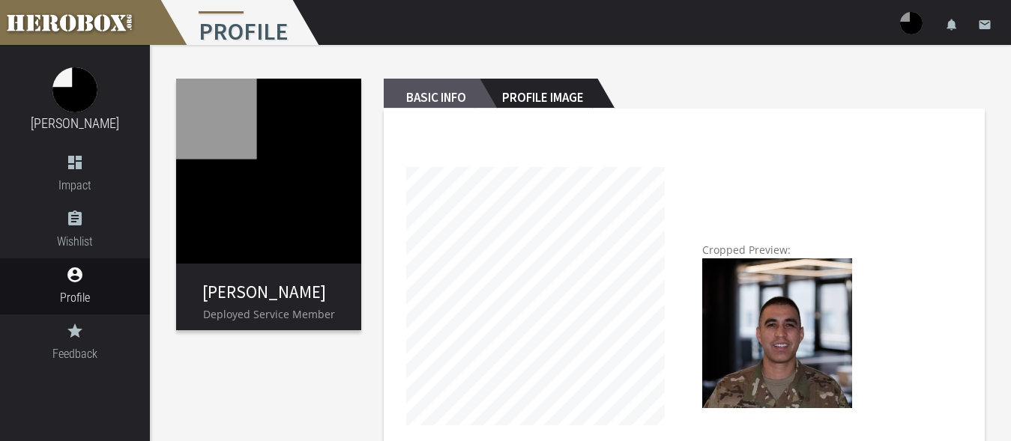
click at [444, 89] on h2 "Basic Info" at bounding box center [432, 94] width 96 height 30
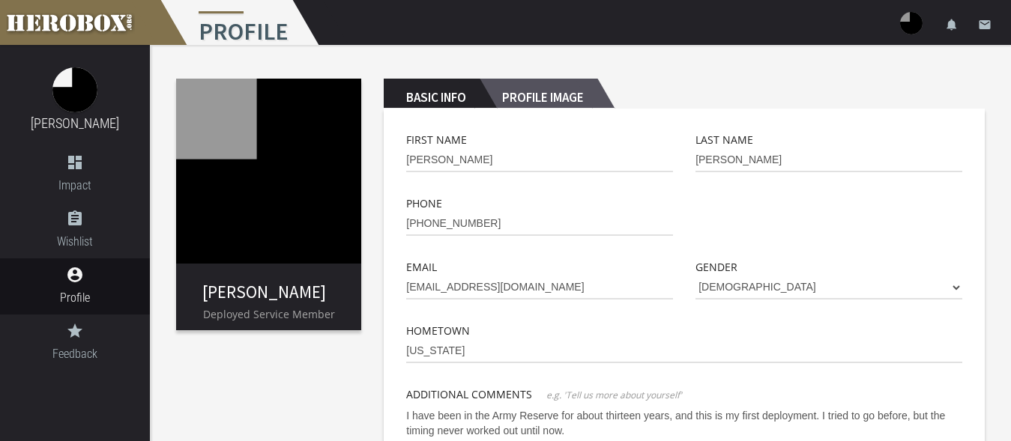
click at [551, 89] on h2 "Profile Image" at bounding box center [538, 94] width 118 height 30
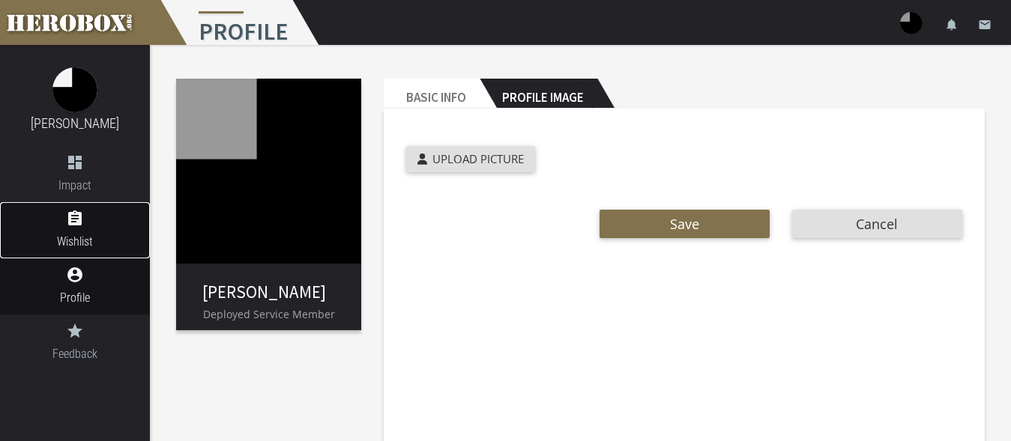
click at [82, 232] on link "assignment Wishlist" at bounding box center [75, 230] width 150 height 56
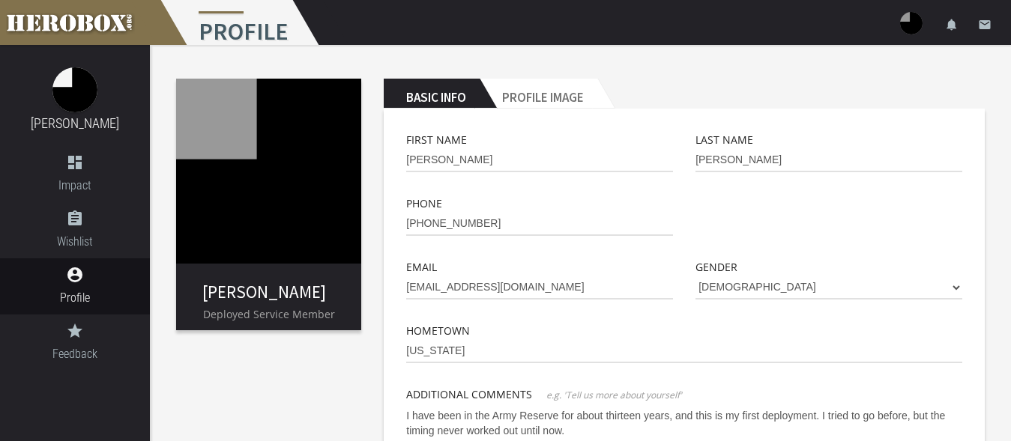
click at [572, 88] on h2 "Profile Image" at bounding box center [538, 94] width 118 height 30
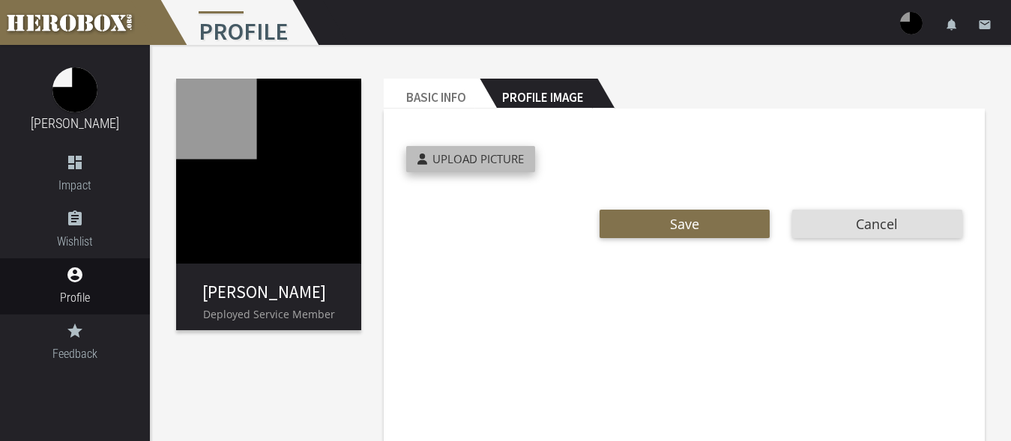
click at [479, 153] on label "Upload Picture" at bounding box center [470, 159] width 129 height 26
type input "**********"
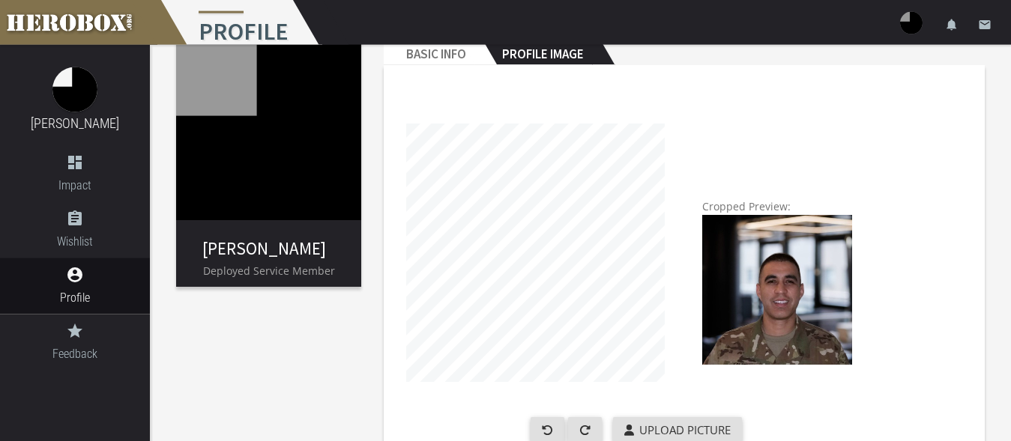
scroll to position [76, 0]
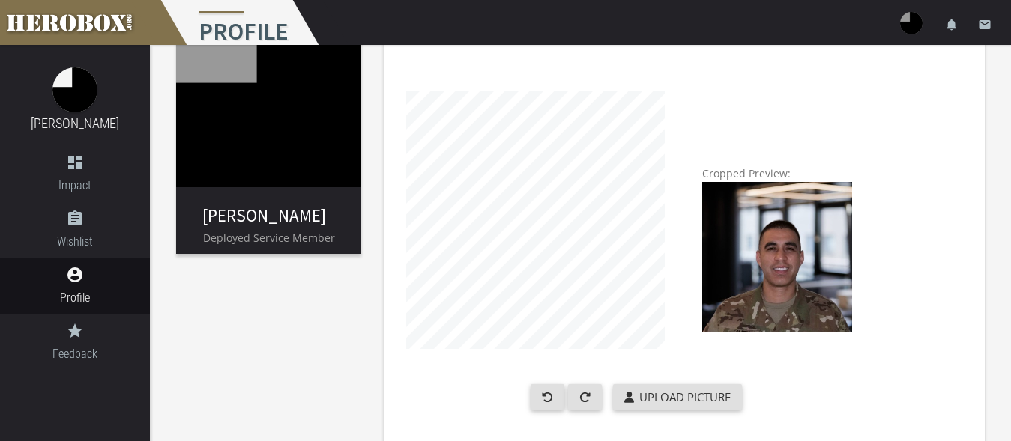
click at [668, 204] on div at bounding box center [535, 227] width 281 height 315
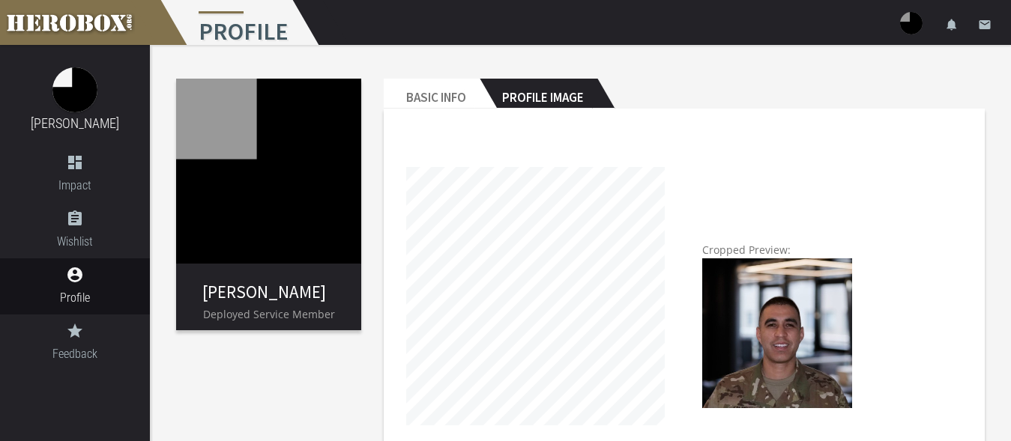
scroll to position [154, 0]
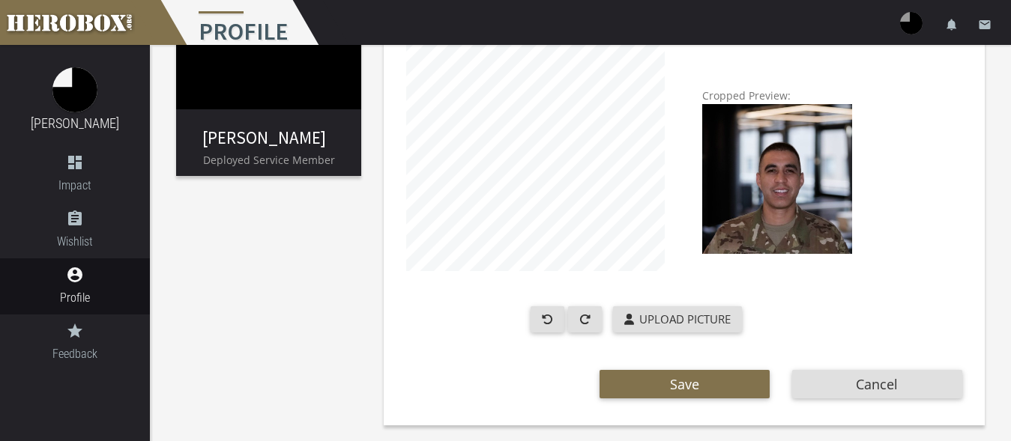
click at [889, 167] on div "Cropped Preview: Upload Picture" at bounding box center [684, 170] width 578 height 386
click at [895, 161] on div "Cropped Preview: Upload Picture" at bounding box center [684, 170] width 578 height 386
click at [829, 173] on img at bounding box center [777, 179] width 150 height 150
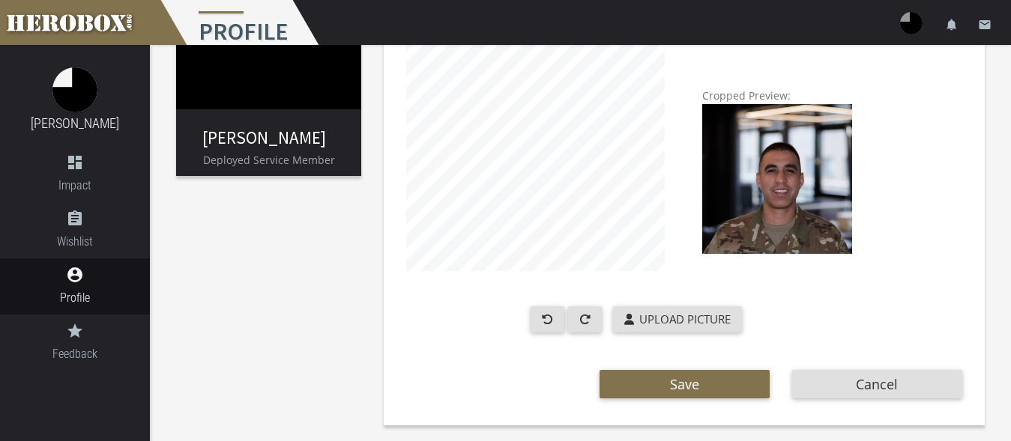
click at [829, 173] on img at bounding box center [777, 179] width 150 height 150
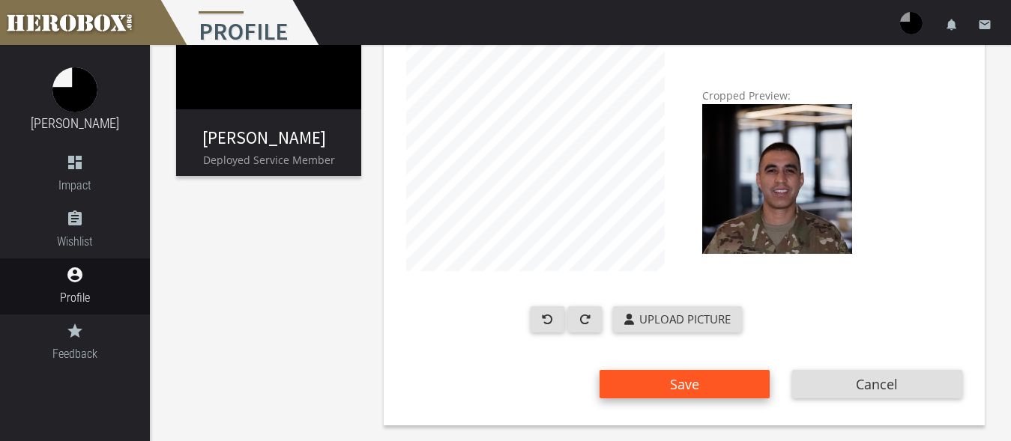
click at [686, 384] on span "Save" at bounding box center [684, 384] width 29 height 18
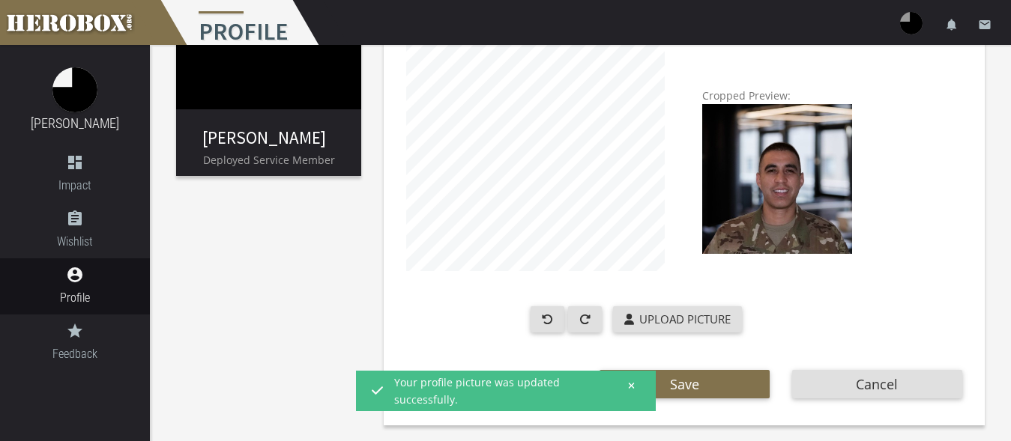
click at [627, 382] on button at bounding box center [626, 385] width 19 height 19
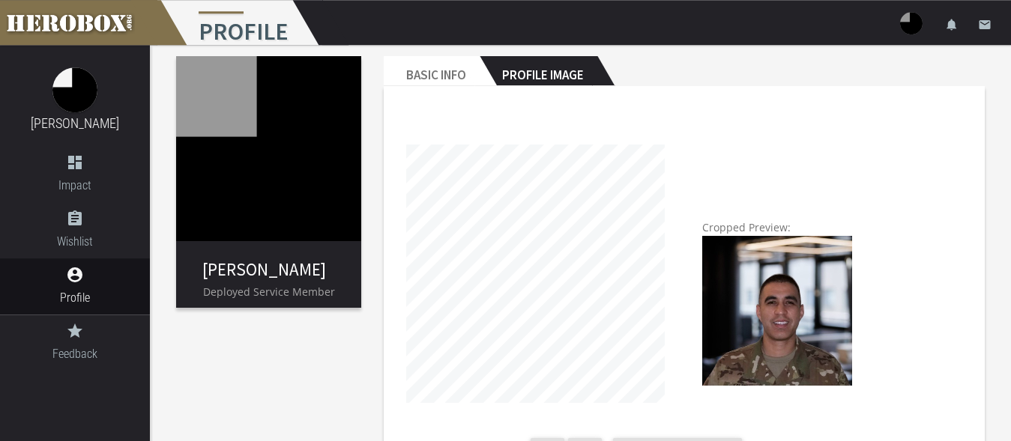
scroll to position [0, 0]
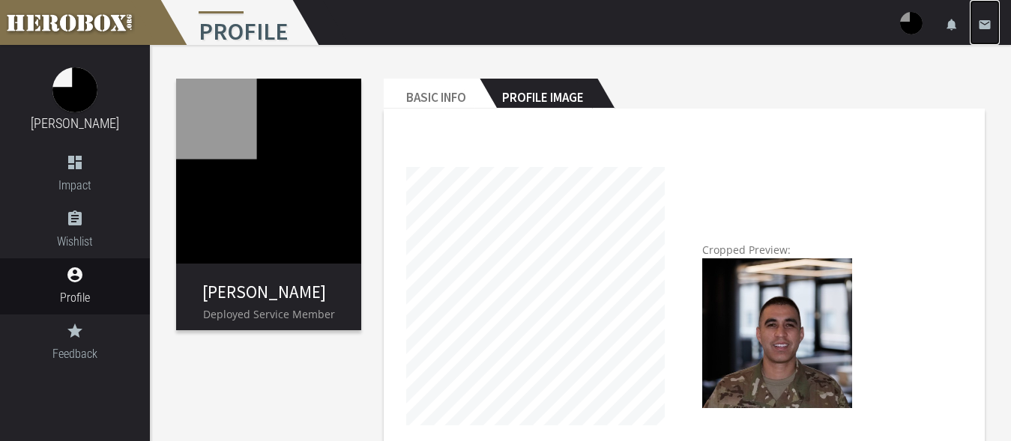
click at [980, 21] on icon "email" at bounding box center [984, 24] width 13 height 13
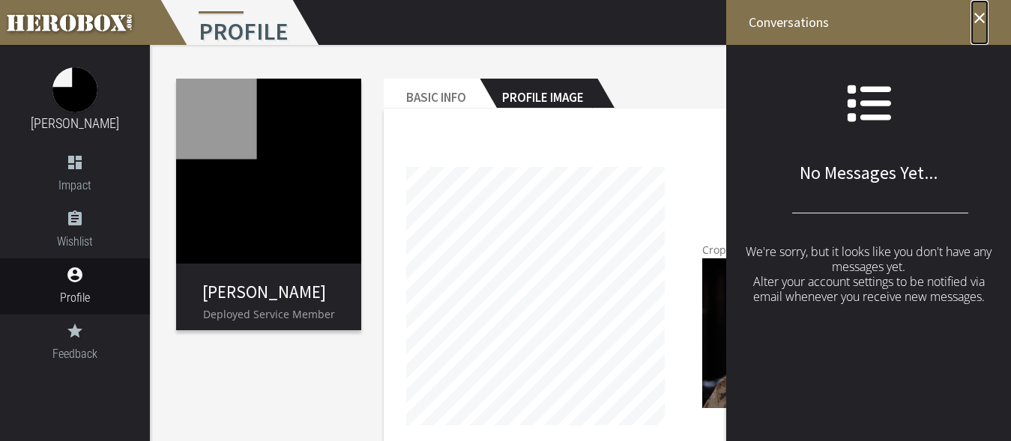
click at [987, 10] on icon "close" at bounding box center [979, 18] width 18 height 18
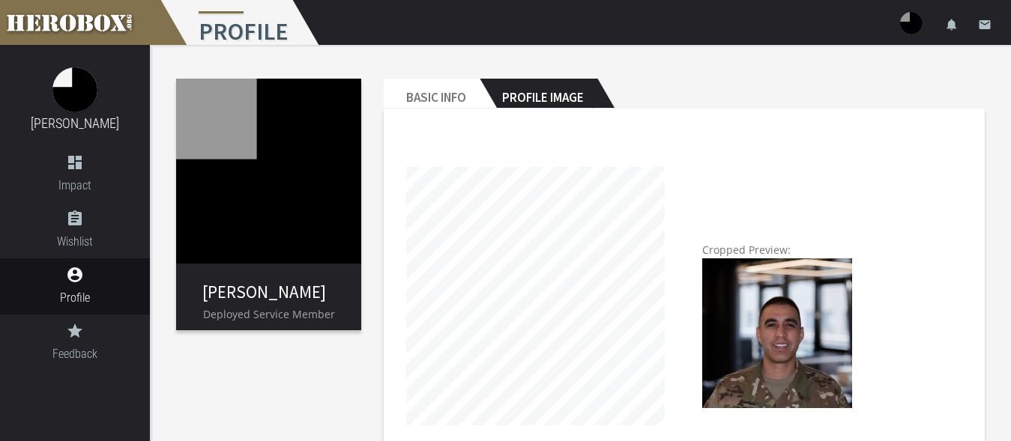
click at [907, 22] on img at bounding box center [911, 23] width 22 height 22
click at [855, 103] on link "lock Logout" at bounding box center [866, 95] width 135 height 32
click at [856, 96] on header "Basic Info Profile Image" at bounding box center [684, 94] width 601 height 30
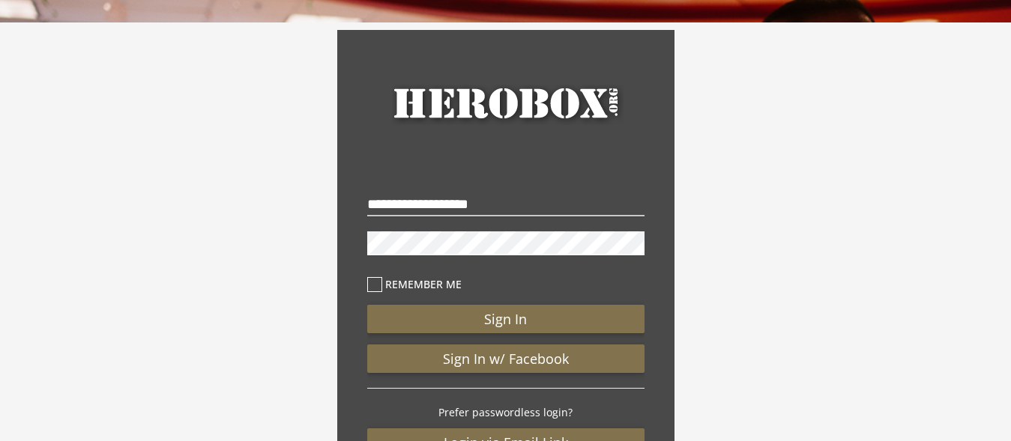
click at [375, 283] on icon at bounding box center [374, 284] width 15 height 15
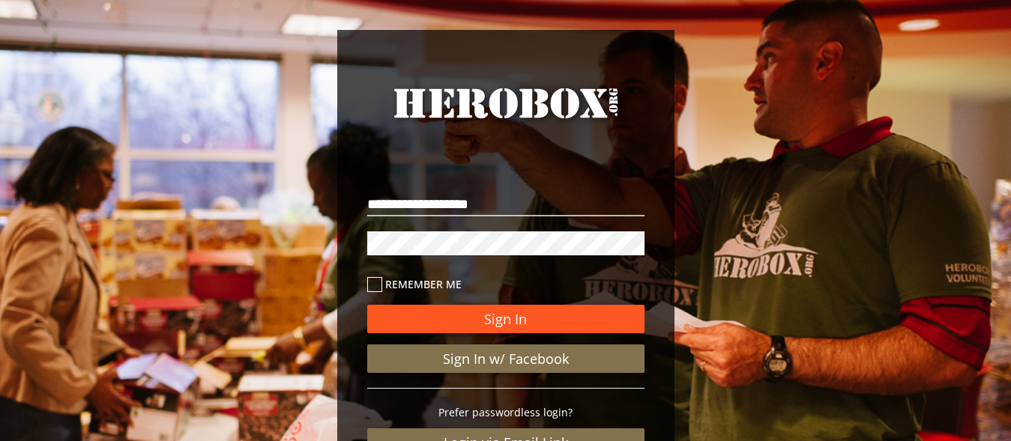
click at [500, 314] on button "Sign In" at bounding box center [505, 319] width 277 height 28
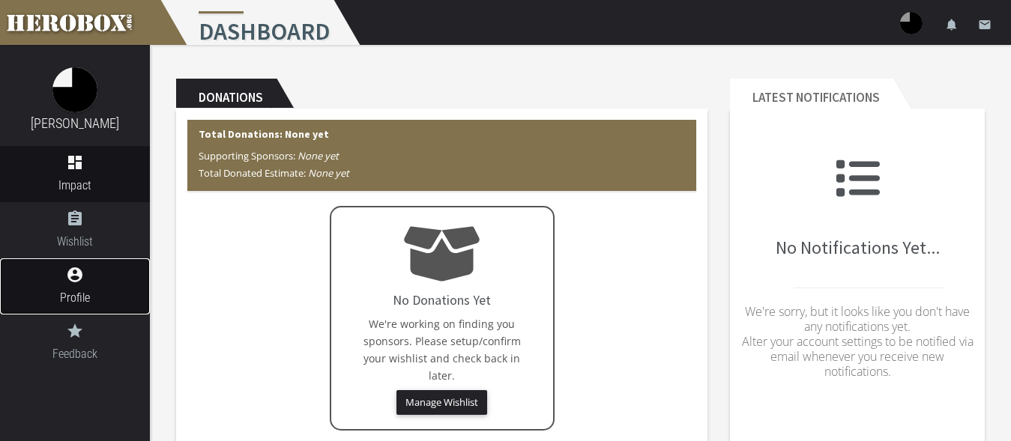
click at [86, 276] on icon "account_circle" at bounding box center [75, 275] width 150 height 18
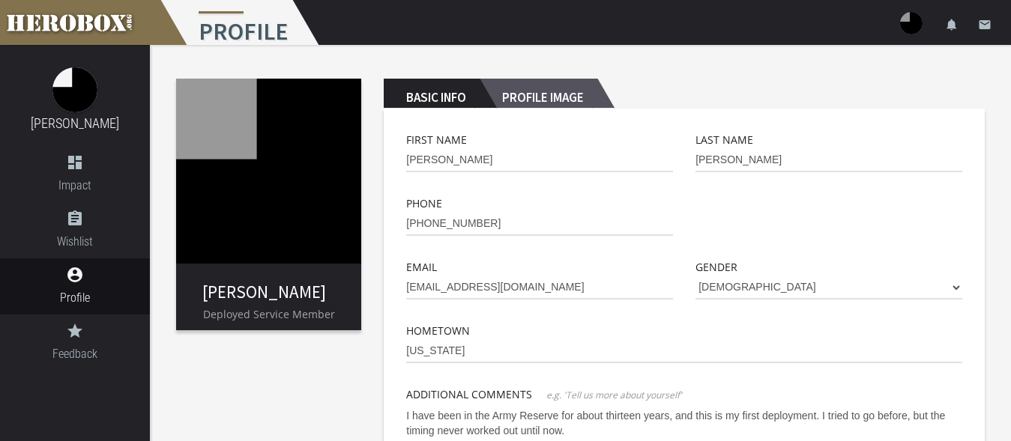
click at [573, 82] on h2 "Profile Image" at bounding box center [538, 94] width 118 height 30
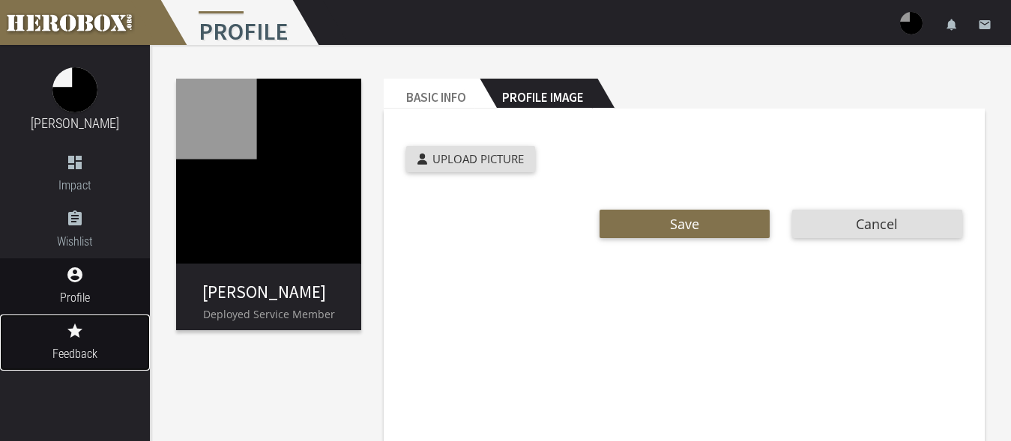
click at [79, 342] on link "grade Feedback" at bounding box center [75, 343] width 150 height 56
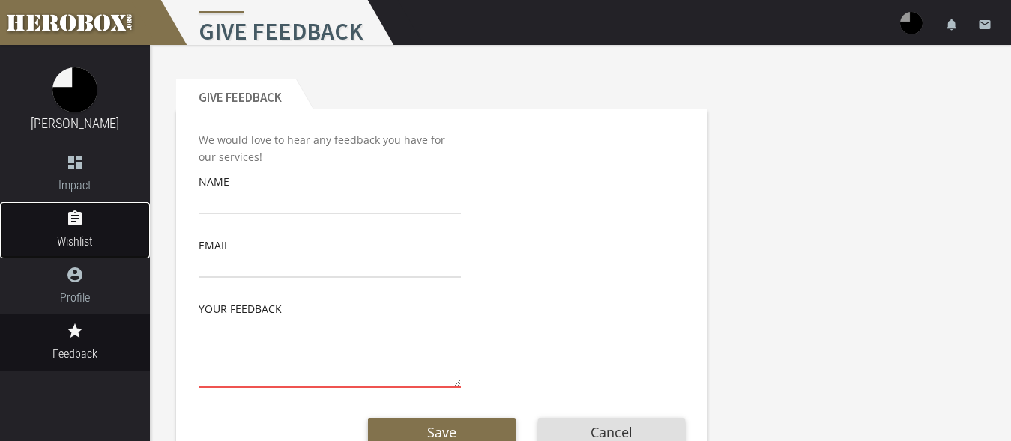
click at [83, 214] on icon "assignment" at bounding box center [75, 219] width 150 height 18
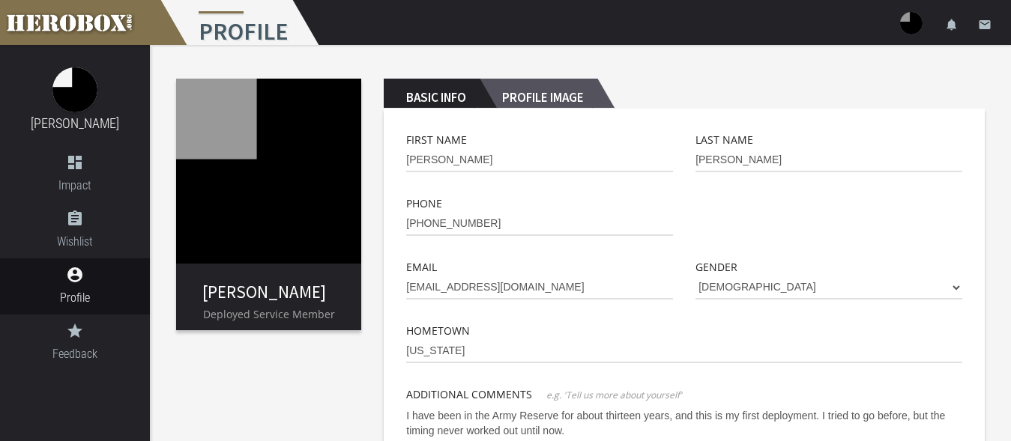
click at [585, 88] on h2 "Profile Image" at bounding box center [538, 94] width 118 height 30
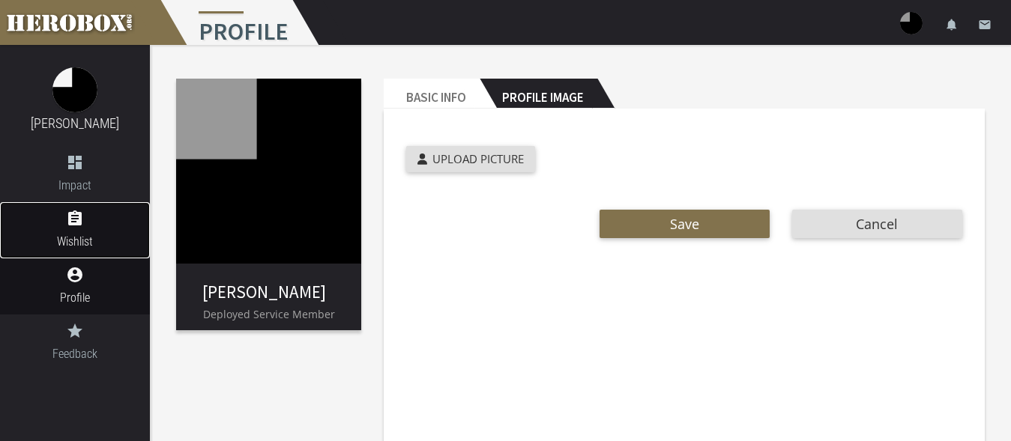
click at [58, 224] on icon "assignment" at bounding box center [75, 219] width 150 height 18
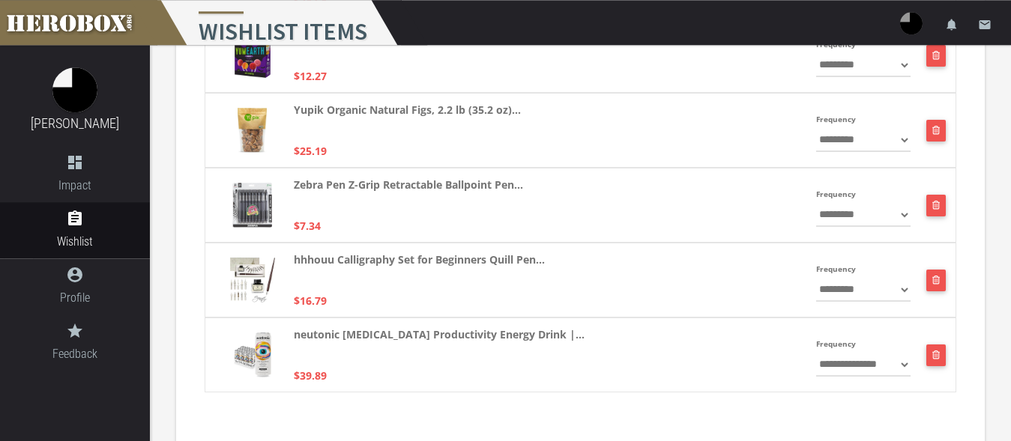
scroll to position [9401, 0]
